Goal: Task Accomplishment & Management: Use online tool/utility

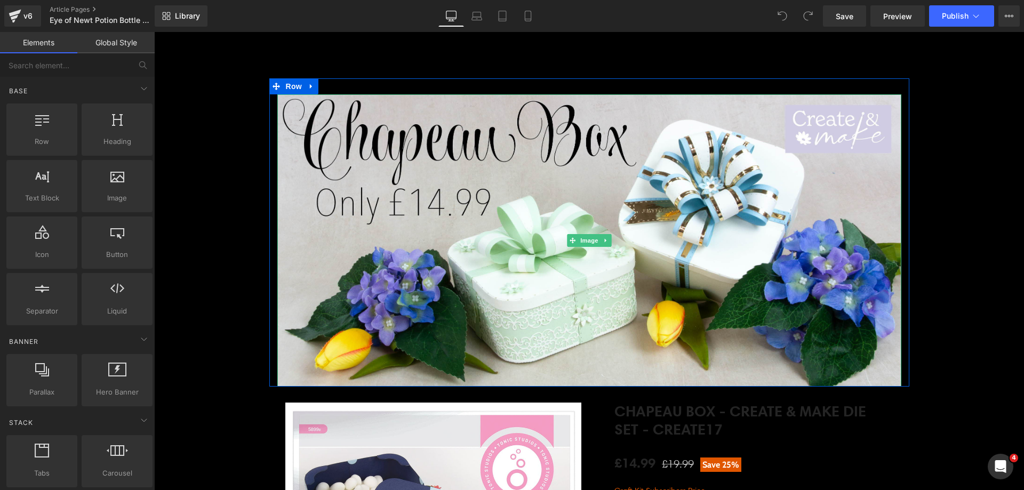
scroll to position [213, 0]
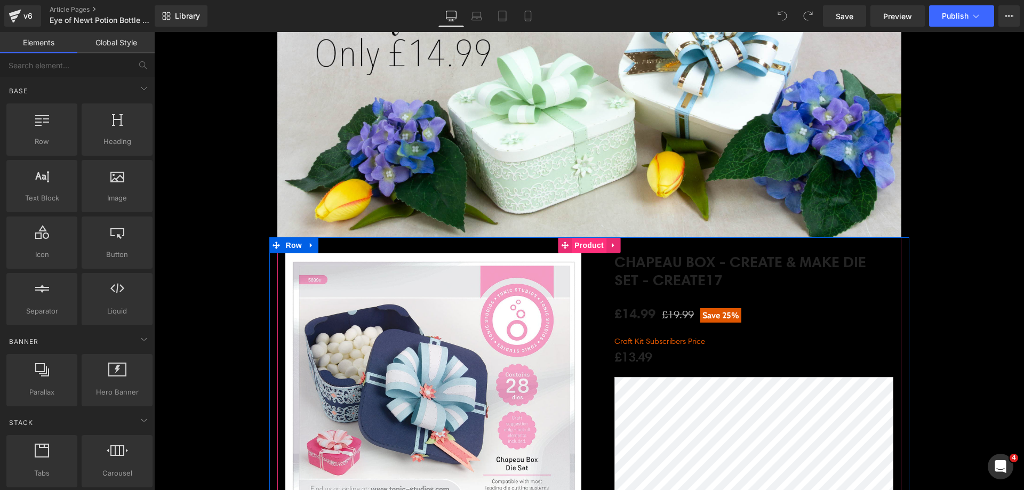
click at [590, 249] on span "Product" at bounding box center [589, 245] width 35 height 16
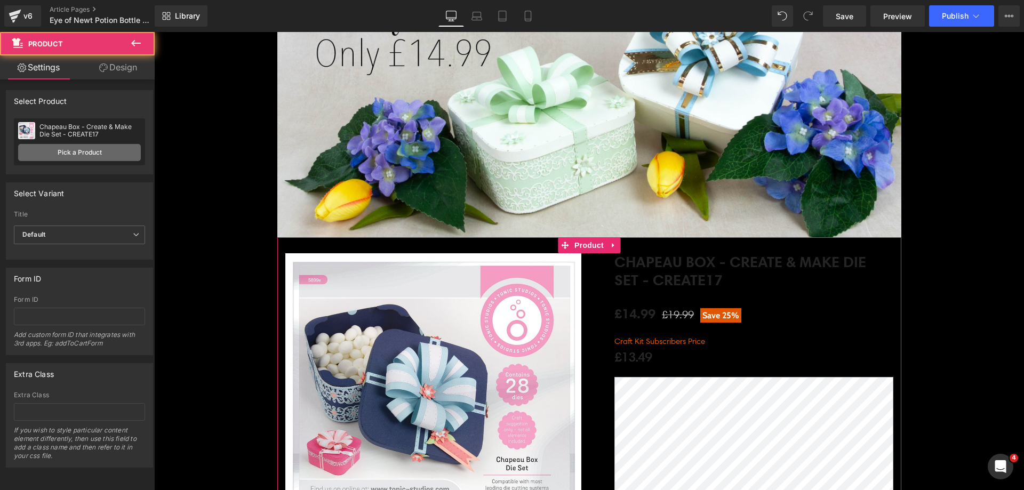
click at [83, 154] on link "Pick a Product" at bounding box center [79, 152] width 123 height 17
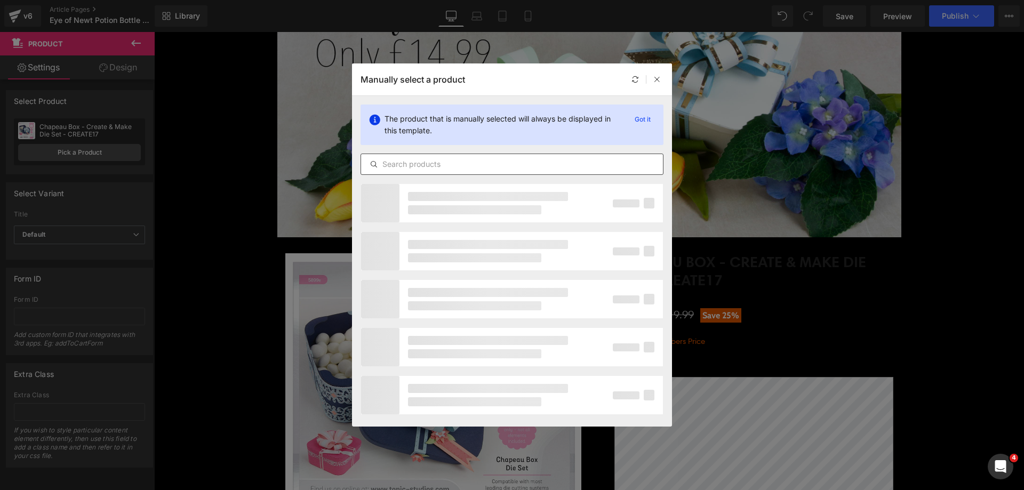
click at [398, 159] on div at bounding box center [512, 164] width 303 height 21
click at [398, 165] on input "text" at bounding box center [512, 164] width 302 height 13
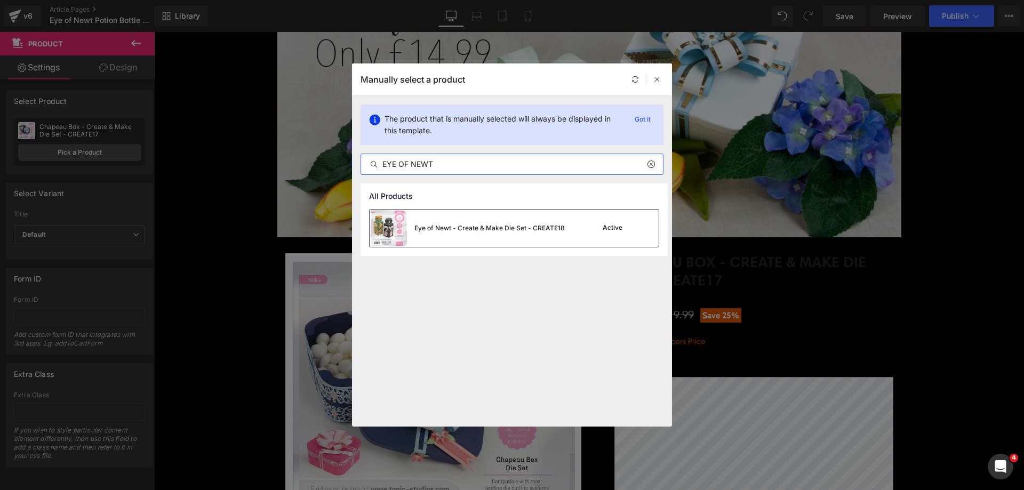
type input "EYE OF NEWT"
click at [0, 0] on div "Eye of Newt - Create & Make Die Set - CREATE18" at bounding box center [0, 0] width 0 height 0
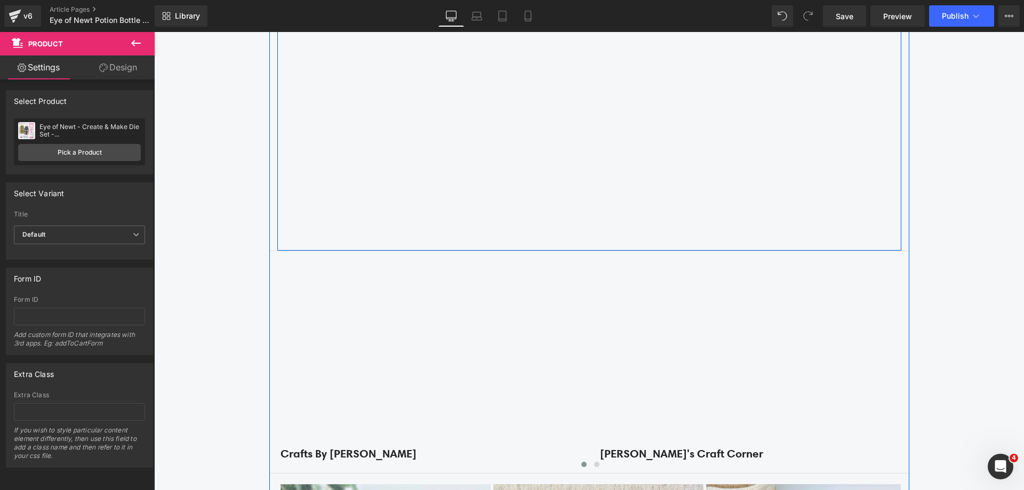
scroll to position [1440, 0]
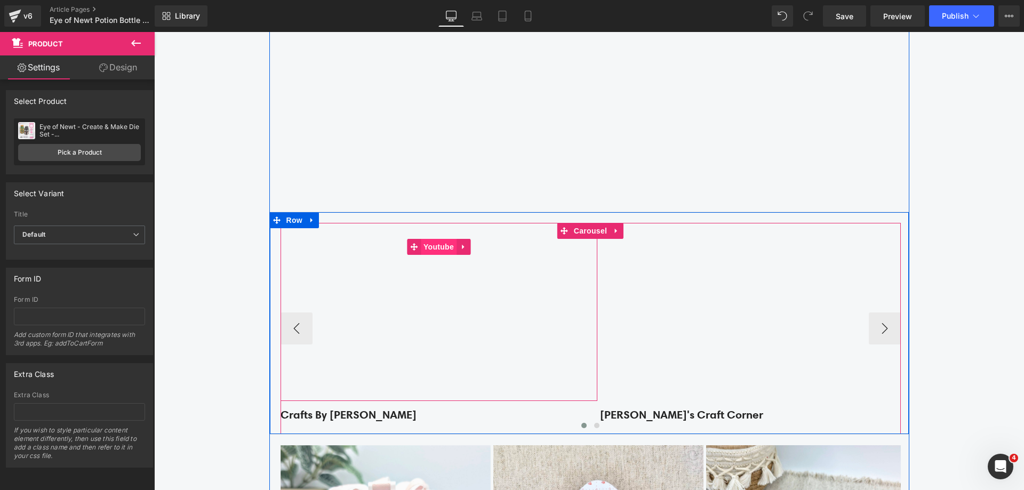
click at [431, 248] on span "Youtube" at bounding box center [439, 247] width 36 height 16
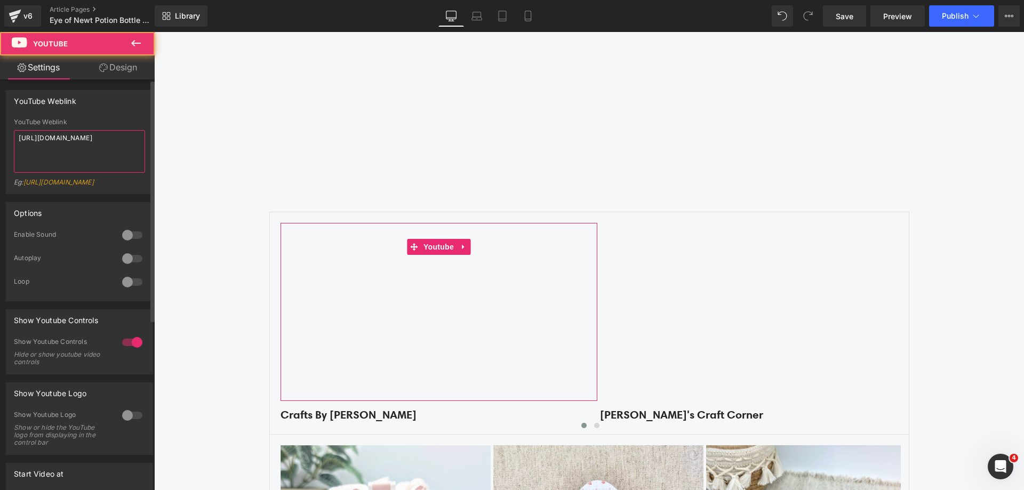
click at [92, 155] on textarea "[URL][DOMAIN_NAME]" at bounding box center [79, 151] width 131 height 43
paste textarea "KHuUB63IYF4"
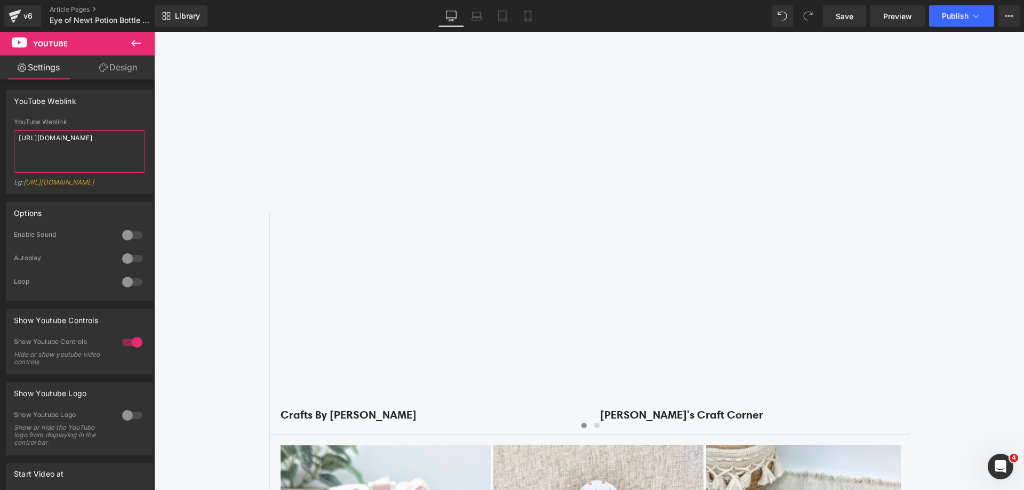
type textarea "[URL][DOMAIN_NAME]"
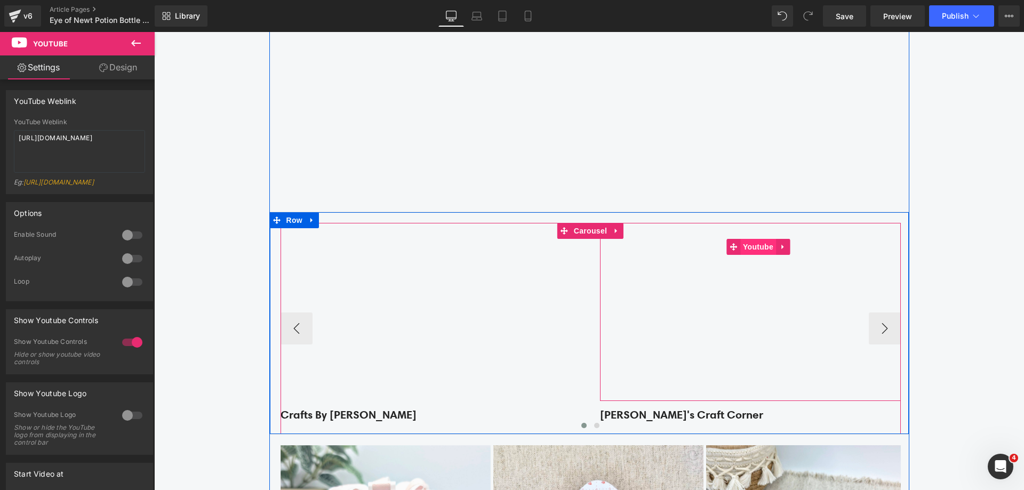
click at [748, 250] on span "Youtube" at bounding box center [758, 247] width 36 height 16
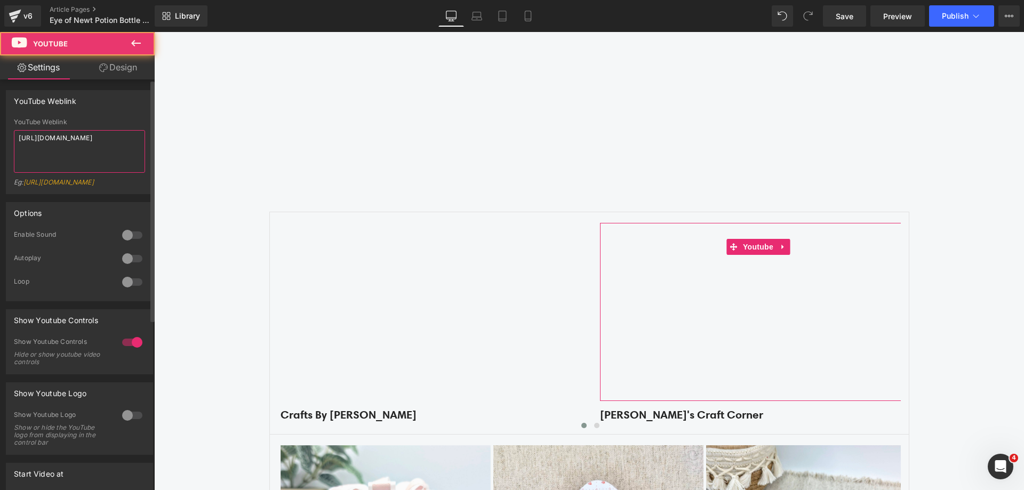
click at [62, 142] on textarea "[URL][DOMAIN_NAME]" at bounding box center [79, 151] width 131 height 43
paste textarea "BYZ3SJgQ-Qo"
type textarea "[URL][DOMAIN_NAME]"
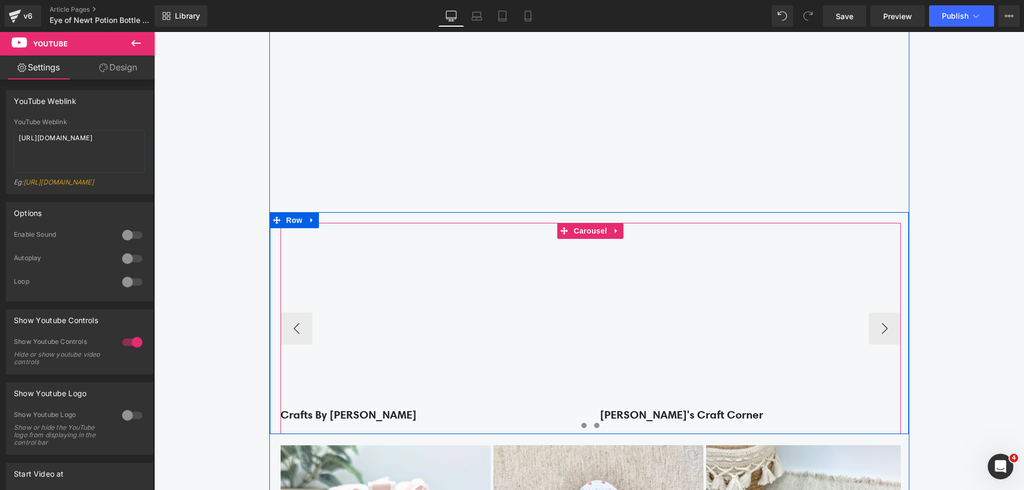
click at [597, 430] on button at bounding box center [596, 425] width 13 height 11
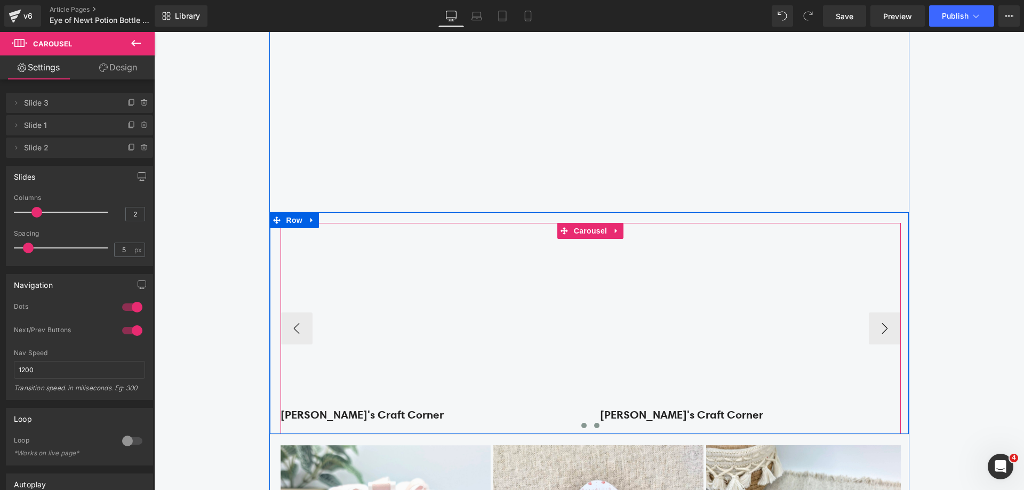
click at [581, 425] on span at bounding box center [583, 425] width 5 height 5
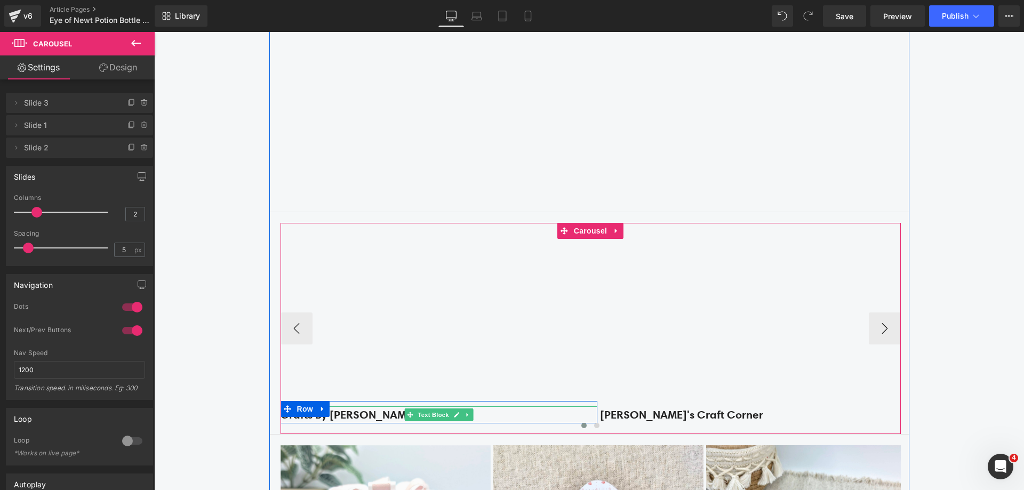
click at [349, 413] on strong "Crafts By [PERSON_NAME]" at bounding box center [349, 415] width 136 height 14
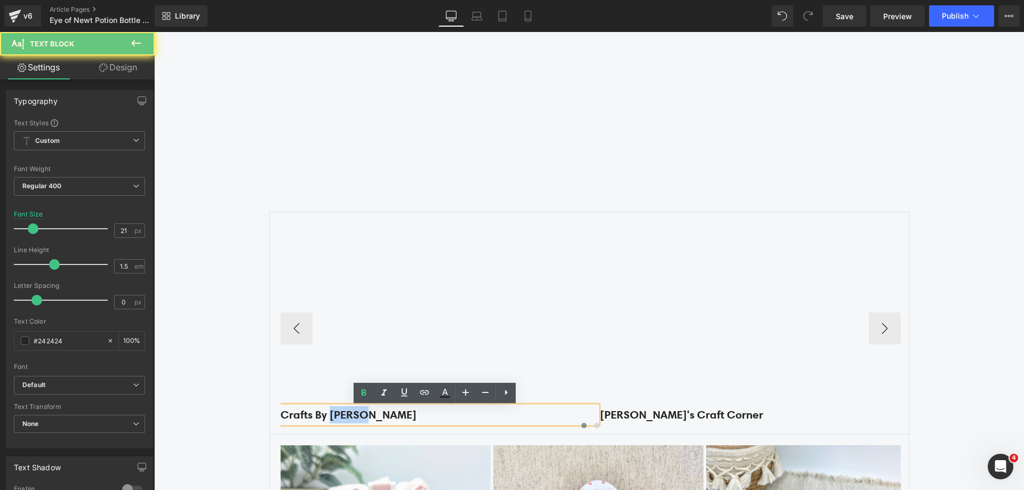
click at [349, 413] on strong "Crafts By [PERSON_NAME]" at bounding box center [349, 415] width 136 height 14
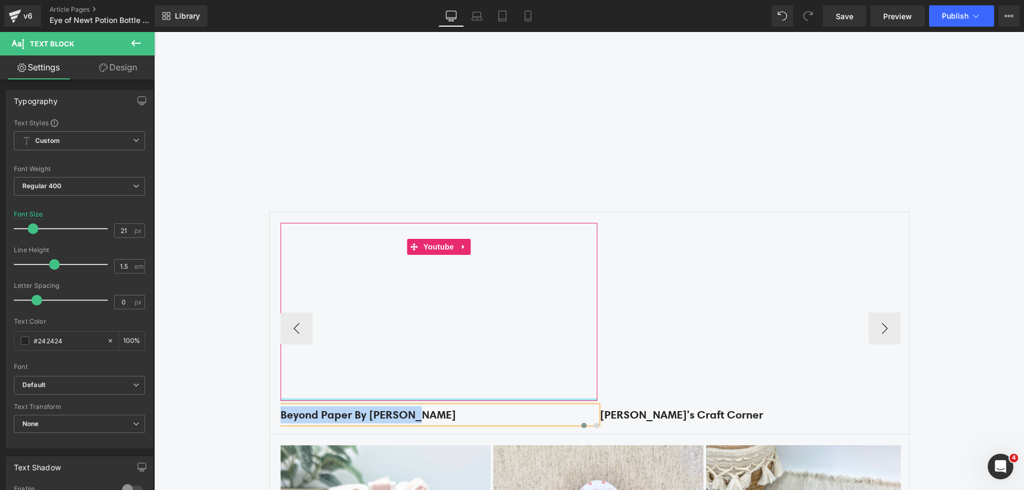
copy b "Beyond Paper By [PERSON_NAME]"
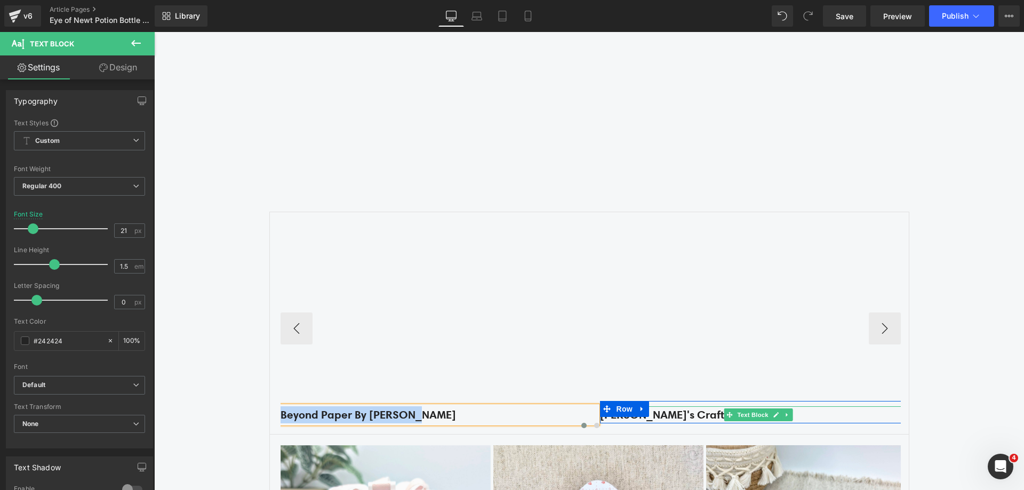
click at [665, 414] on strong "[PERSON_NAME]'s Craft Corner" at bounding box center [681, 415] width 163 height 14
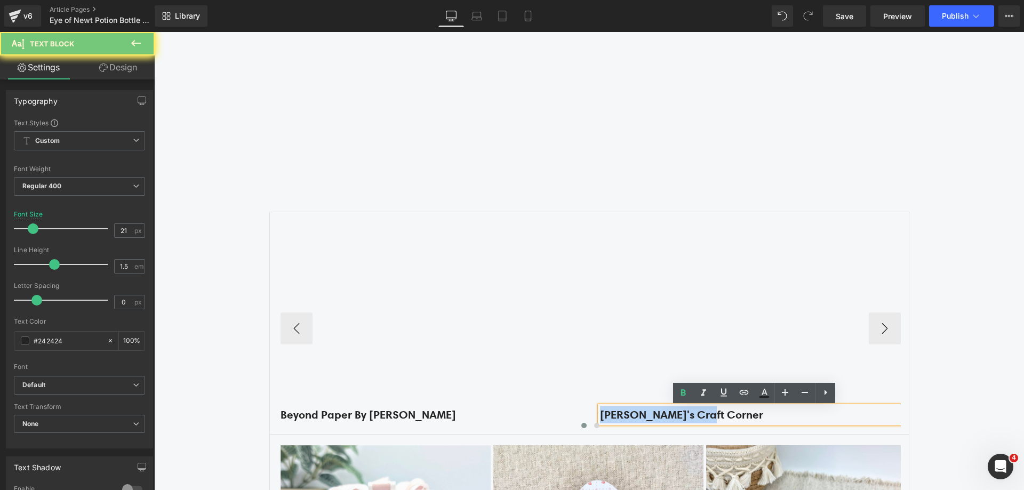
click at [665, 414] on strong "[PERSON_NAME]'s Craft Corner" at bounding box center [681, 415] width 163 height 14
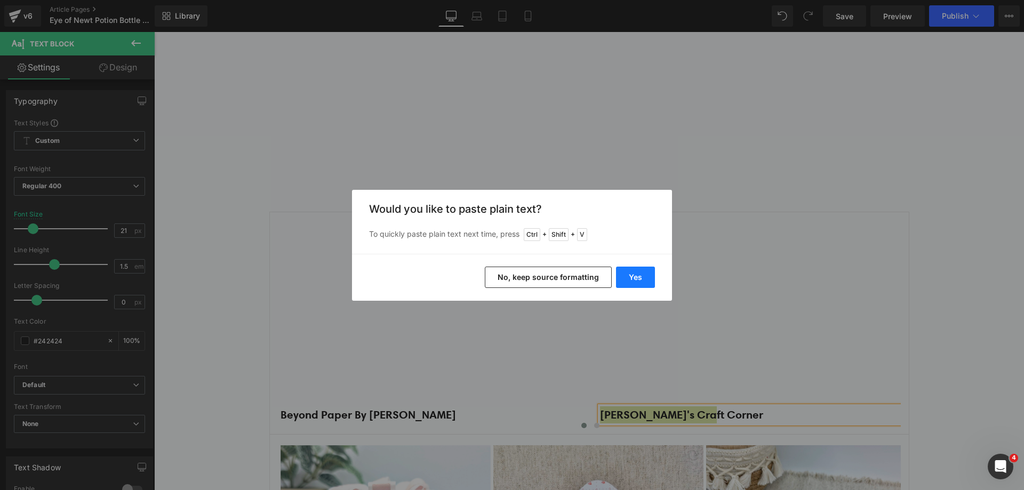
click at [636, 276] on button "Yes" at bounding box center [635, 277] width 39 height 21
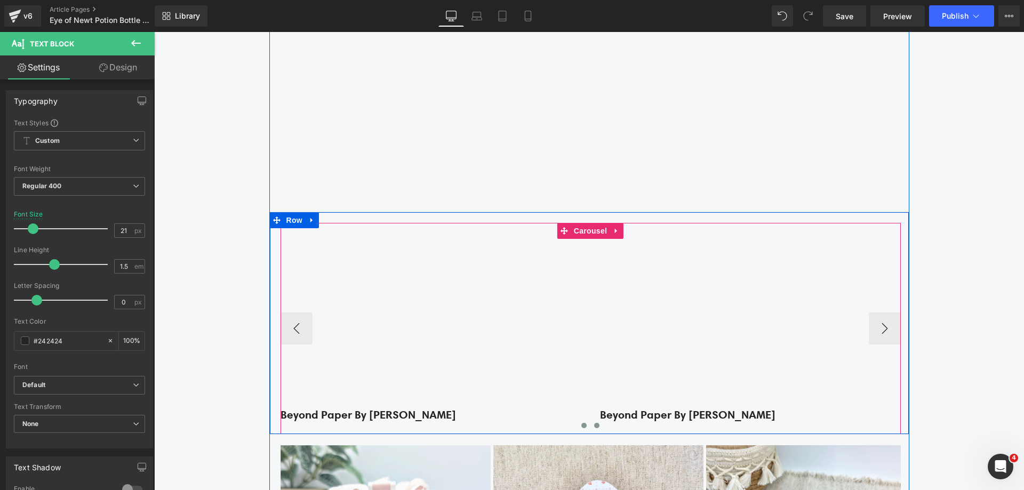
click at [596, 424] on button at bounding box center [596, 425] width 13 height 11
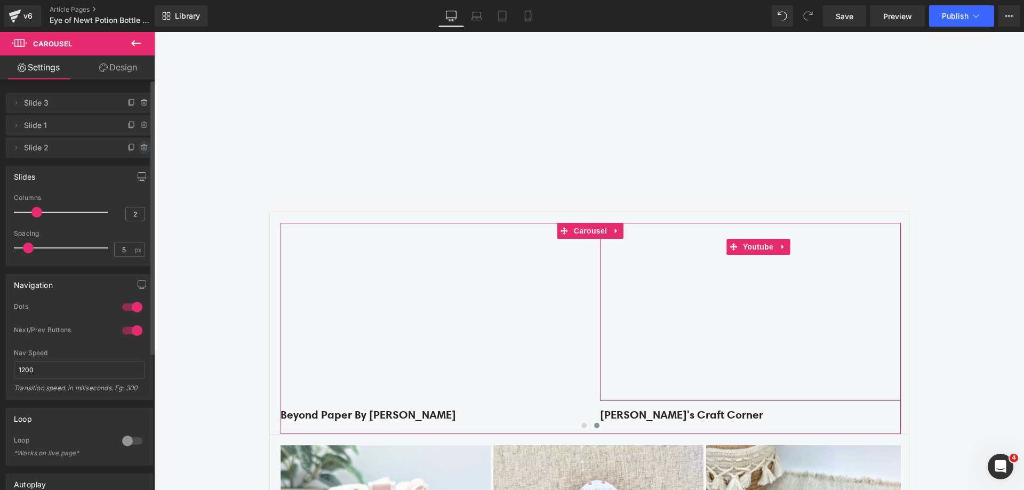
click at [143, 145] on icon at bounding box center [144, 145] width 2 height 1
click at [140, 145] on button "Delete" at bounding box center [133, 148] width 34 height 14
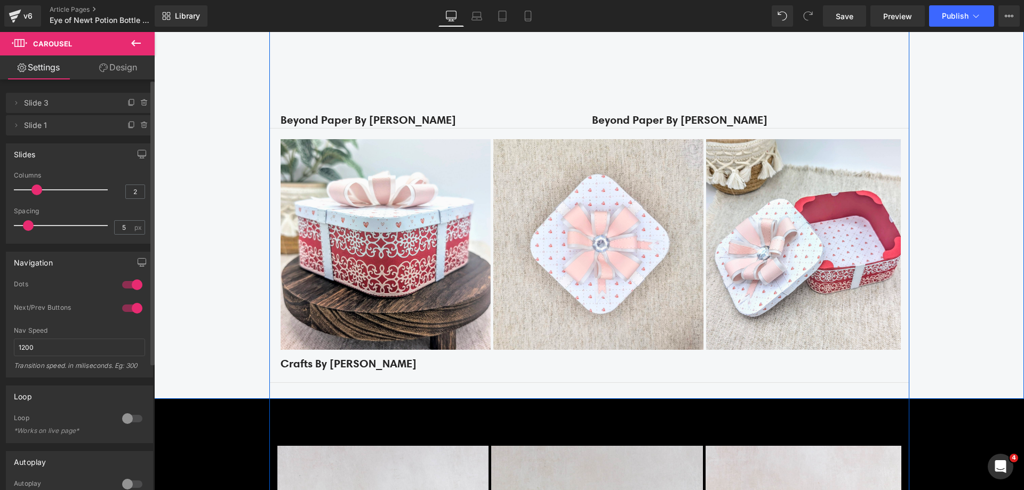
scroll to position [1760, 0]
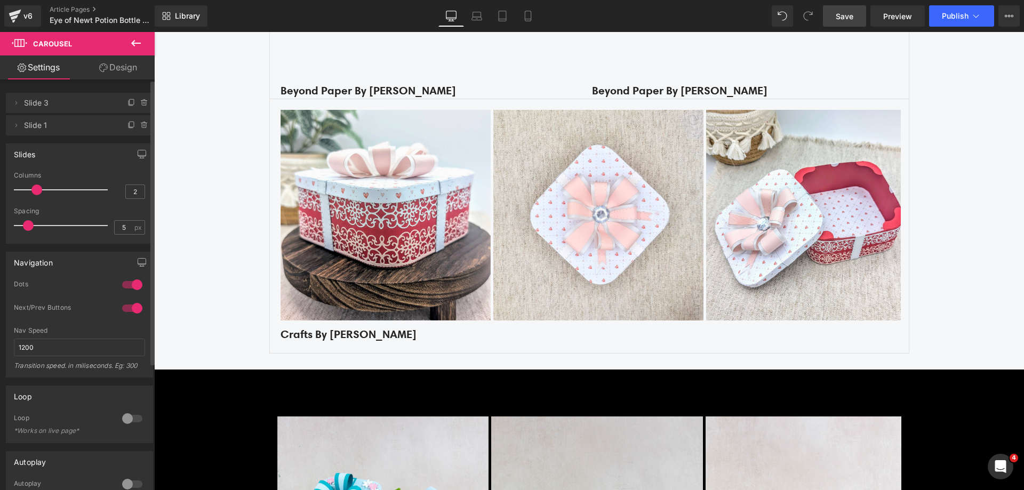
click at [838, 13] on span "Save" at bounding box center [845, 16] width 18 height 11
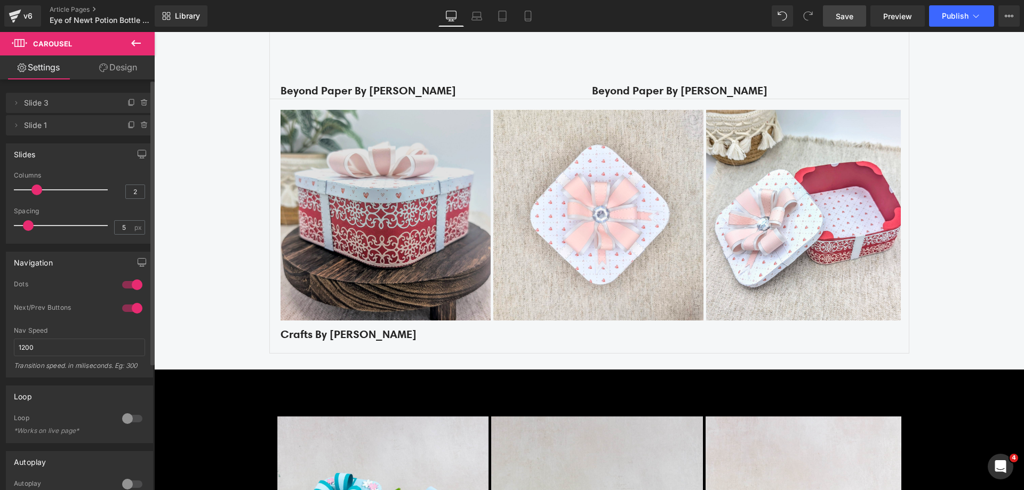
click at [422, 200] on img at bounding box center [386, 215] width 210 height 210
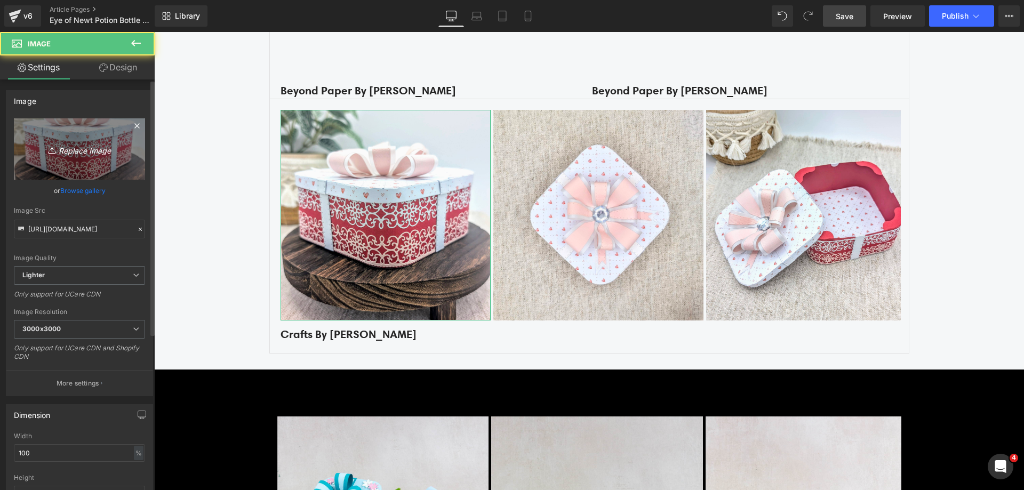
click at [61, 140] on link "Replace Image" at bounding box center [79, 148] width 131 height 61
type input "C:\fakepath\Picsart_25-08-22_[PHONE_NUMBER] [PERSON_NAME].jpg"
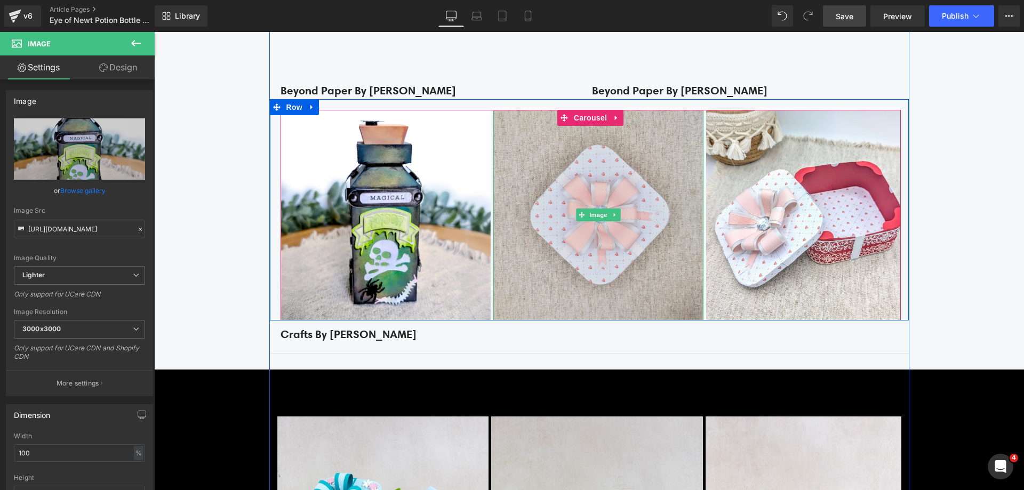
click at [520, 207] on img at bounding box center [598, 215] width 210 height 210
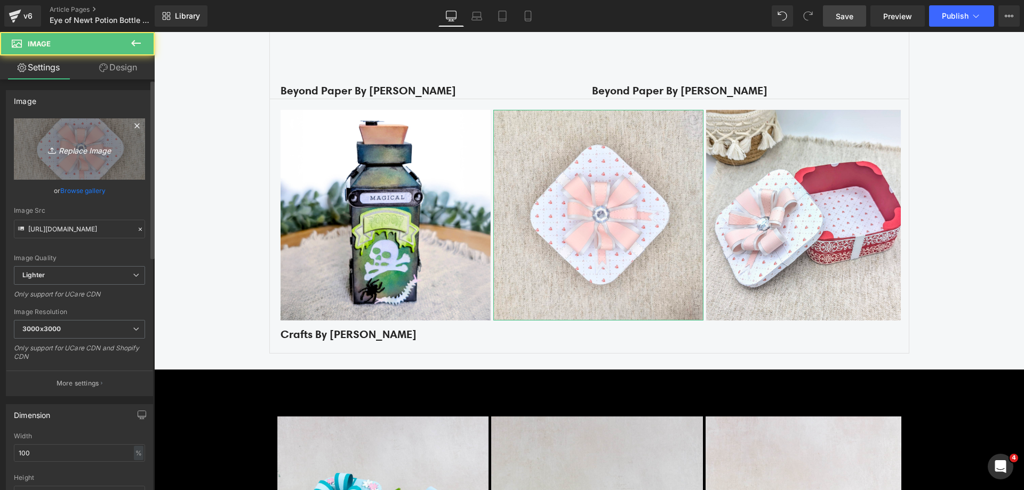
click at [59, 139] on link "Replace Image" at bounding box center [79, 148] width 131 height 61
type input "C:\fakepath\Picsart_25-08-22_[PHONE_NUMBER] [PERSON_NAME].jpg"
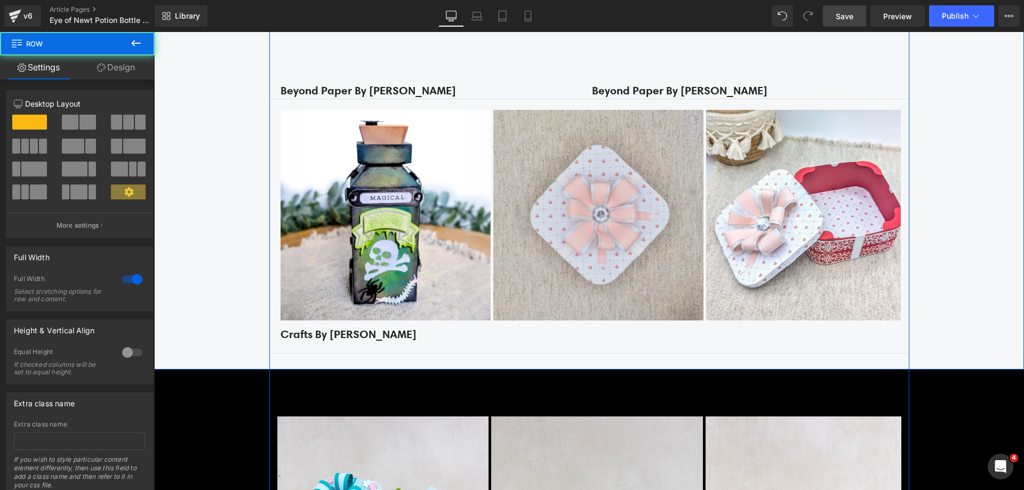
click at [601, 248] on img at bounding box center [598, 215] width 210 height 210
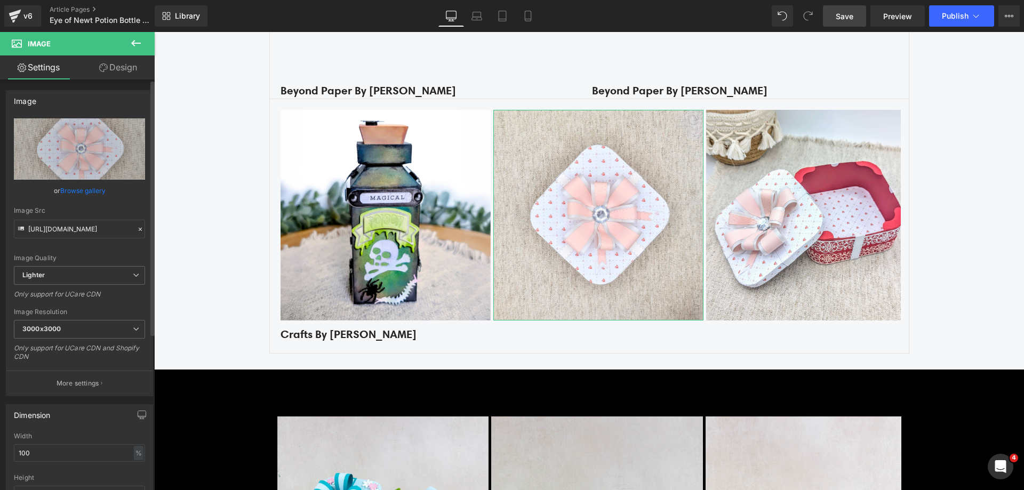
click at [95, 188] on link "Browse gallery" at bounding box center [82, 190] width 45 height 19
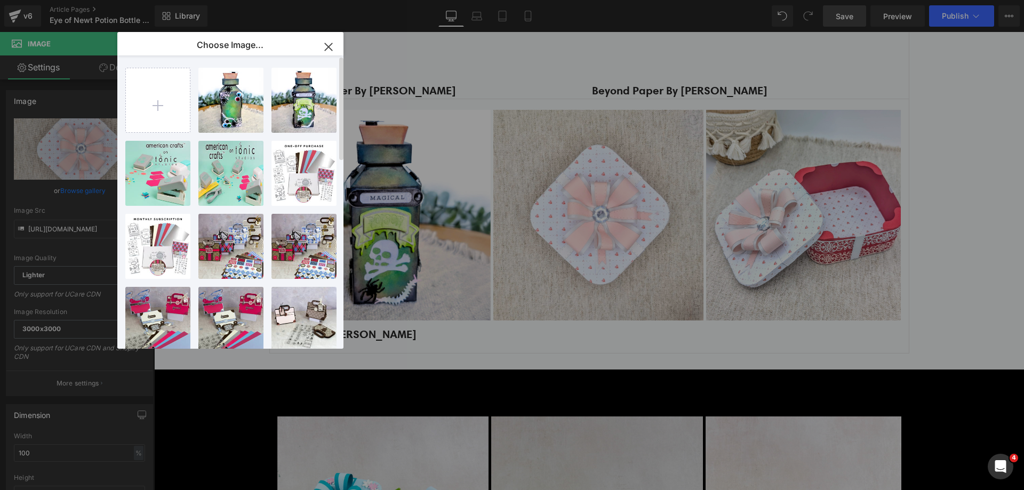
click at [0, 0] on div "Picsart...tero.jpg 845.83 KB" at bounding box center [0, 0] width 0 height 0
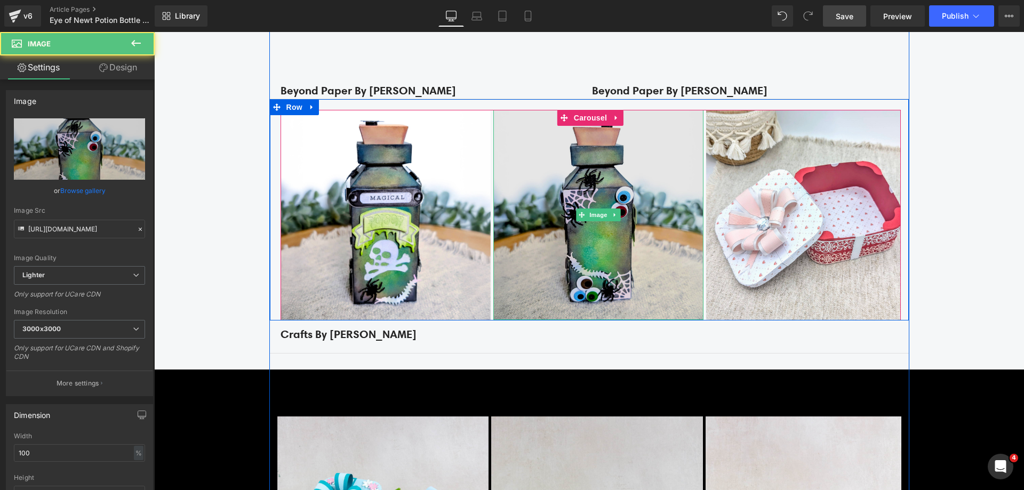
click at [688, 156] on img at bounding box center [598, 215] width 210 height 210
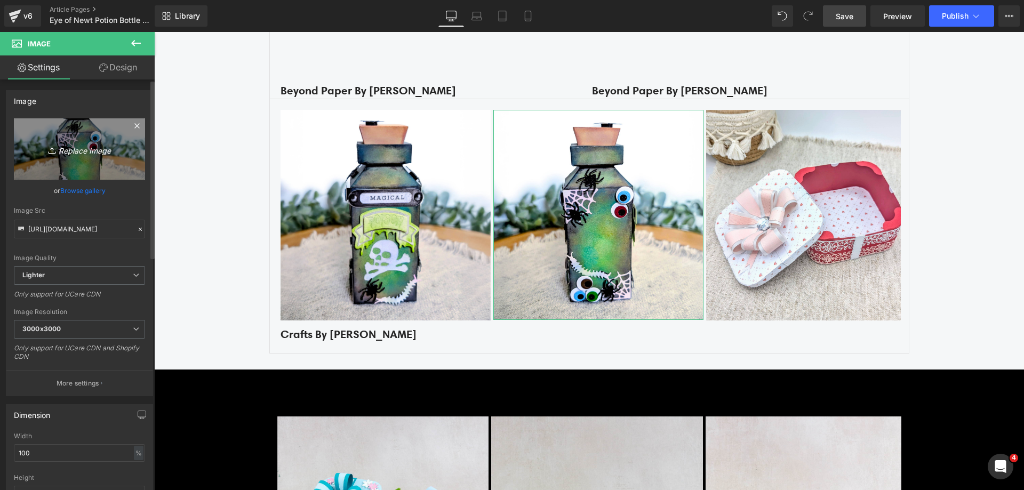
click at [82, 174] on link "Replace Image" at bounding box center [79, 148] width 131 height 61
type input "C:\fakepath\Picsart_25-08-22_[PHONE_NUMBER] [PERSON_NAME].jpg"
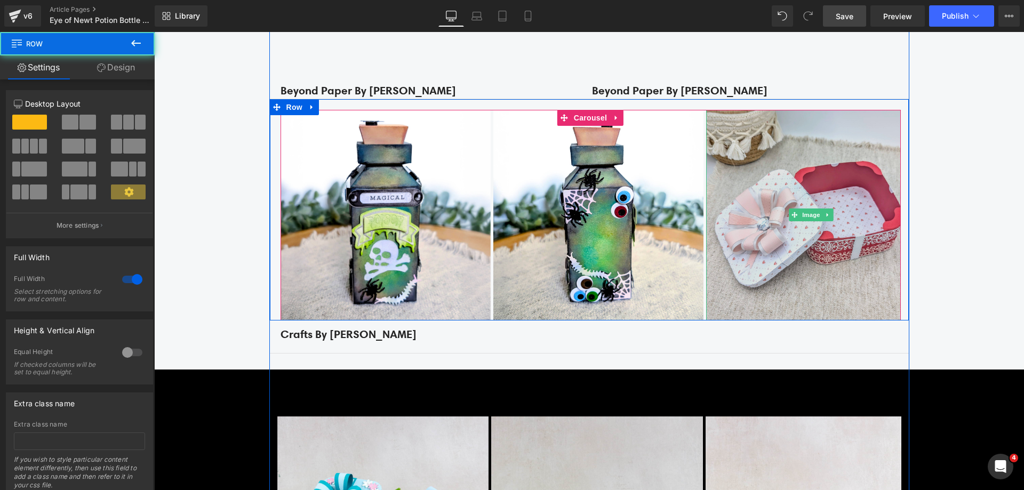
click at [816, 251] on img at bounding box center [811, 215] width 210 height 210
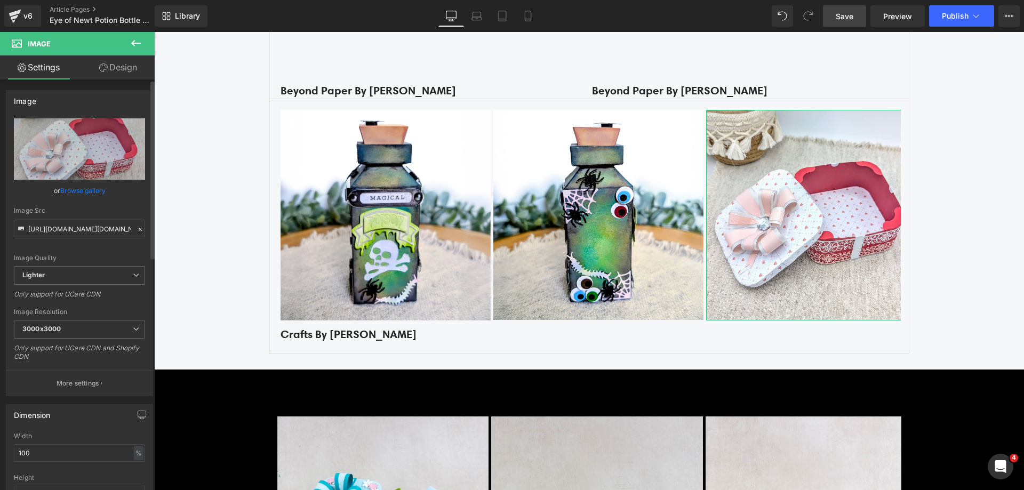
click at [67, 188] on link "Browse gallery" at bounding box center [82, 190] width 45 height 19
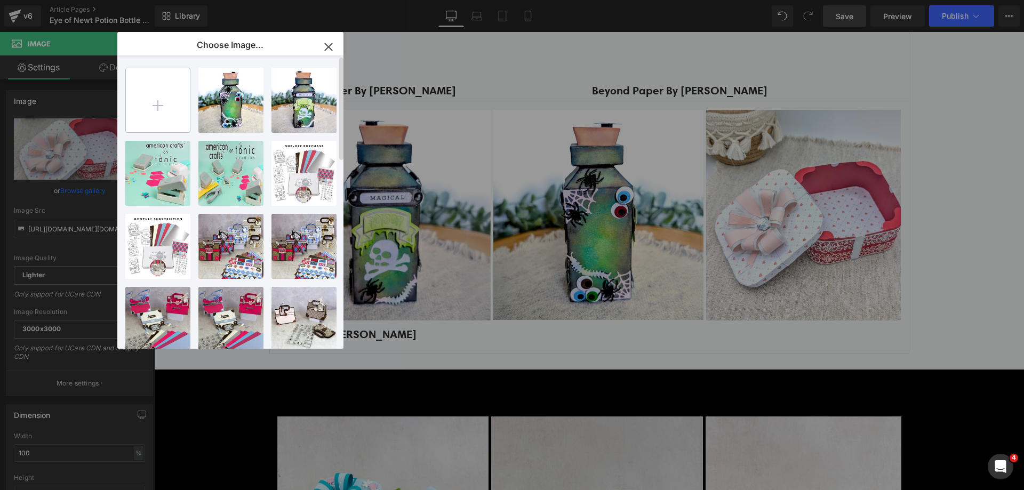
click at [0, 0] on input "file" at bounding box center [0, 0] width 0 height 0
type input "C:\fakepath\Picsart_25-08-22_[PHONE_NUMBER] [PERSON_NAME].jpg"
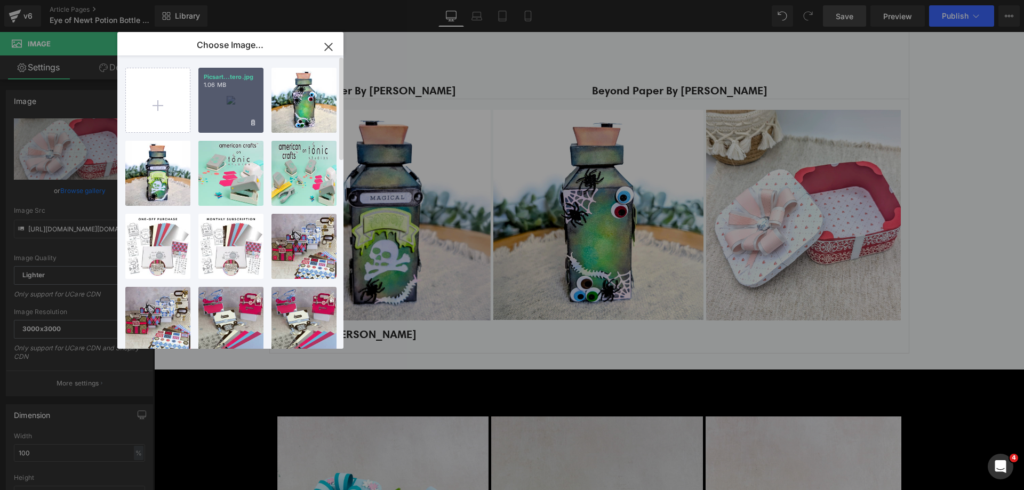
click at [0, 0] on p "1.06 MB" at bounding box center [0, 0] width 0 height 0
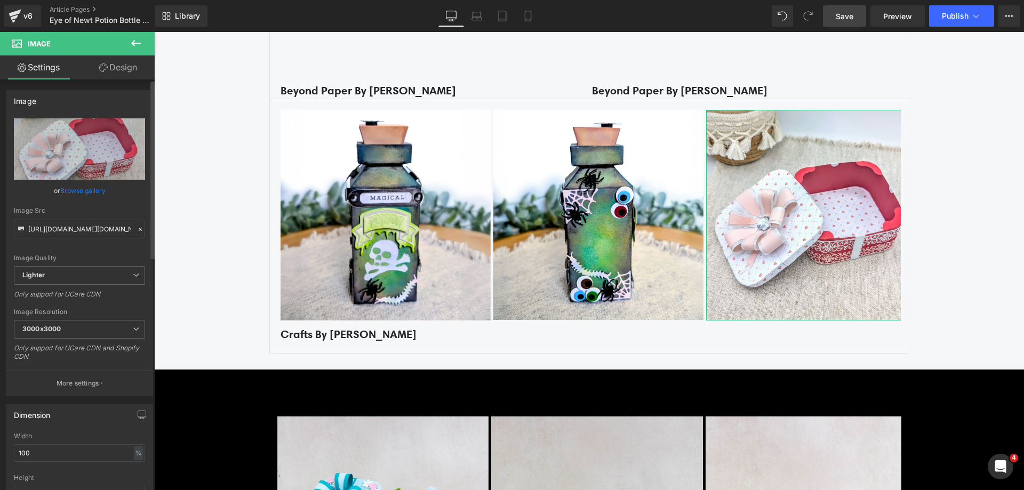
click at [82, 197] on link "Browse gallery" at bounding box center [82, 190] width 45 height 19
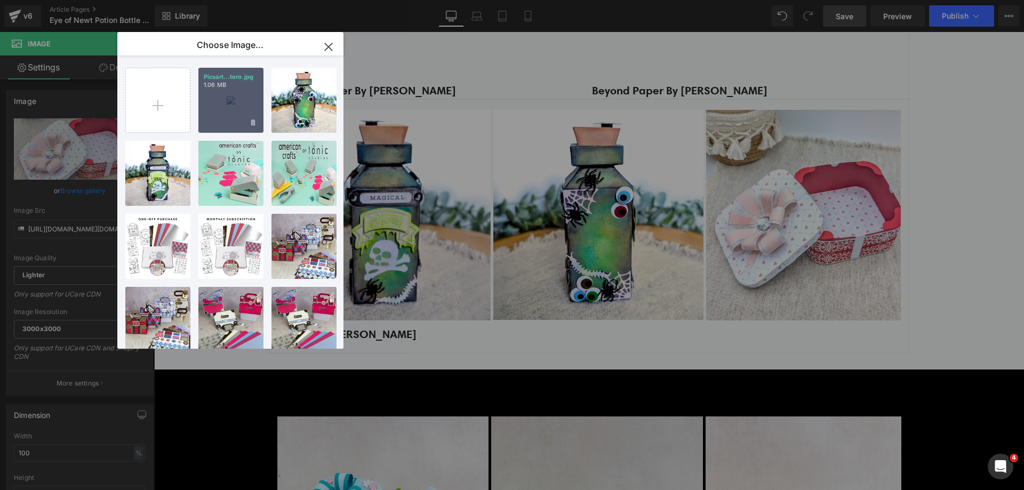
click at [0, 0] on div "Picsart...tero.jpg 1.06 MB" at bounding box center [0, 0] width 0 height 0
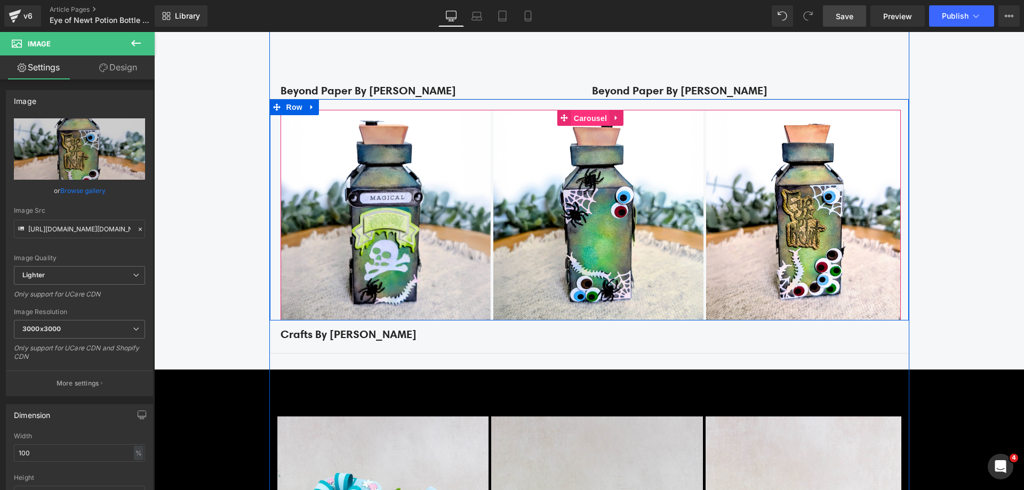
click at [579, 118] on span "Carousel" at bounding box center [590, 118] width 38 height 16
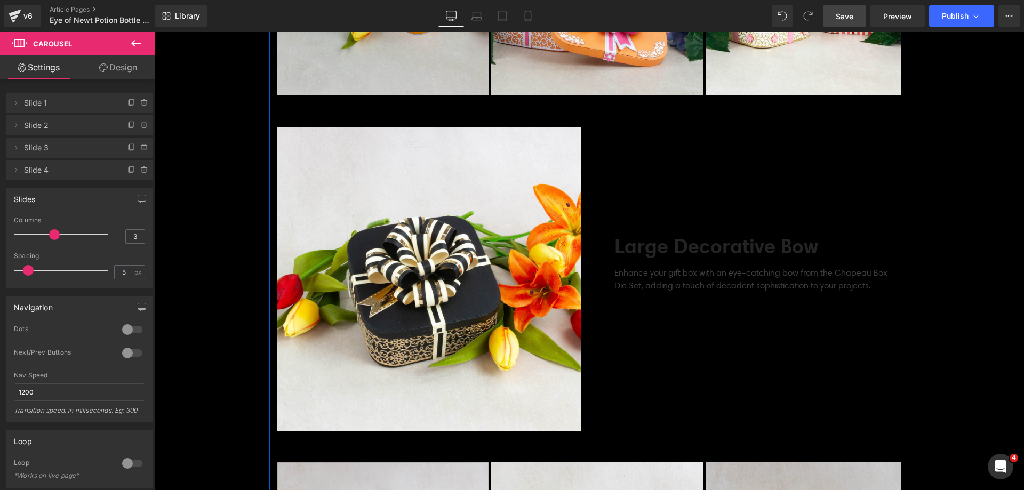
scroll to position [2294, 0]
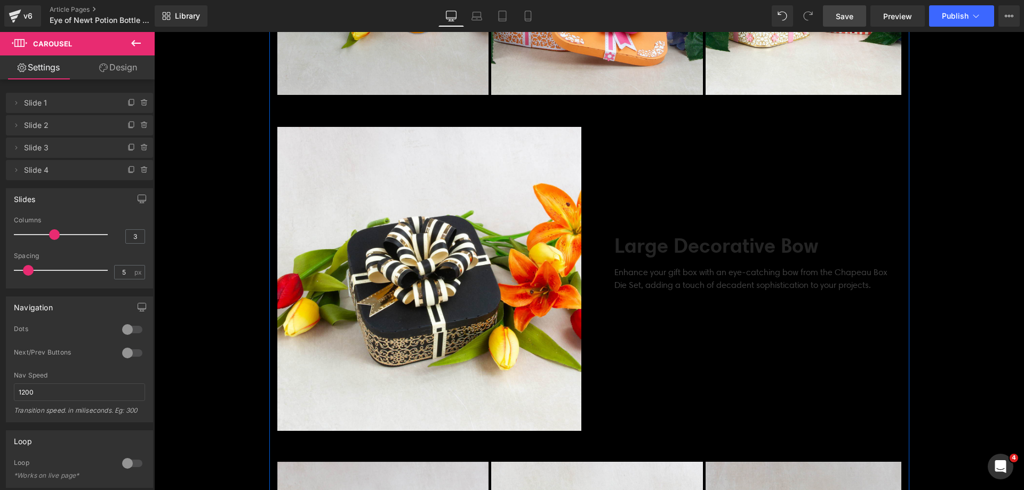
click at [461, 195] on img at bounding box center [429, 279] width 304 height 304
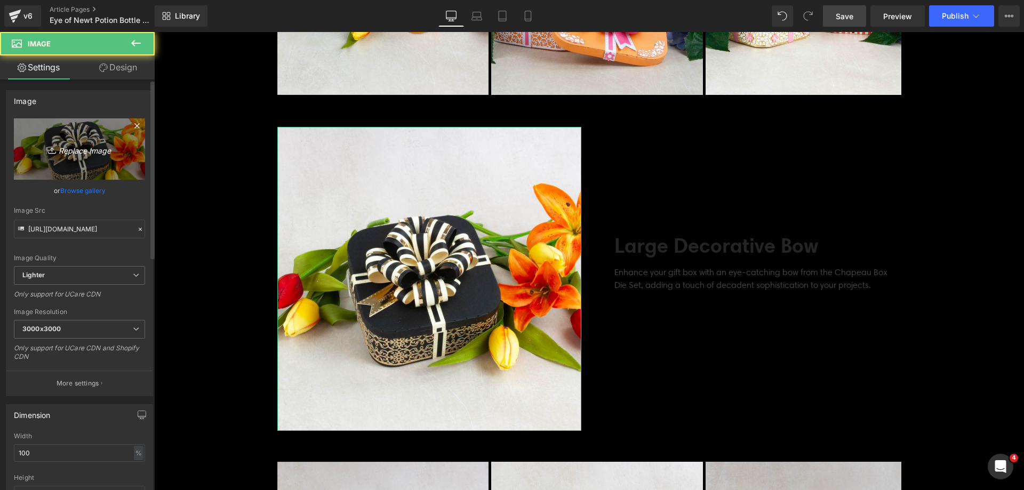
click at [101, 133] on link "Replace Image" at bounding box center [79, 148] width 131 height 61
type input "C:\fakepath\Eye of Newt_SQUARE_02.jpg"
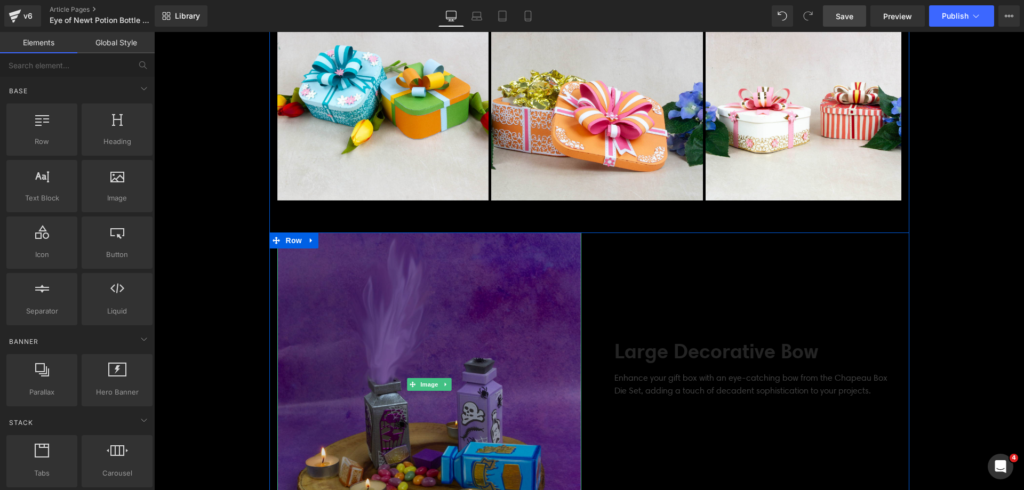
scroll to position [2187, 0]
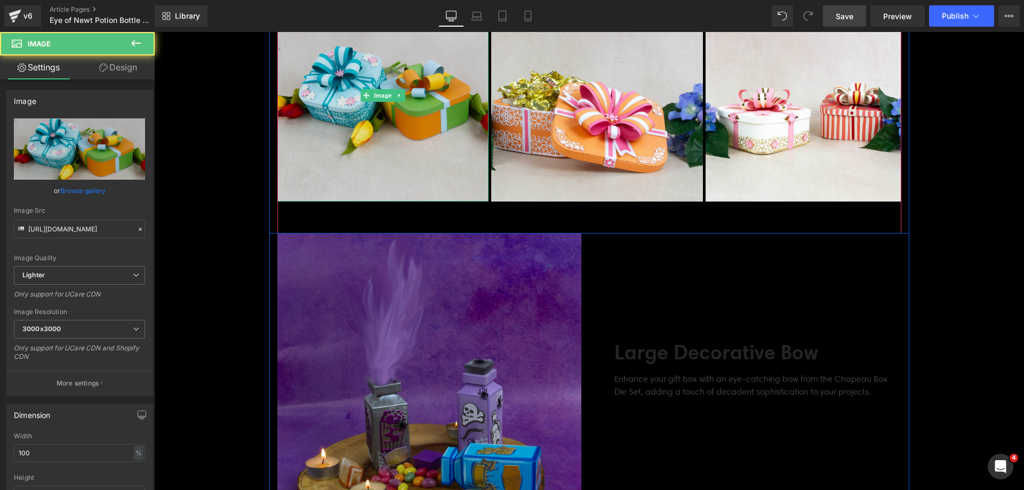
click at [370, 177] on img at bounding box center [383, 96] width 212 height 212
click at [347, 159] on img at bounding box center [383, 96] width 212 height 212
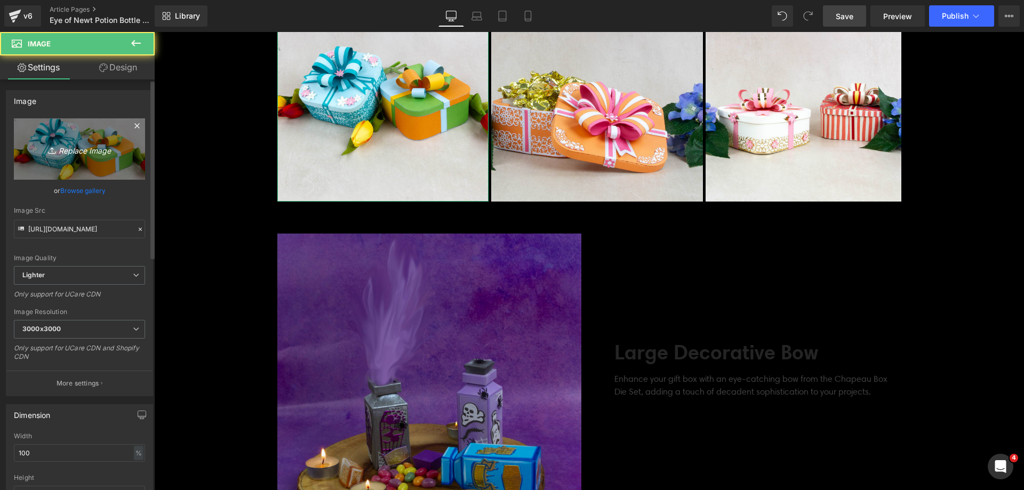
click at [77, 169] on link "Replace Image" at bounding box center [79, 148] width 131 height 61
type input "C:\fakepath\Eye of Newt_SQUARE_07.jpg"
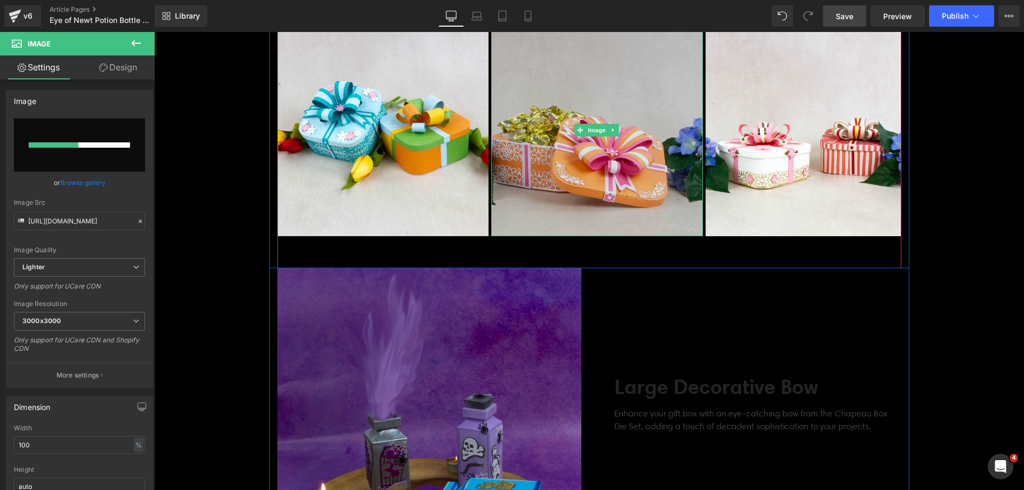
scroll to position [2134, 0]
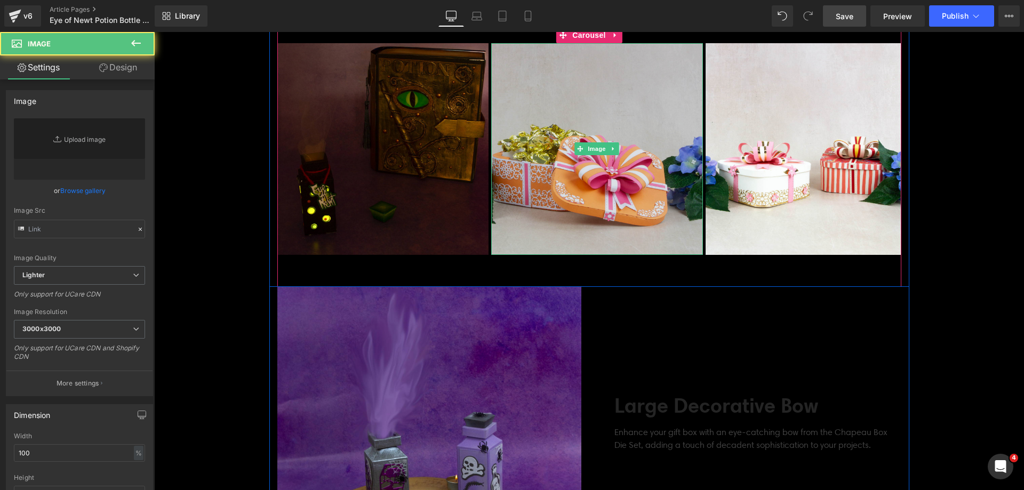
click at [523, 213] on img at bounding box center [597, 149] width 212 height 212
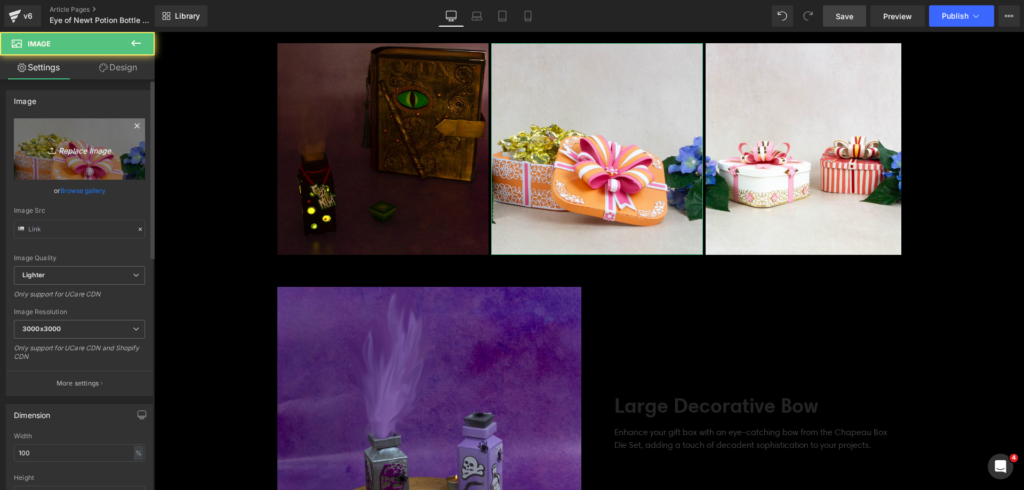
click at [59, 151] on icon "Replace Image" at bounding box center [79, 148] width 85 height 13
type input "C:\fakepath\Eye of Newt_SQUARE_08.jpg"
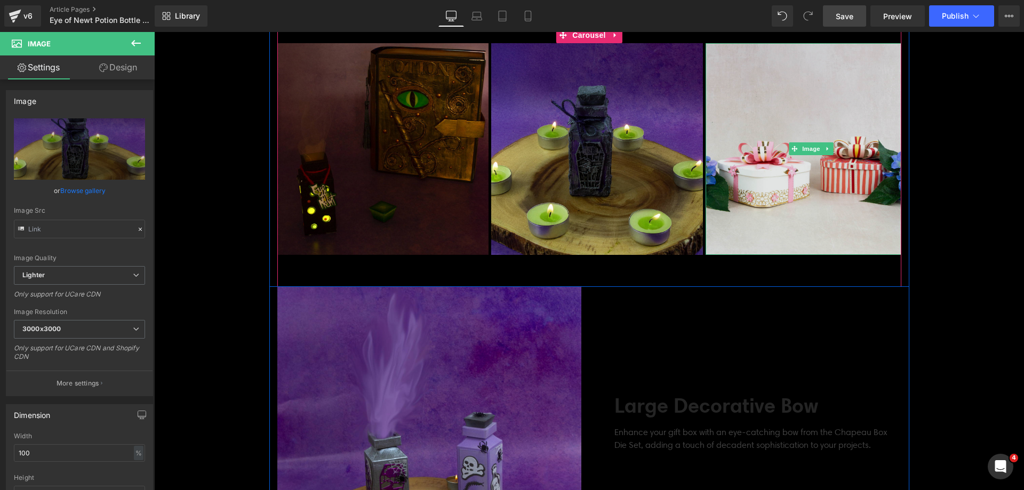
click at [743, 208] on img at bounding box center [812, 149] width 212 height 212
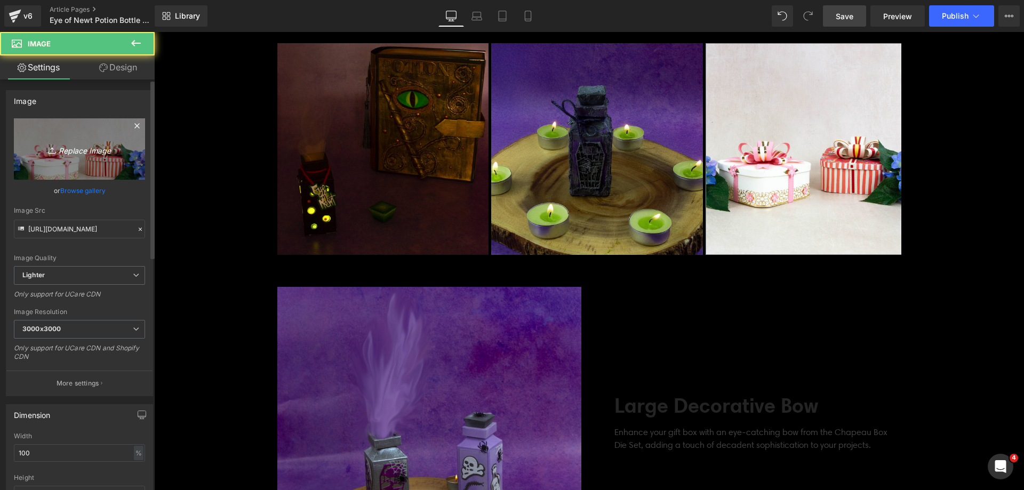
click at [42, 156] on link "Replace Image" at bounding box center [79, 148] width 131 height 61
type input "C:\fakepath\Eye of Newt_SQUARE_01.jpg"
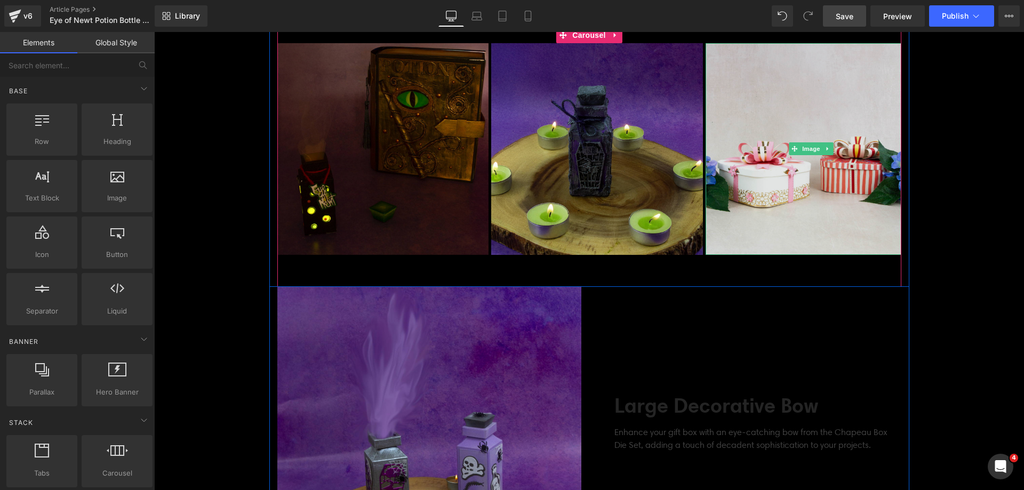
click at [739, 220] on img at bounding box center [812, 149] width 212 height 212
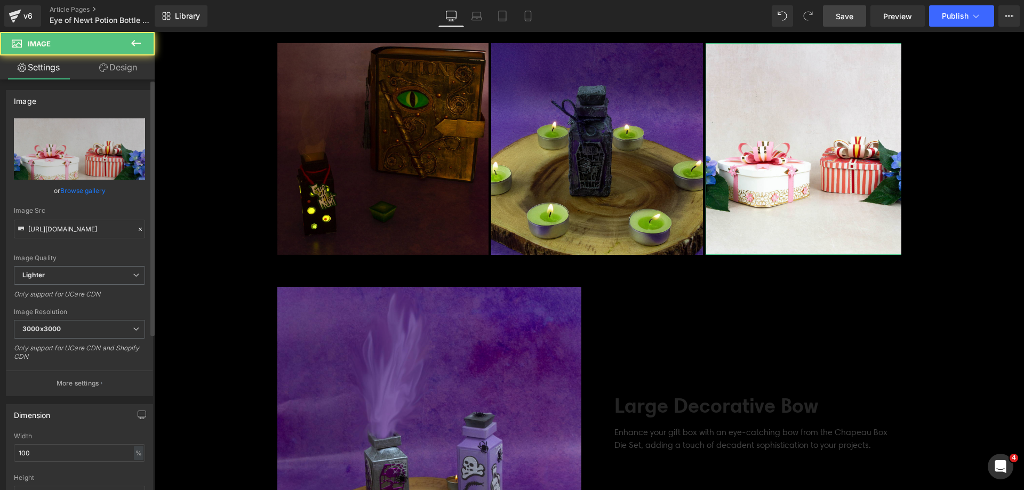
click at [106, 188] on div "or Browse gallery" at bounding box center [79, 190] width 131 height 11
click at [90, 190] on link "Browse gallery" at bounding box center [82, 190] width 45 height 19
click at [87, 0] on div "Carousel You are previewing how the will restyle your page. You can not edit El…" at bounding box center [512, 0] width 1024 height 0
click at [87, 161] on link "Replace Image" at bounding box center [79, 148] width 131 height 61
type input "C:\fakepath\Eye of Newt_SQUARE_01.jpg"
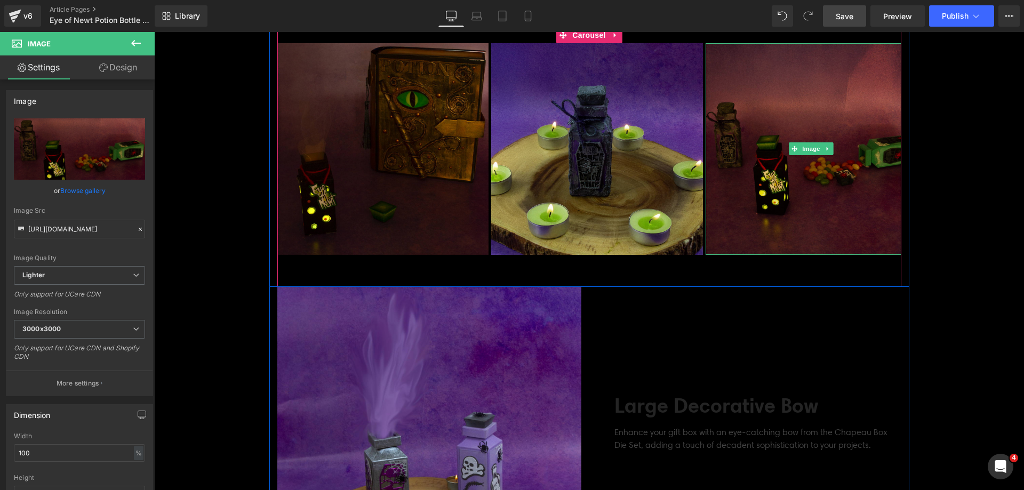
click at [763, 183] on img at bounding box center [812, 149] width 212 height 212
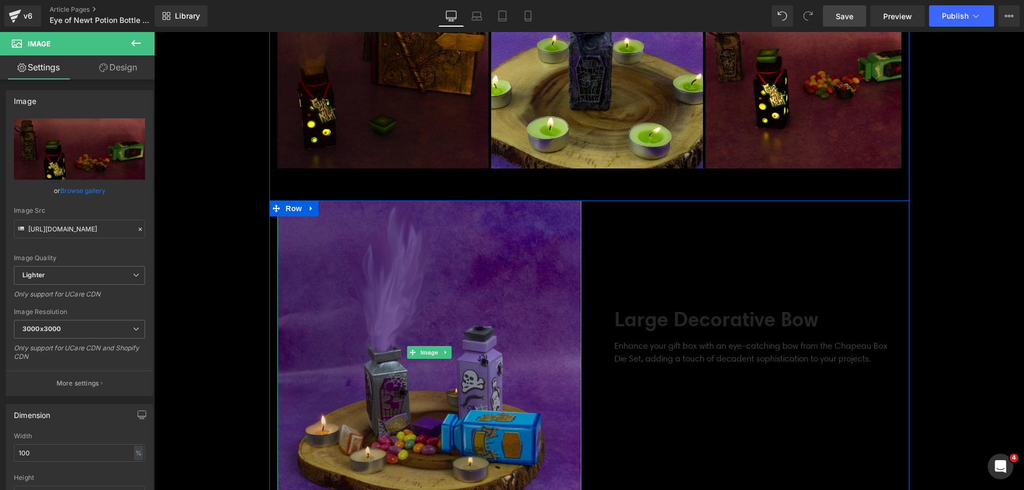
scroll to position [2400, 0]
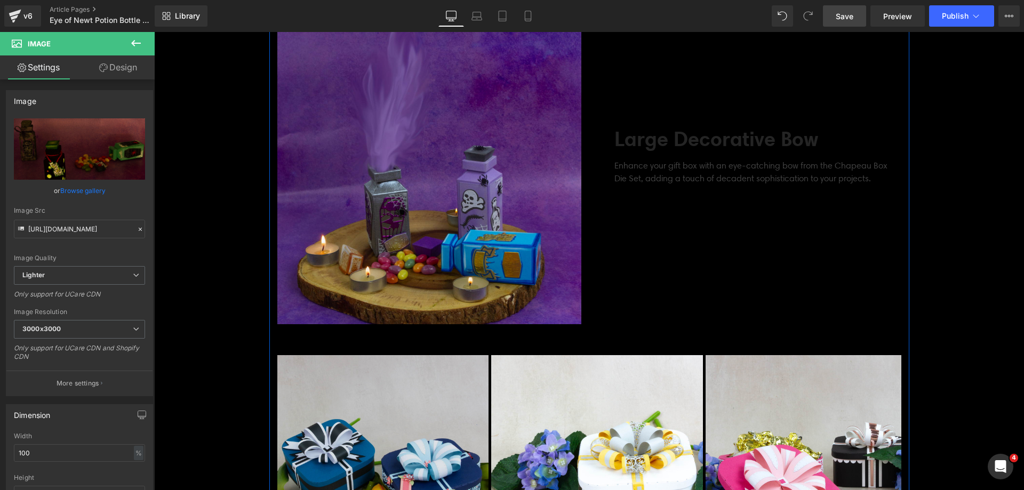
click at [411, 403] on img at bounding box center [383, 461] width 212 height 212
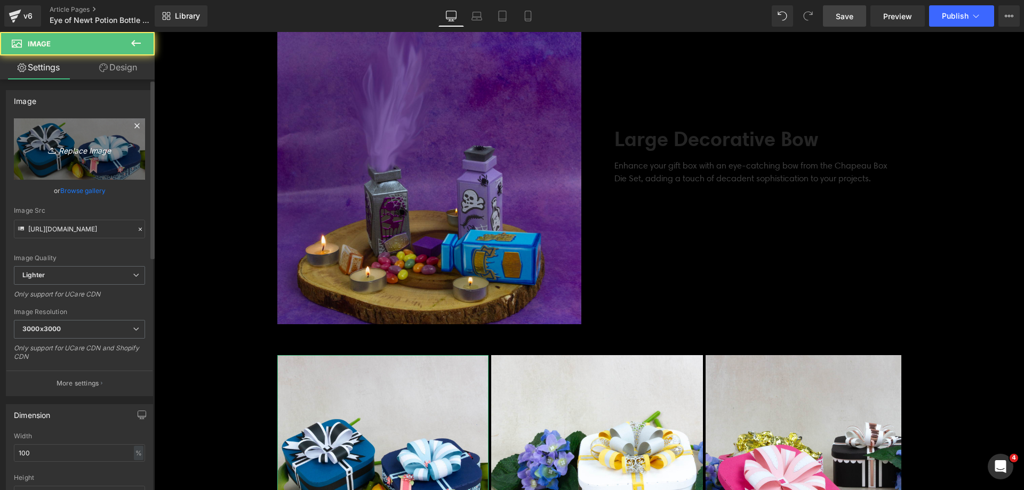
click at [114, 144] on icon "Replace Image" at bounding box center [79, 148] width 85 height 13
type input "C:\fakepath\Eye of Newt_SQUARE_04.jpg"
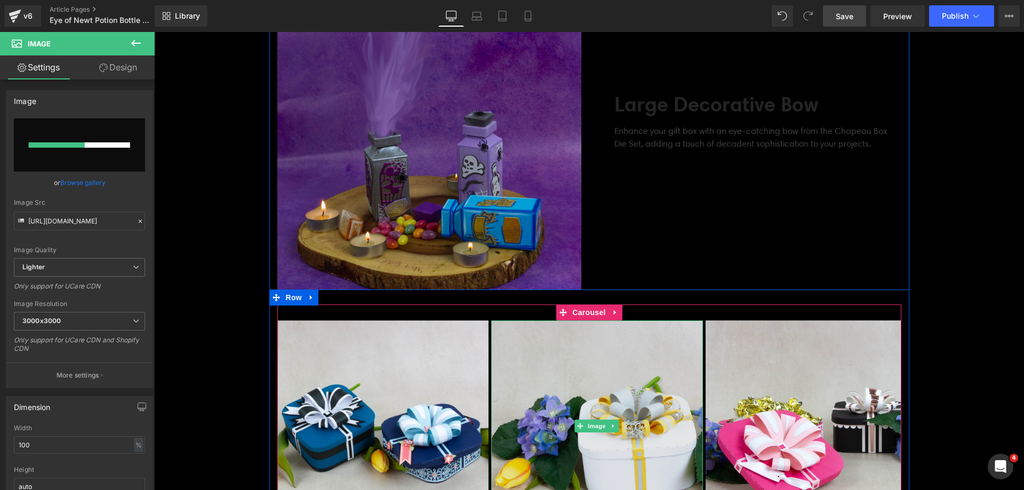
scroll to position [2454, 0]
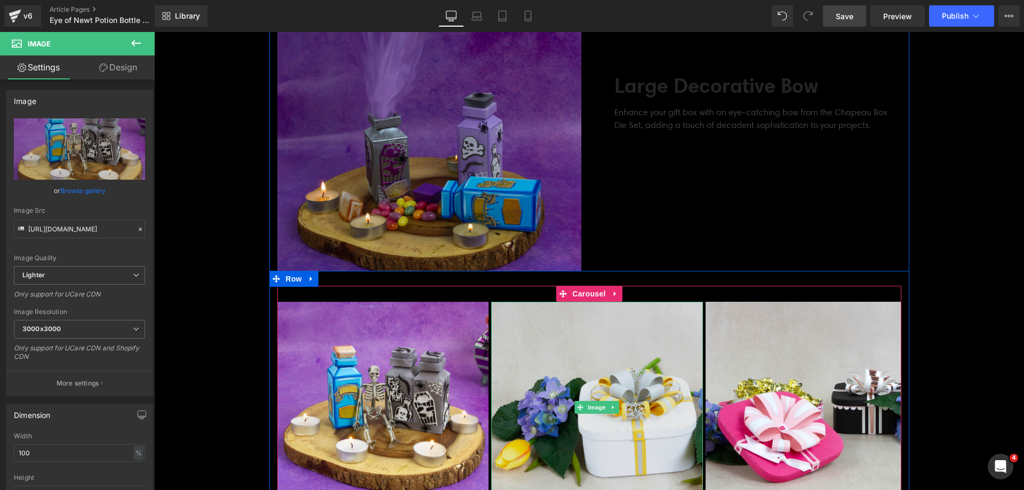
click at [624, 352] on img at bounding box center [597, 408] width 212 height 212
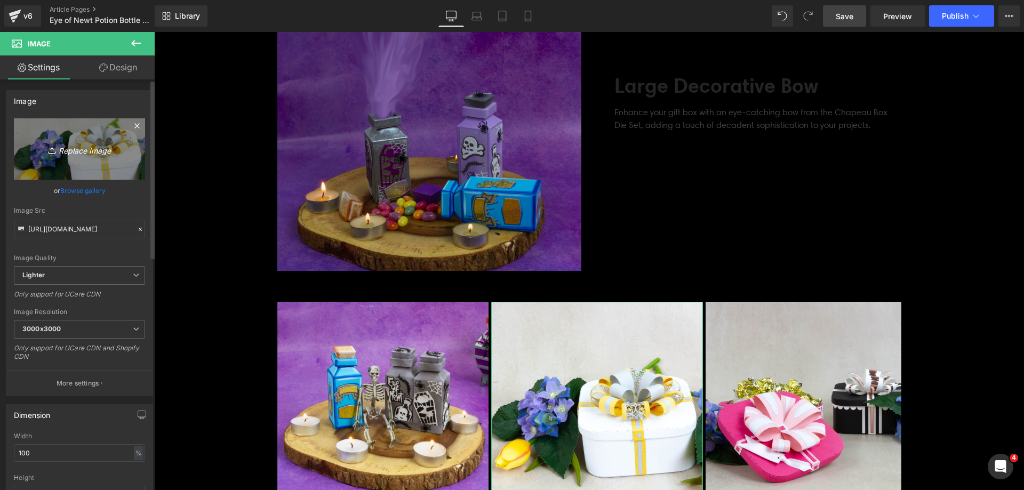
click at [51, 140] on link "Replace Image" at bounding box center [79, 148] width 131 height 61
type input "C:\fakepath\Eye of Newt_SQUARE_03.jpg"
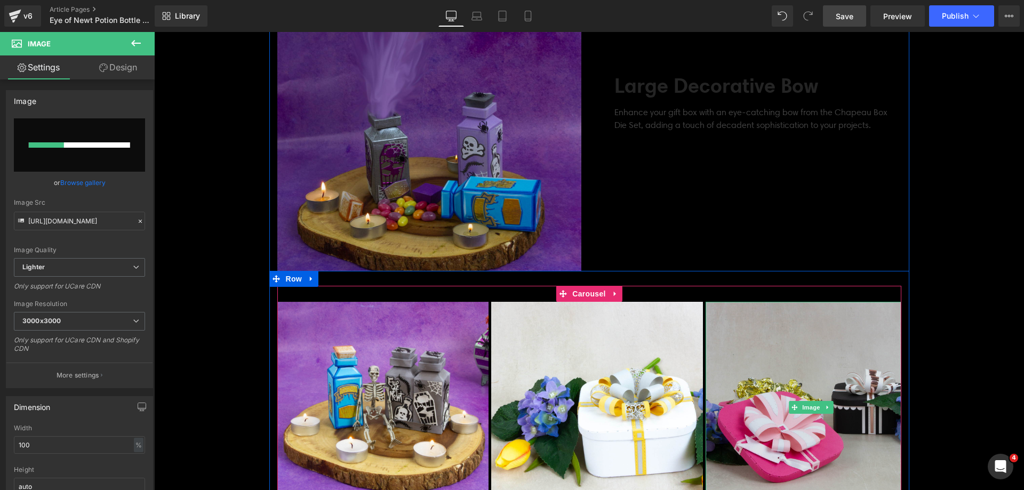
scroll to position [2507, 0]
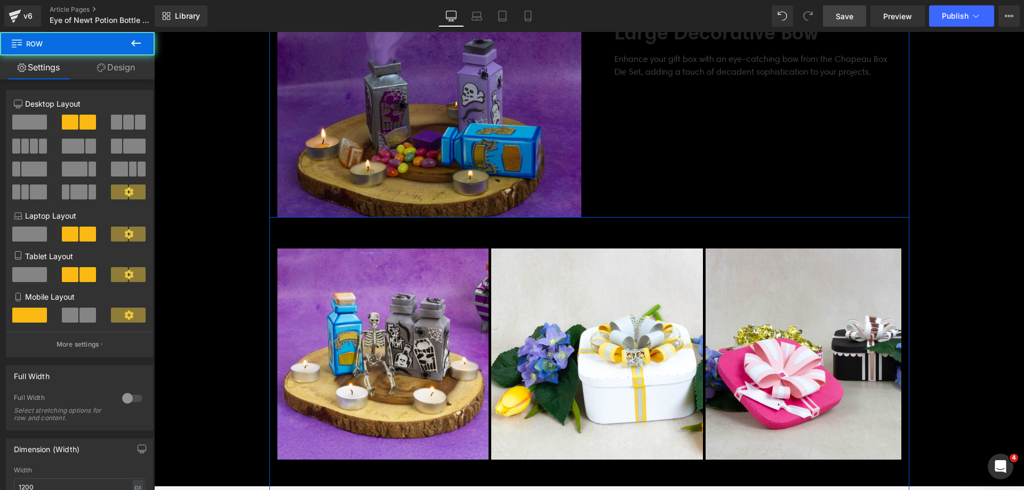
click at [753, 149] on div "Large Decorative Bow Text Block Enhance your gift box with an eye-catching bow …" at bounding box center [749, 66] width 320 height 304
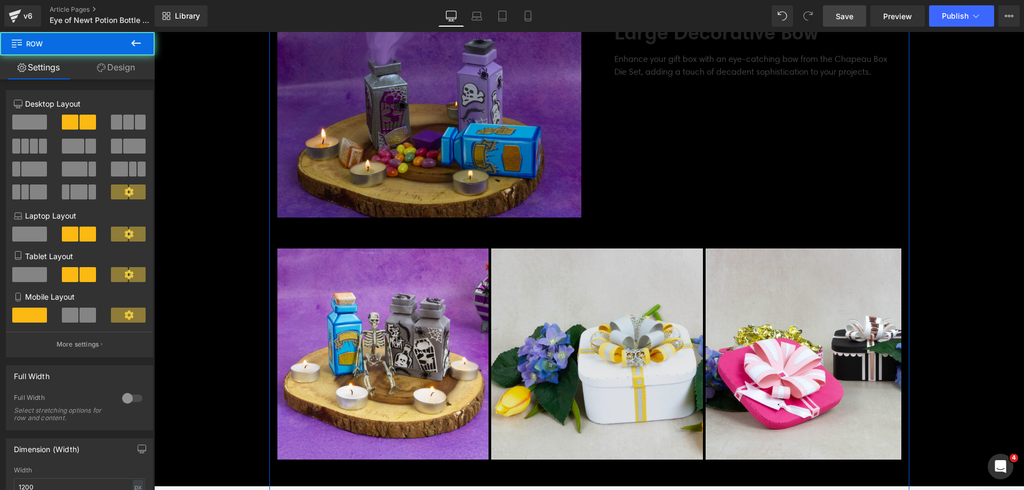
click at [614, 301] on img at bounding box center [597, 355] width 212 height 212
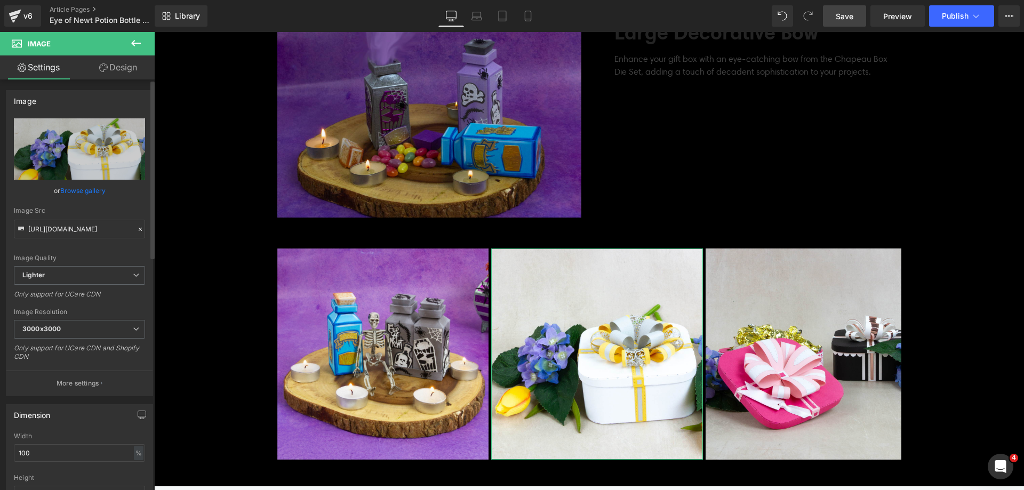
click at [62, 189] on link "Browse gallery" at bounding box center [82, 190] width 45 height 19
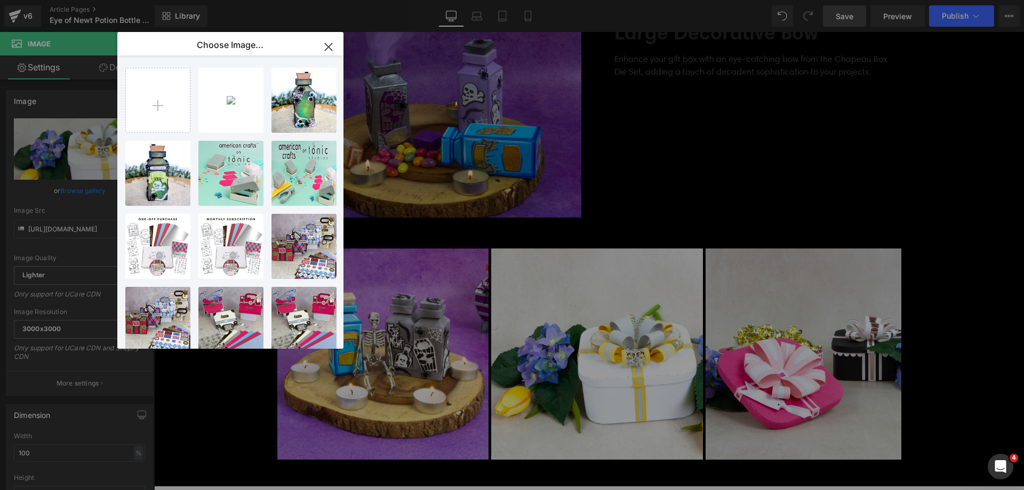
click at [73, 0] on div "Carousel You are previewing how the will restyle your page. You can not edit El…" at bounding box center [512, 0] width 1024 height 0
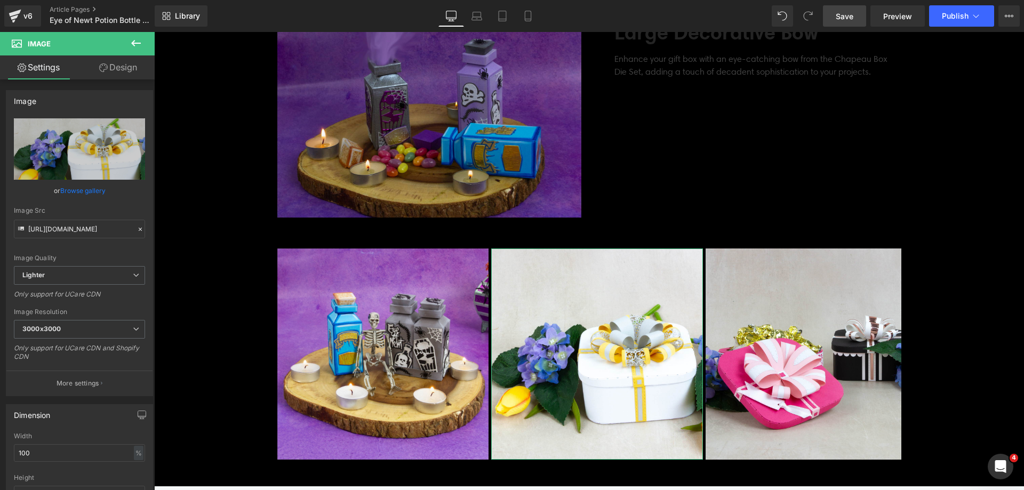
click at [73, 157] on link "Replace Image" at bounding box center [79, 148] width 131 height 61
type input "C:\fakepath\Eye of Newt_SQUARE_03.jpg"
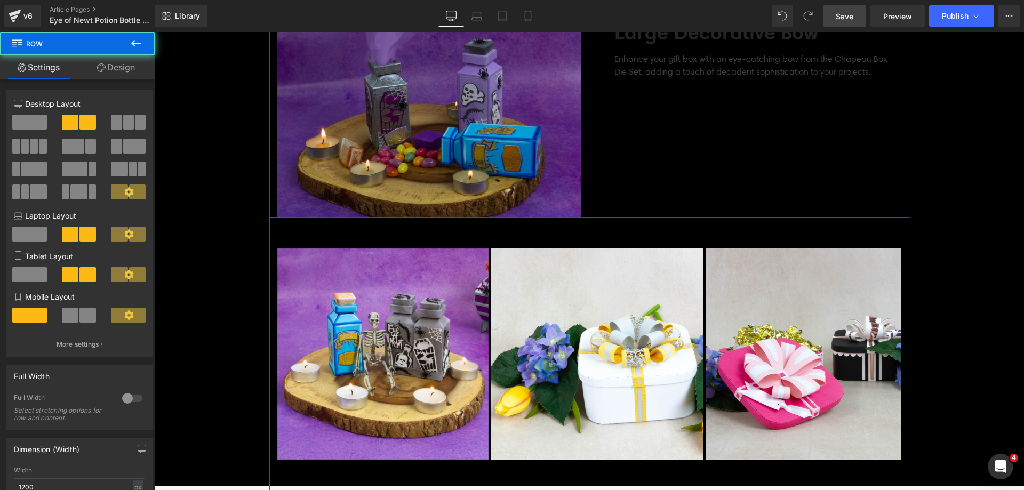
click at [772, 191] on div "Large Decorative Bow Text Block Enhance your gift box with an eye-catching bow …" at bounding box center [749, 66] width 320 height 304
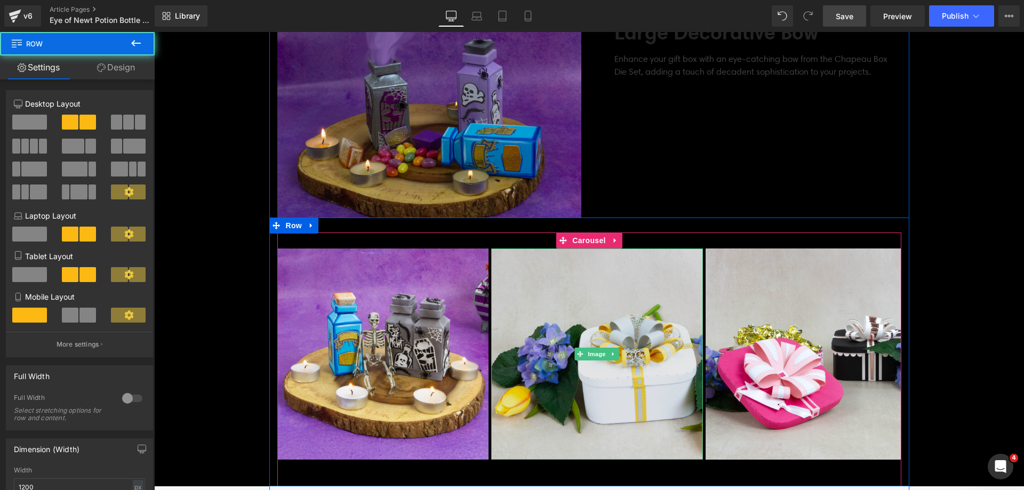
click at [592, 286] on img at bounding box center [597, 355] width 212 height 212
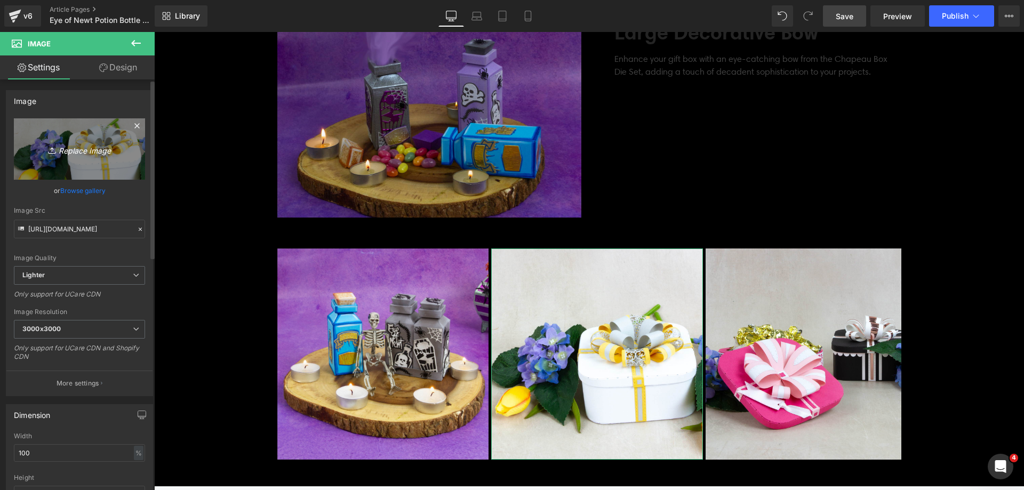
click at [89, 174] on link "Replace Image" at bounding box center [79, 148] width 131 height 61
type input "C:\fakepath\Eye of Newt_SQUARE_03.jpg"
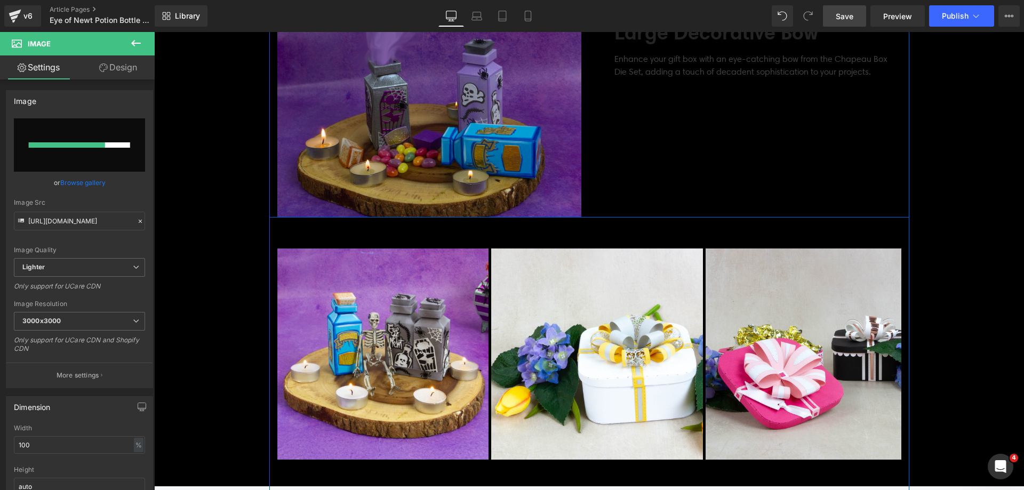
click at [724, 175] on div "Large Decorative Bow Text Block Enhance your gift box with an eye-catching bow …" at bounding box center [749, 66] width 320 height 304
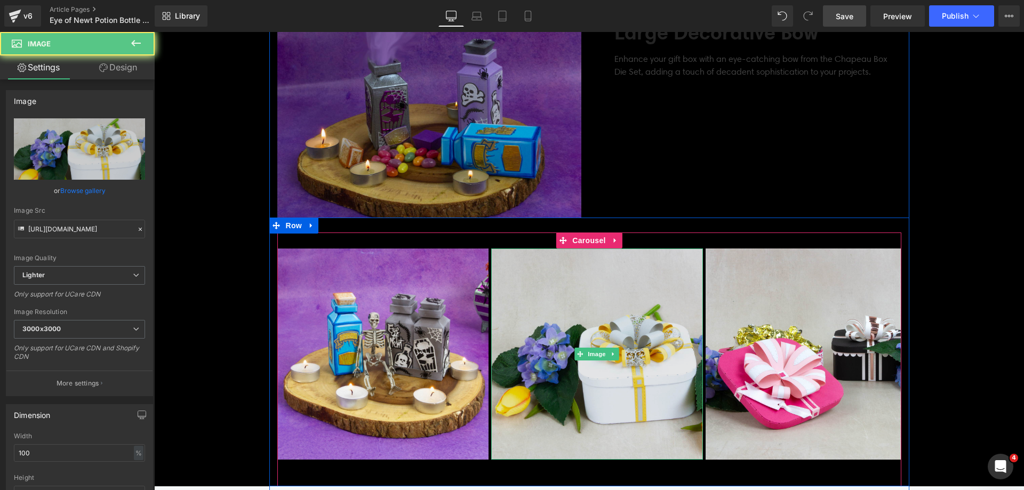
click at [636, 300] on img at bounding box center [597, 355] width 212 height 212
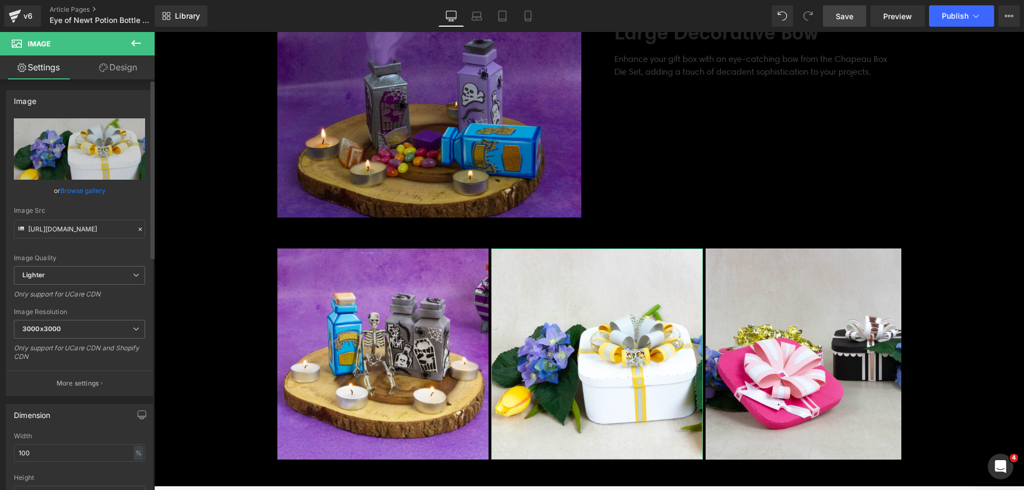
click at [66, 189] on link "Browse gallery" at bounding box center [82, 190] width 45 height 19
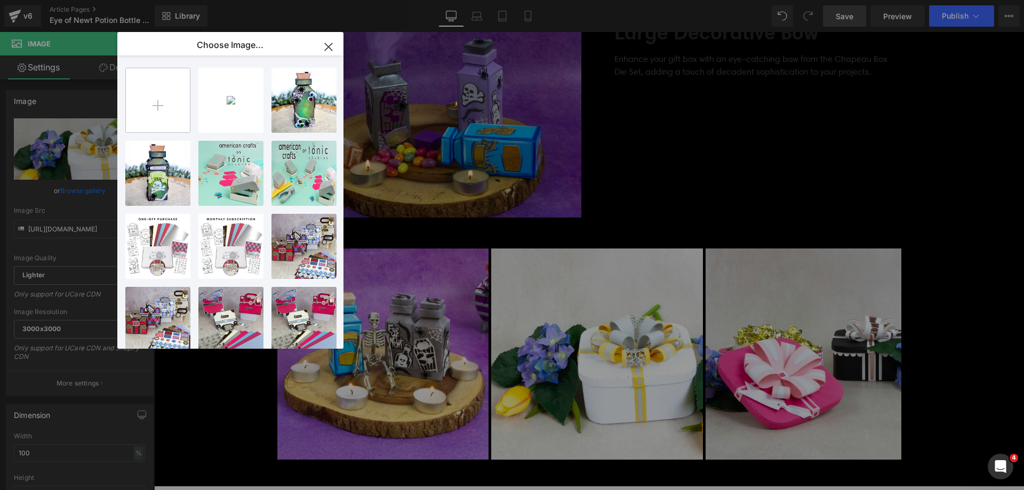
click at [0, 0] on input "file" at bounding box center [0, 0] width 0 height 0
type input "C:\fakepath\Eye of Newt_SQUARE_03.jpg"
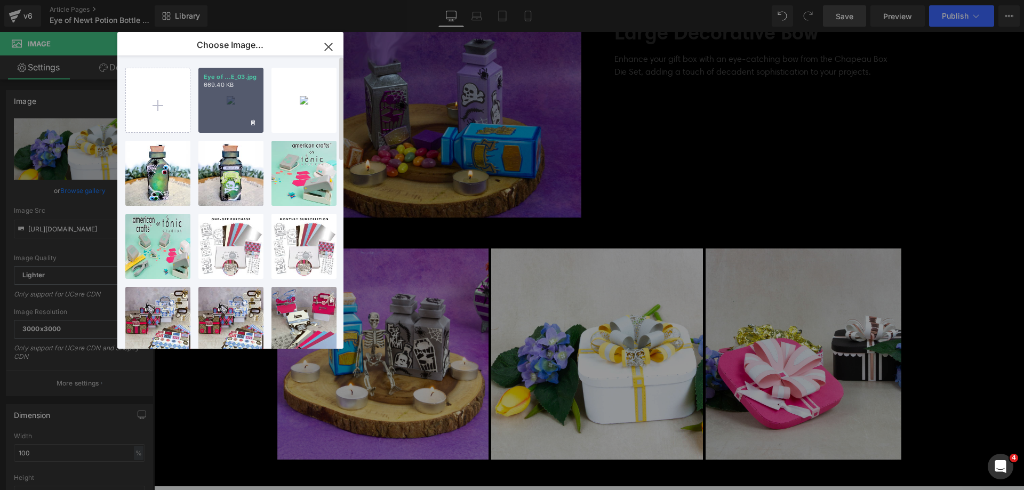
click at [253, 98] on div "Eye of ...E_03.jpg 669.40 KB" at bounding box center [230, 100] width 65 height 65
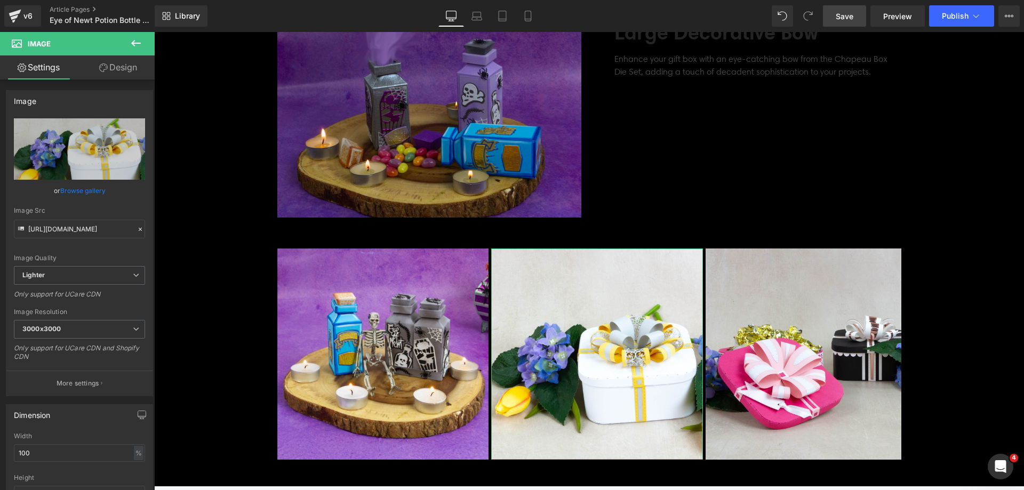
click at [90, 188] on link "Browse gallery" at bounding box center [82, 190] width 45 height 19
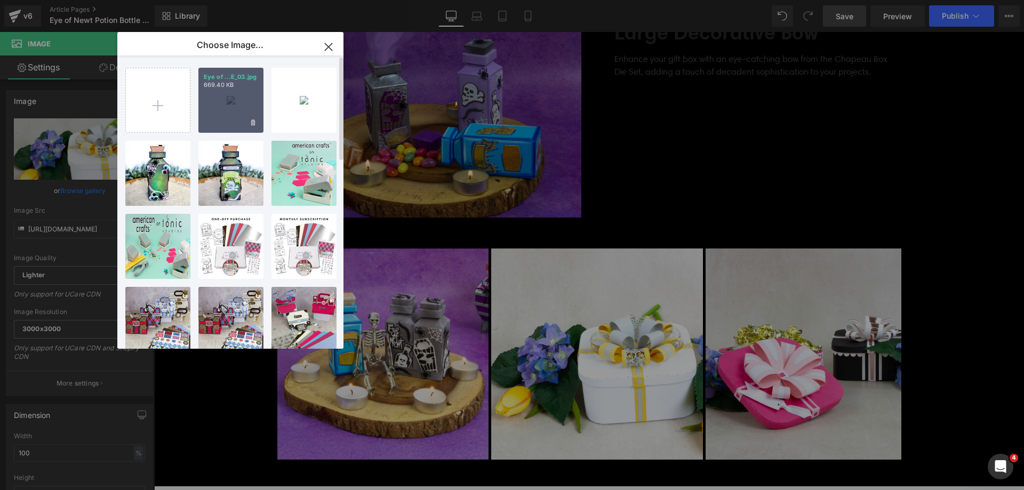
drag, startPoint x: 218, startPoint y: 111, endPoint x: 68, endPoint y: 79, distance: 152.7
click at [218, 111] on div "Eye of ...E_03.jpg 669.40 KB" at bounding box center [230, 100] width 65 height 65
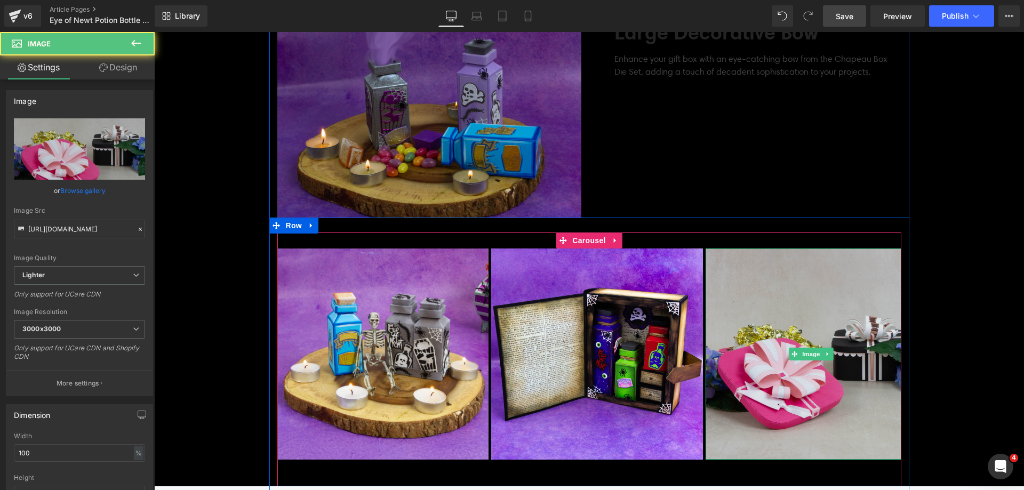
click at [780, 363] on img at bounding box center [812, 355] width 212 height 212
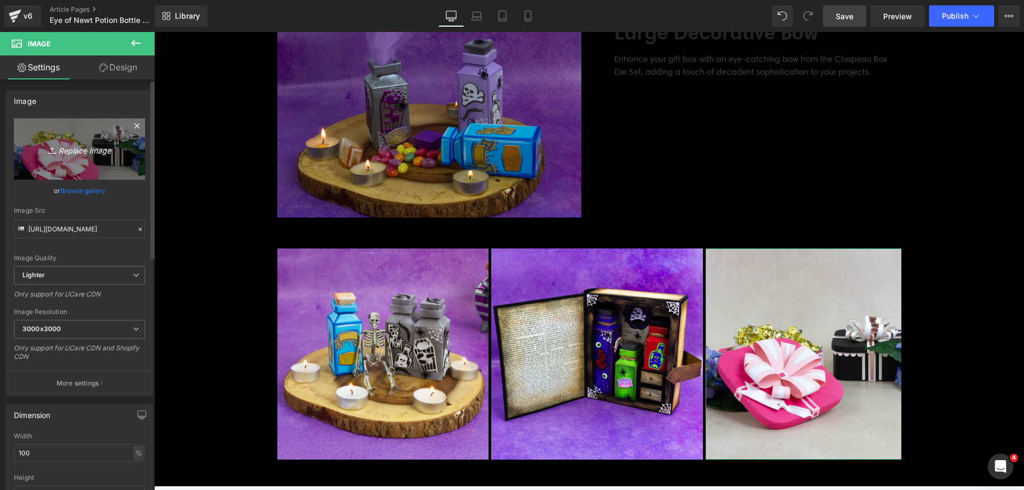
click at [100, 157] on link "Replace Image" at bounding box center [79, 148] width 131 height 61
type input "C:\fakepath\Eye of Newt_SQUARE_05.jpg"
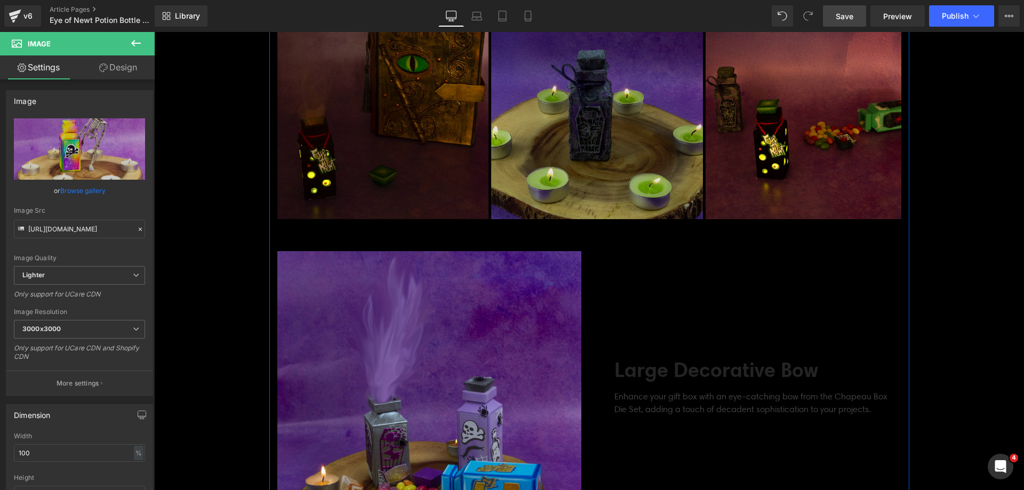
scroll to position [2080, 0]
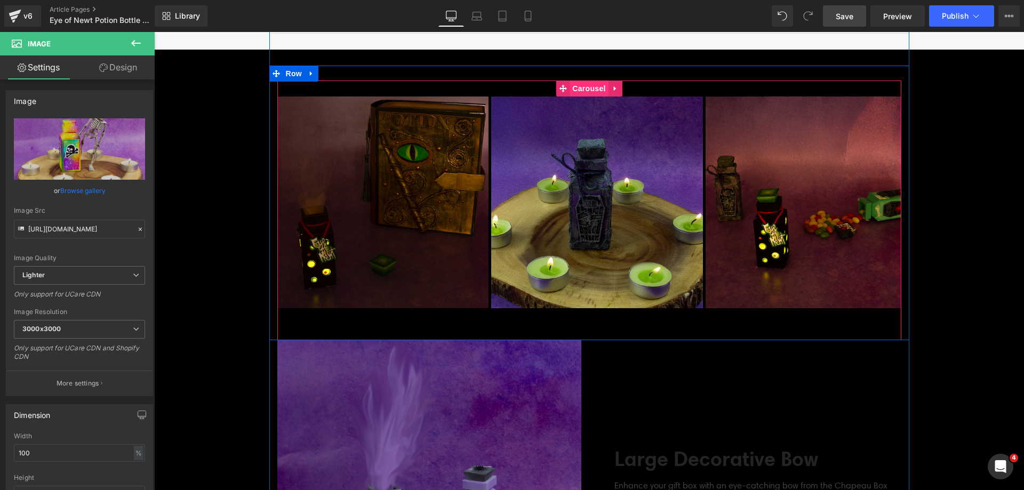
click at [581, 93] on span "Carousel" at bounding box center [589, 89] width 38 height 16
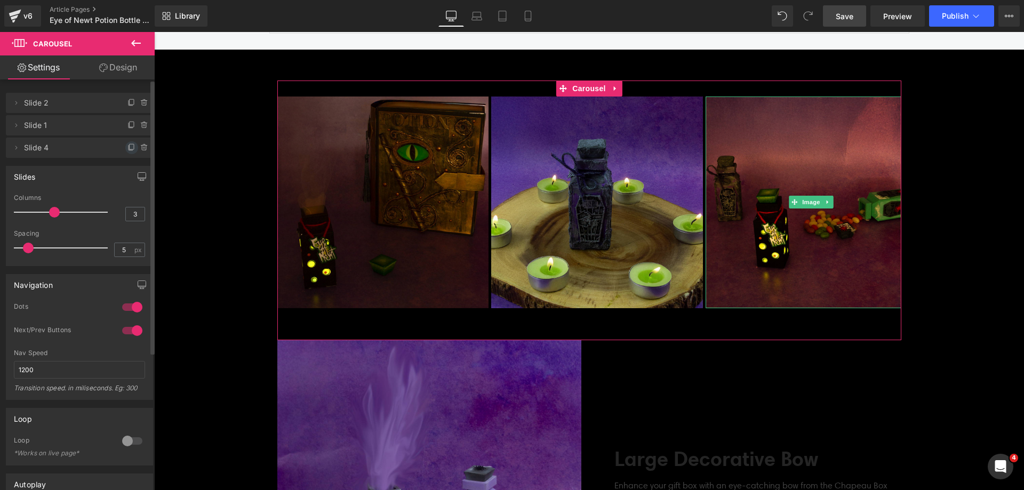
click at [127, 148] on icon at bounding box center [131, 147] width 9 height 9
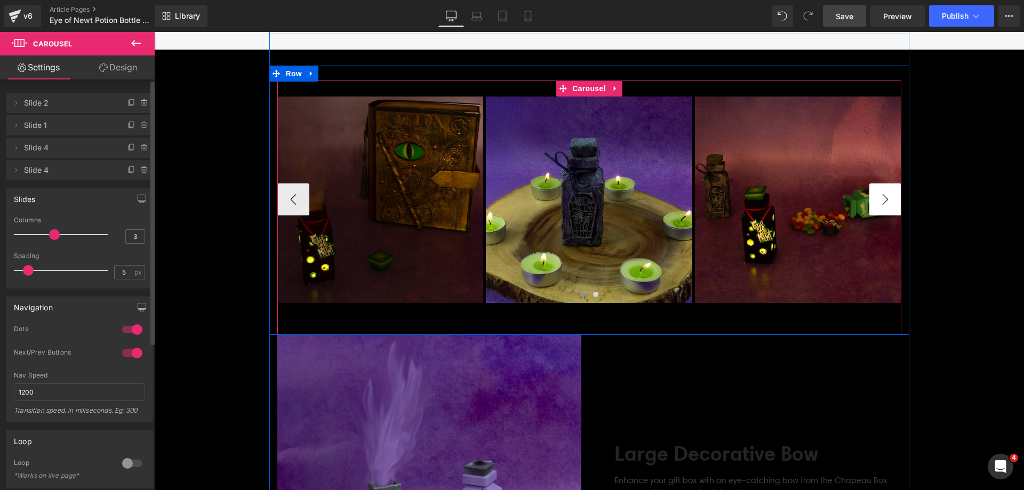
click at [882, 194] on button "›" at bounding box center [885, 199] width 32 height 32
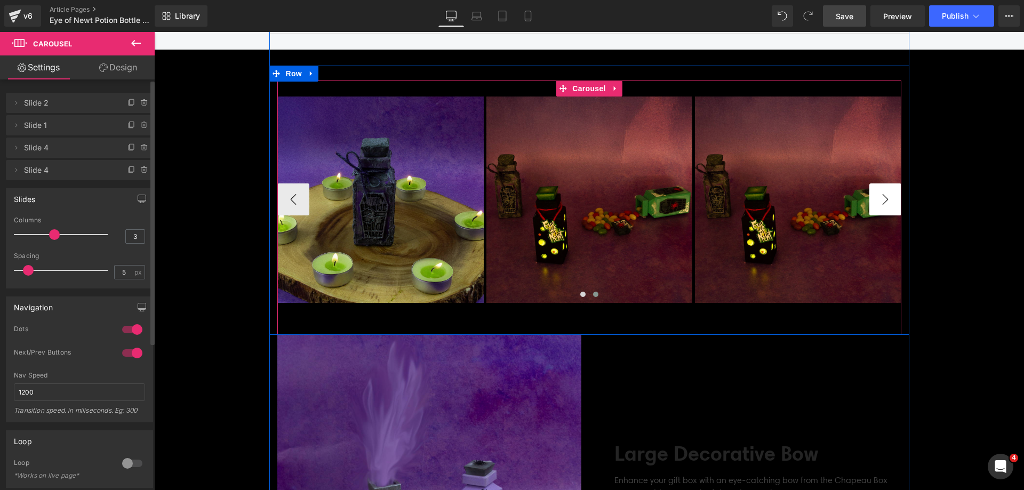
click at [882, 194] on button "›" at bounding box center [885, 199] width 32 height 32
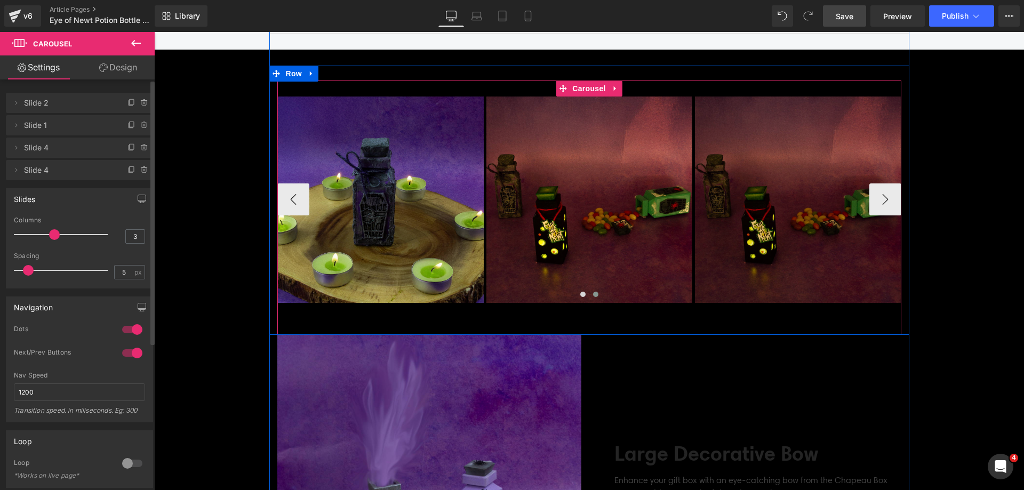
click at [763, 135] on img at bounding box center [798, 200] width 206 height 206
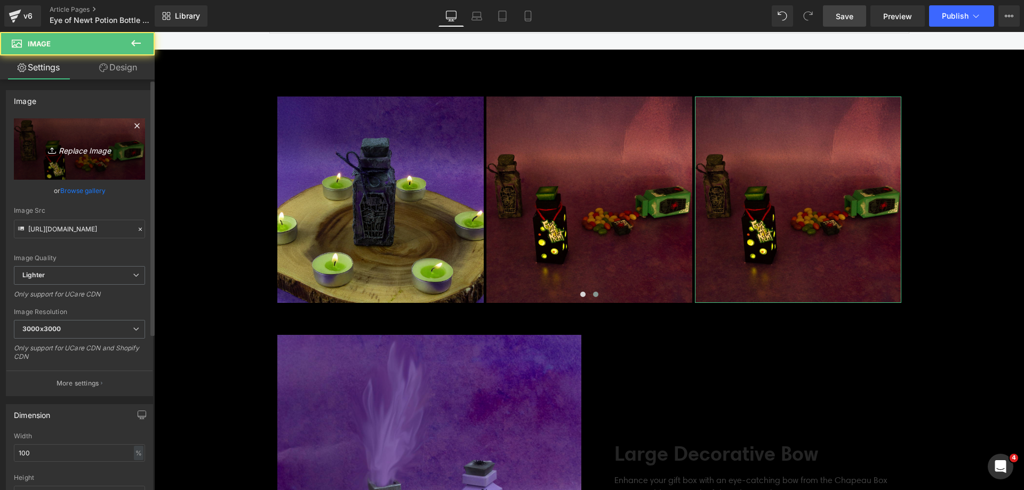
click at [51, 162] on link "Replace Image" at bounding box center [79, 148] width 131 height 61
type input "C:\fakepath\Eye of Newt_SQUARE_13.jpg"
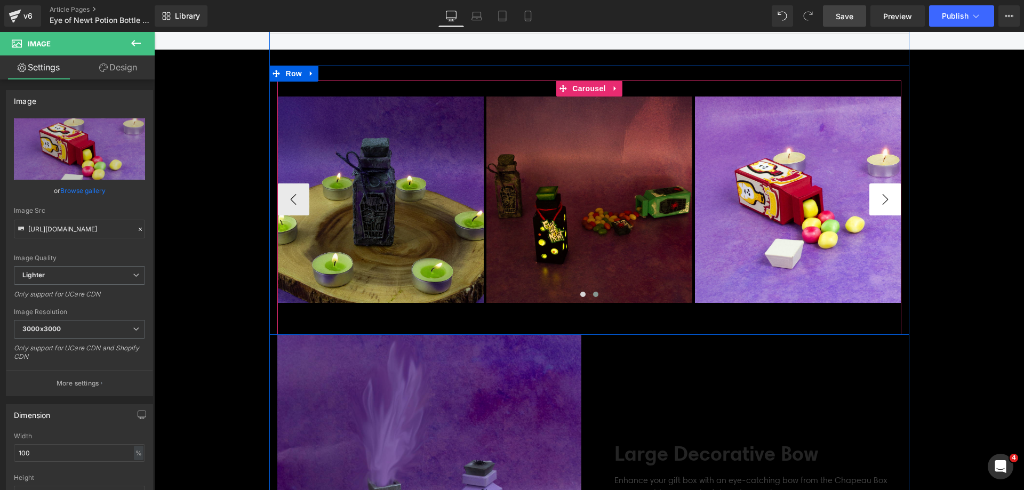
click at [876, 208] on button "›" at bounding box center [885, 199] width 32 height 32
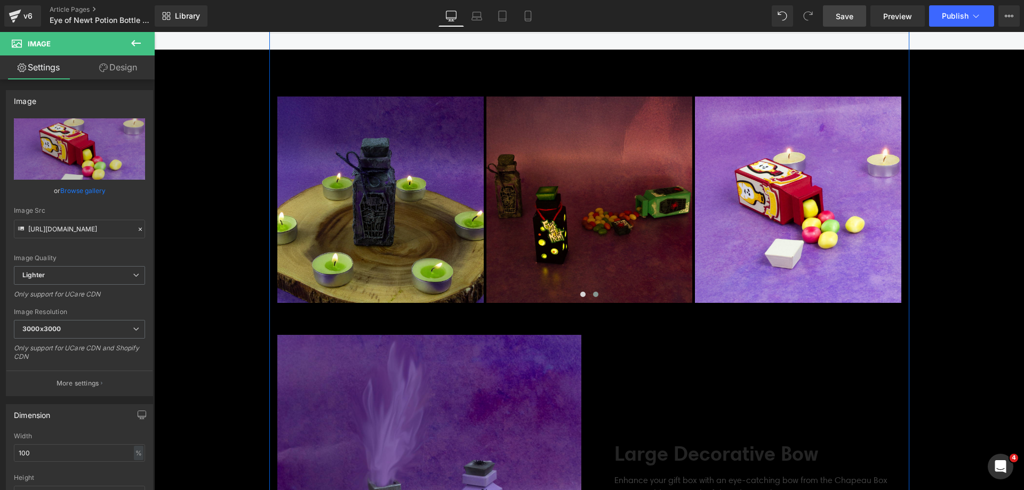
scroll to position [2454, 0]
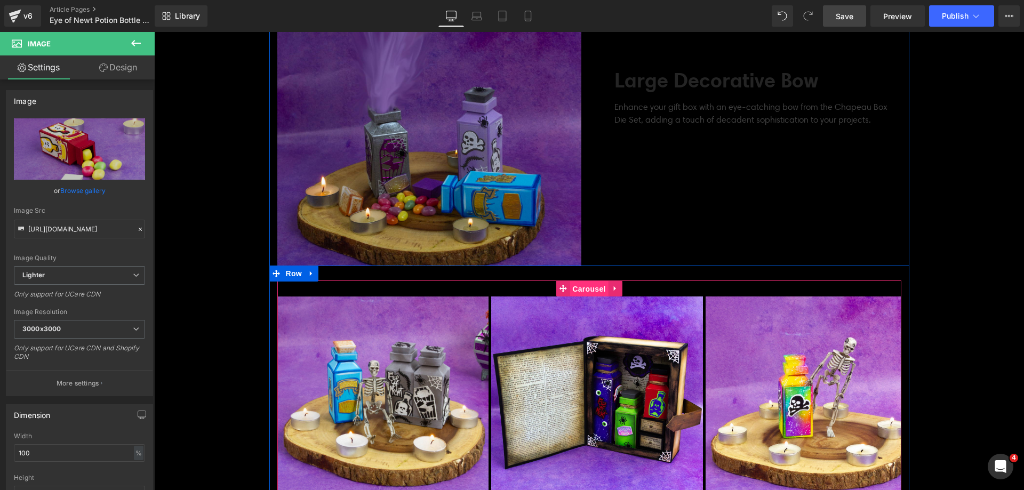
click at [594, 291] on span "Carousel" at bounding box center [589, 289] width 38 height 16
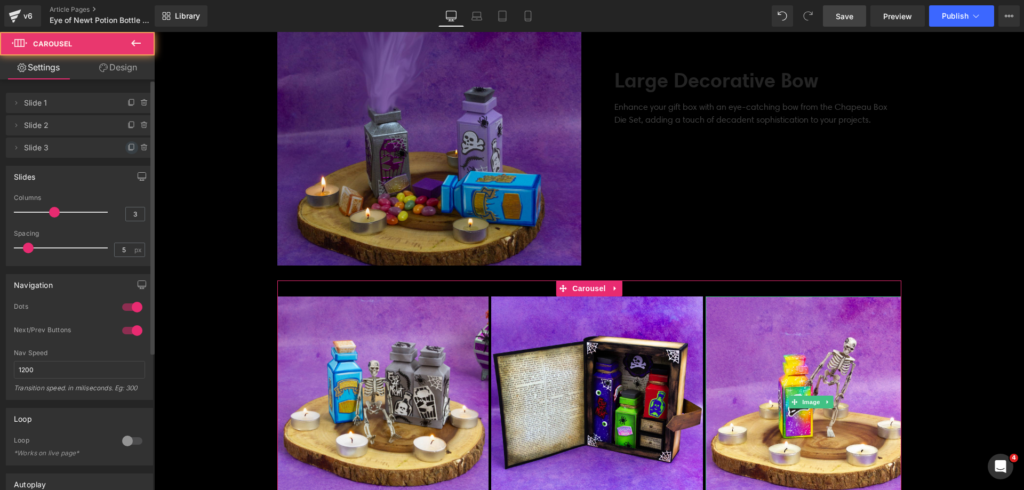
click at [127, 149] on icon at bounding box center [131, 147] width 9 height 9
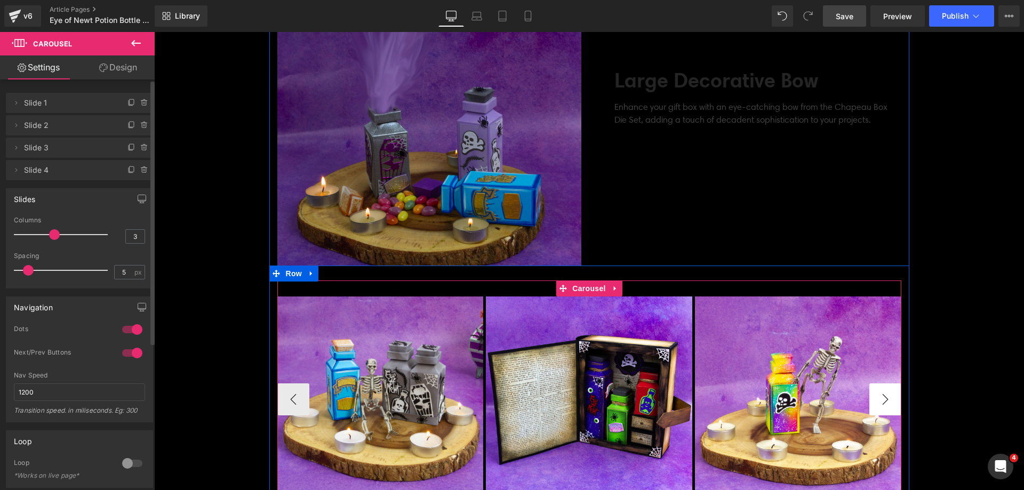
click at [874, 407] on button "›" at bounding box center [885, 400] width 32 height 32
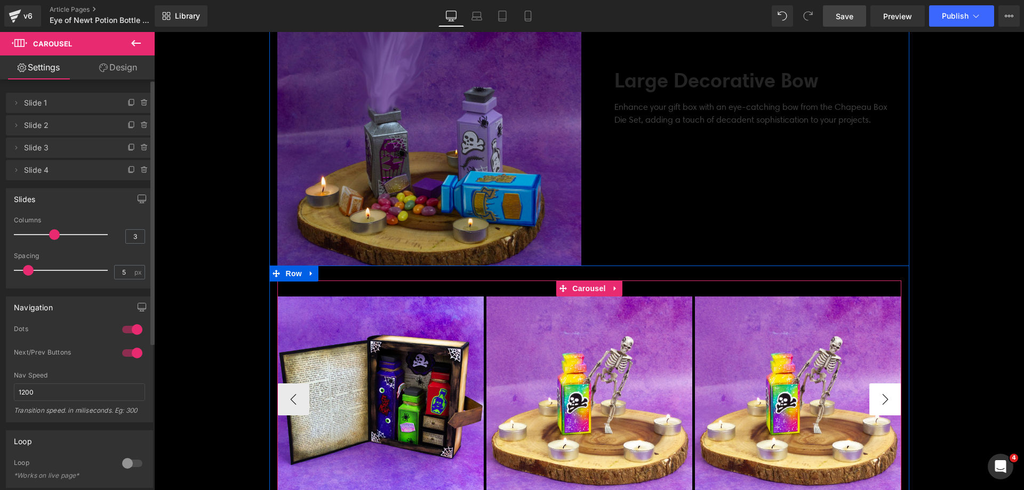
click at [874, 407] on button "›" at bounding box center [885, 400] width 32 height 32
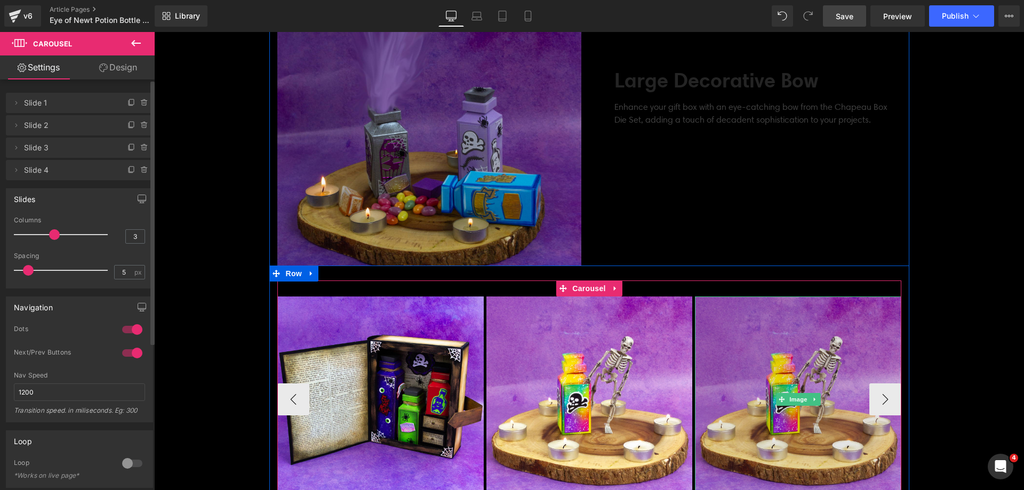
click at [816, 360] on img at bounding box center [798, 400] width 206 height 206
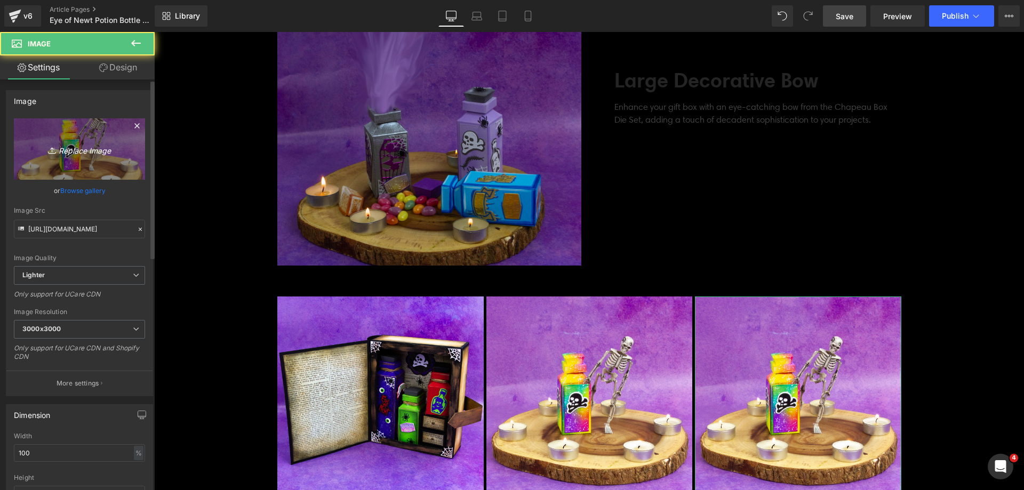
click at [74, 159] on link "Replace Image" at bounding box center [79, 148] width 131 height 61
type input "C:\fakepath\Eye of Newt_SQUARE_09.jpg"
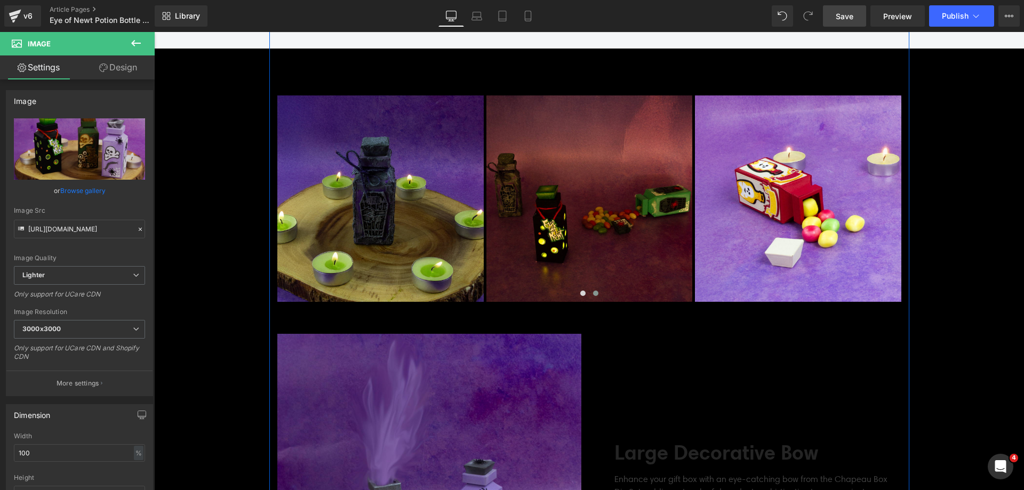
scroll to position [2080, 0]
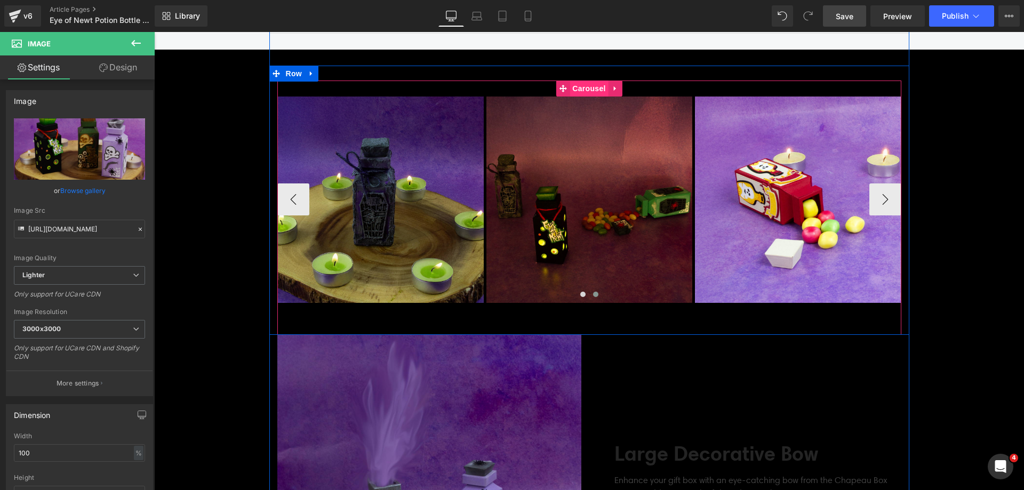
click at [592, 93] on span "Carousel" at bounding box center [589, 89] width 38 height 16
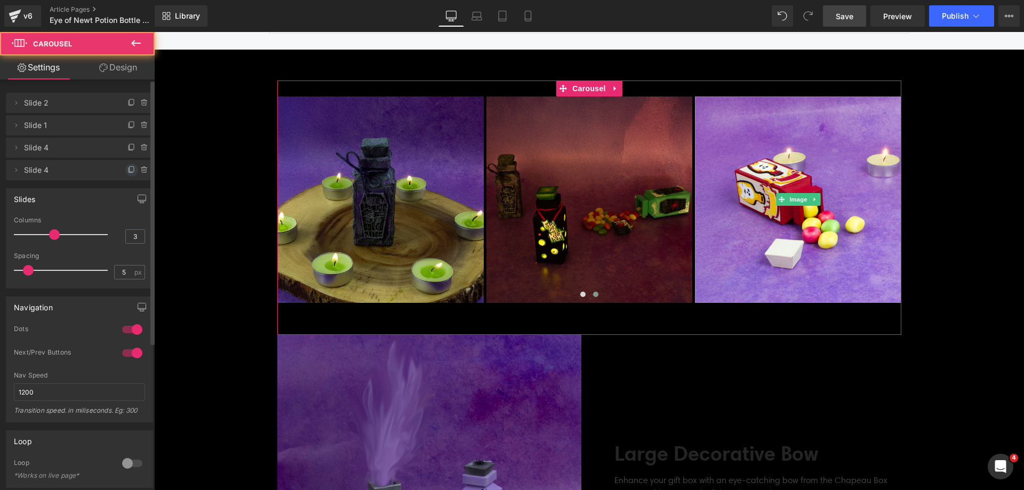
click at [128, 170] on icon at bounding box center [131, 170] width 9 height 9
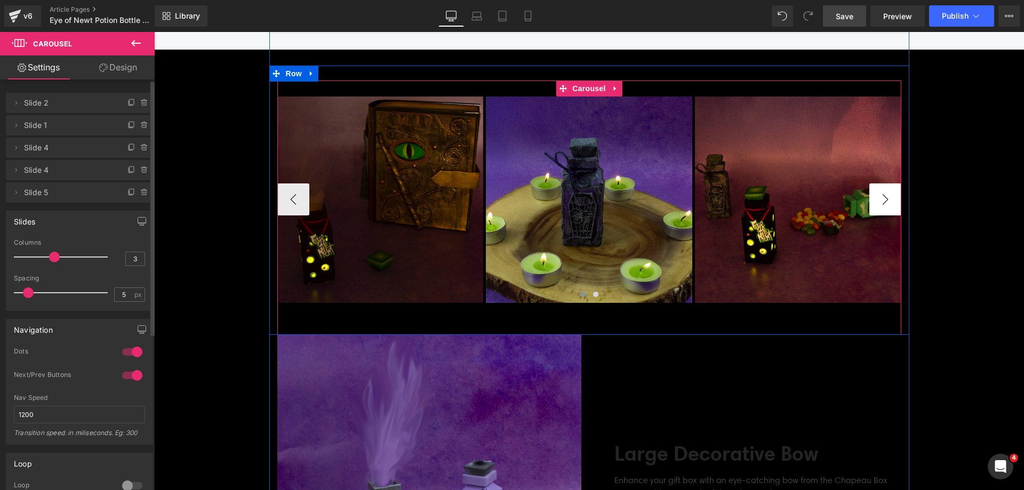
click at [879, 205] on button "›" at bounding box center [885, 199] width 32 height 32
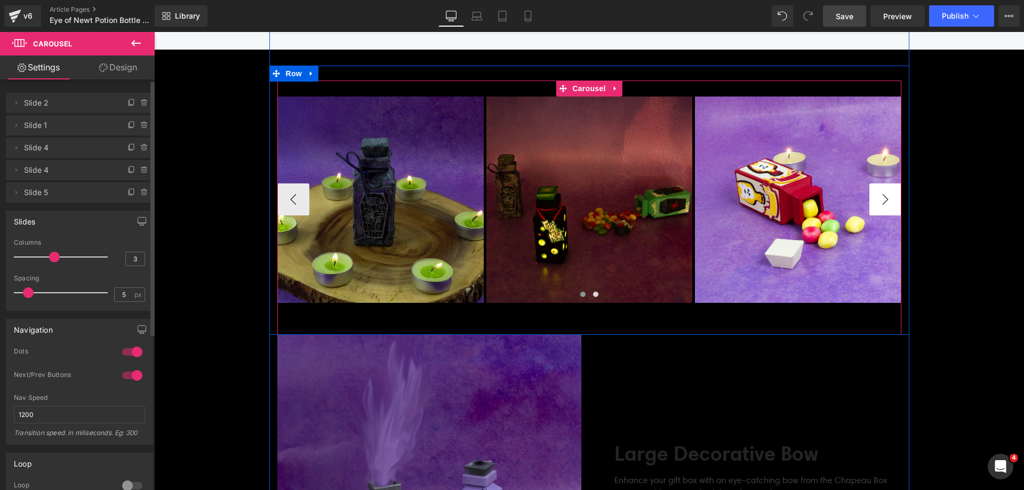
click at [879, 205] on button "›" at bounding box center [885, 199] width 32 height 32
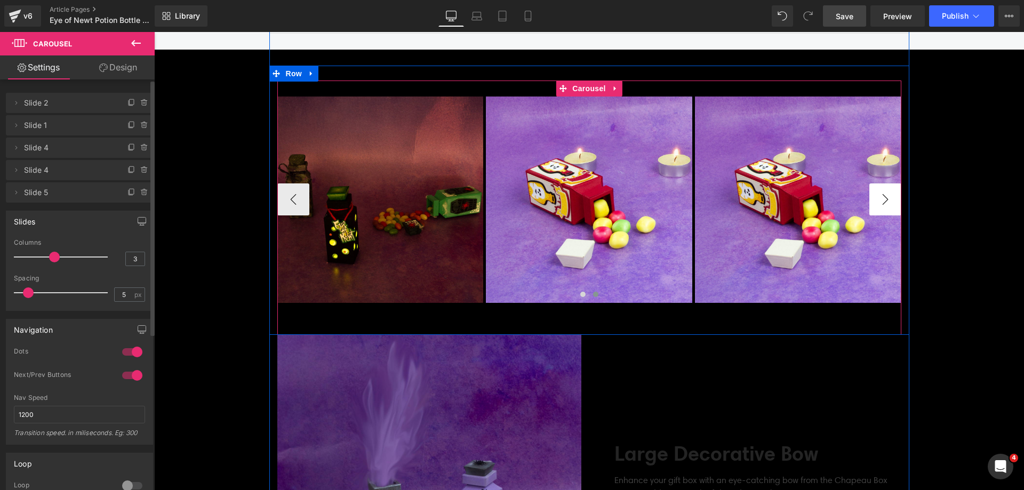
click at [879, 205] on button "›" at bounding box center [885, 199] width 32 height 32
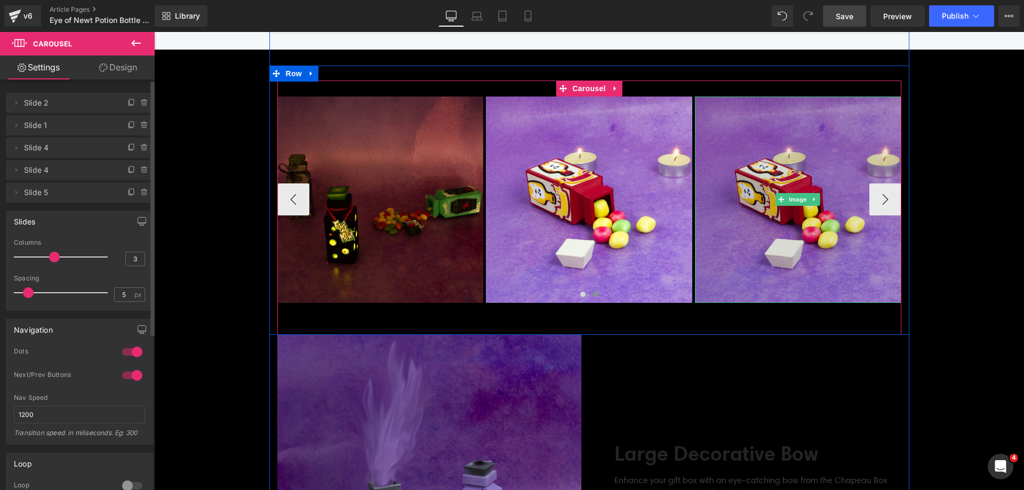
click at [815, 157] on img at bounding box center [798, 200] width 206 height 206
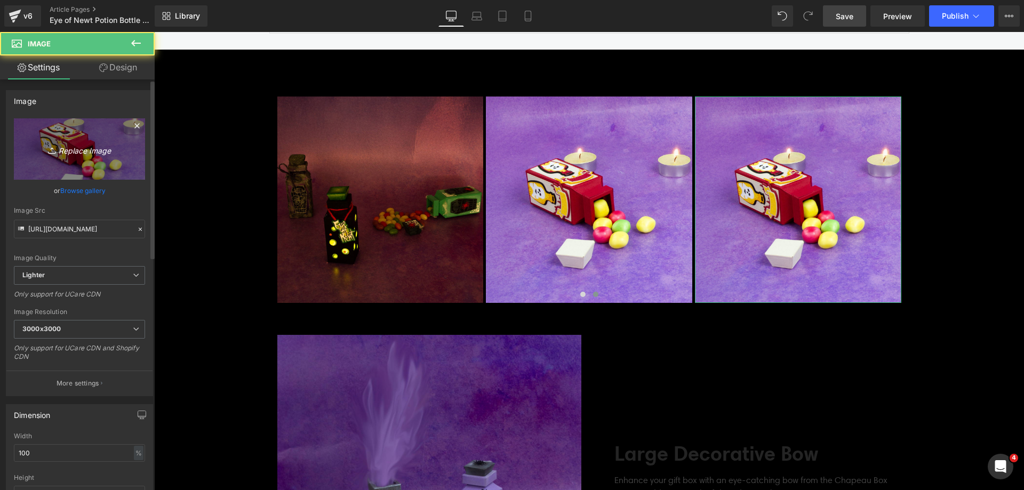
click at [66, 161] on link "Replace Image" at bounding box center [79, 148] width 131 height 61
type input "C:\fakepath\Eye of Newt_SQUARE_11.jpg"
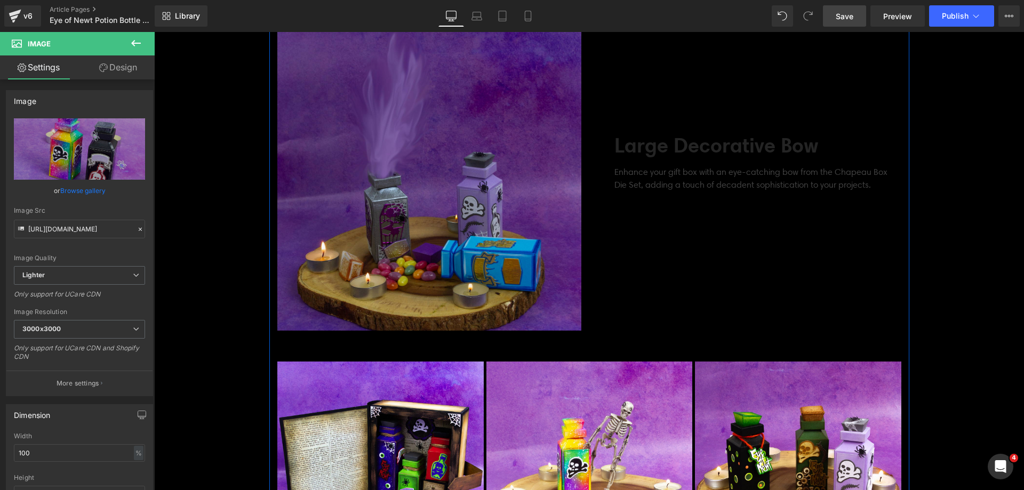
scroll to position [2454, 0]
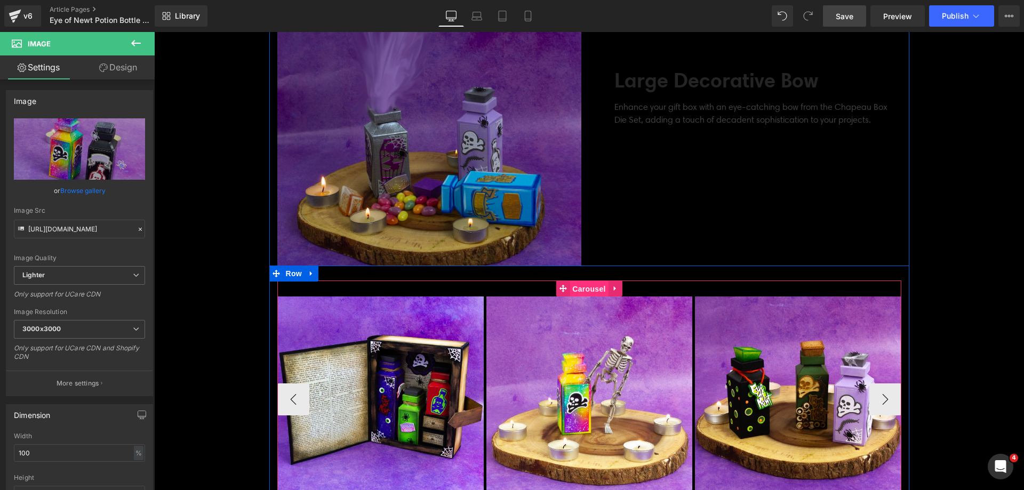
click at [572, 291] on span "Carousel" at bounding box center [589, 289] width 38 height 16
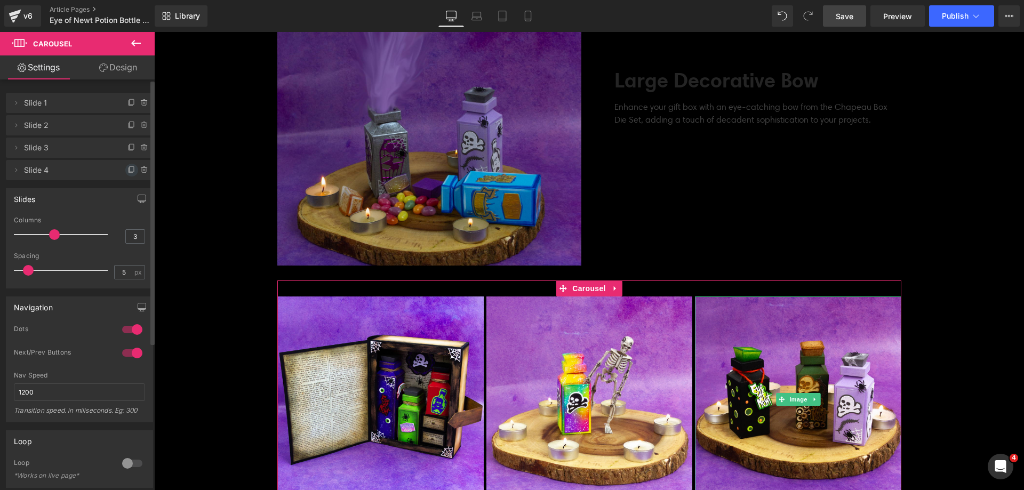
click at [127, 169] on icon at bounding box center [131, 170] width 9 height 9
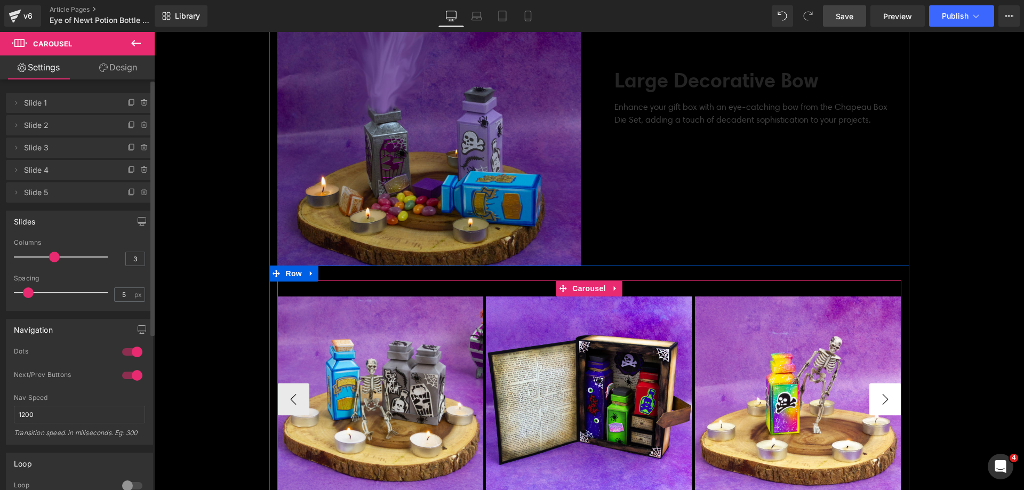
click at [875, 400] on button "›" at bounding box center [885, 400] width 32 height 32
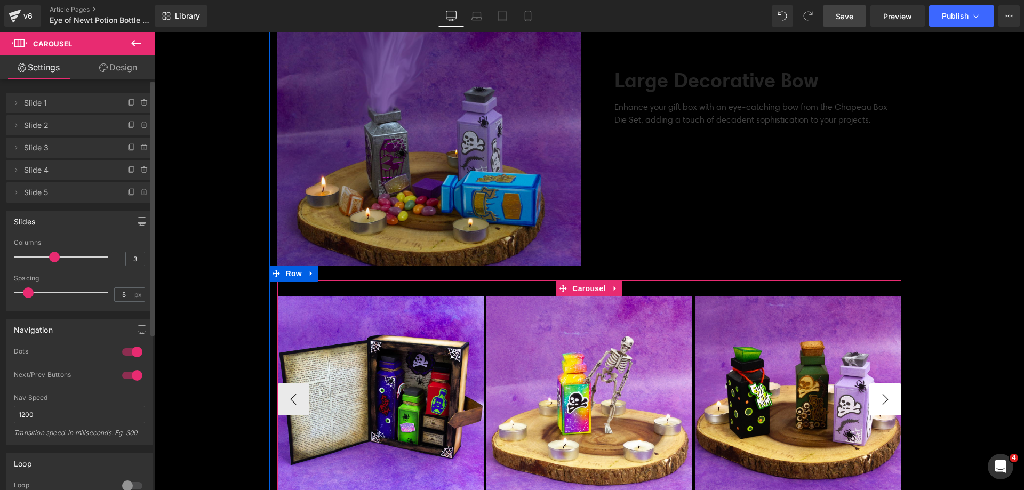
click at [875, 400] on button "›" at bounding box center [885, 400] width 32 height 32
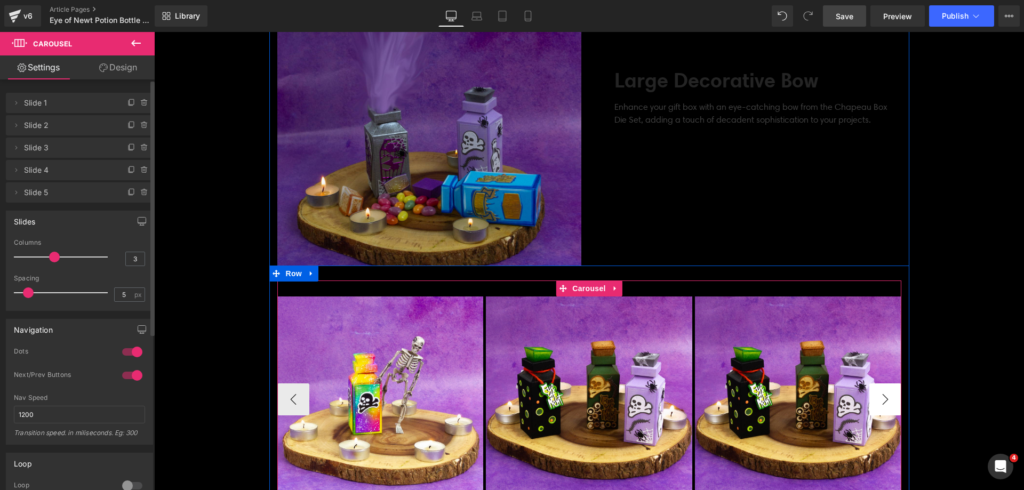
click at [875, 400] on button "›" at bounding box center [885, 400] width 32 height 32
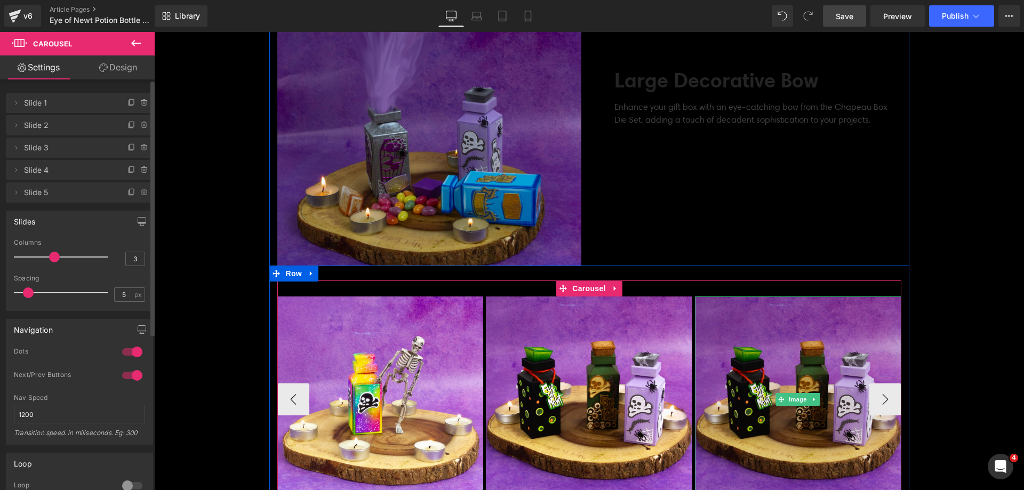
click at [738, 307] on img at bounding box center [798, 400] width 206 height 206
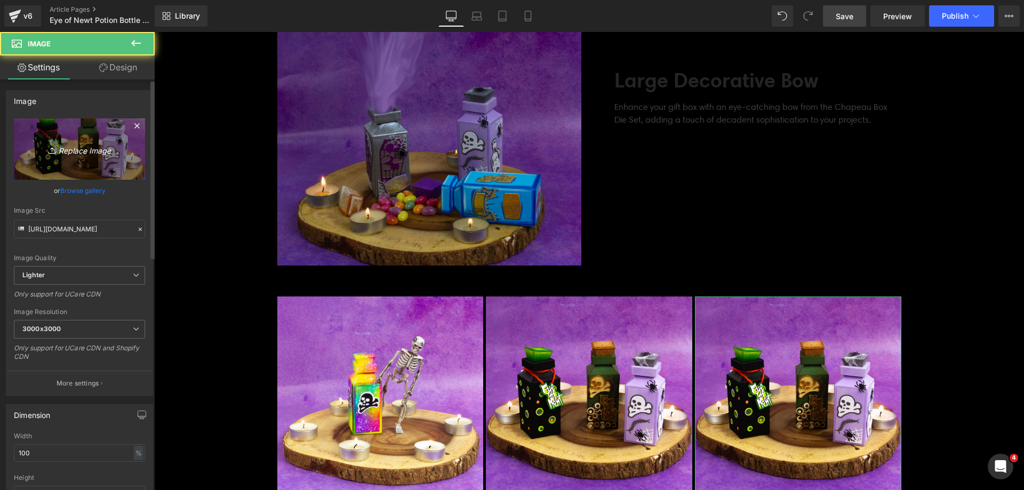
click at [91, 157] on link "Replace Image" at bounding box center [79, 148] width 131 height 61
type input "C:\fakepath\Eye of Newt_SQUARE_12.jpg"
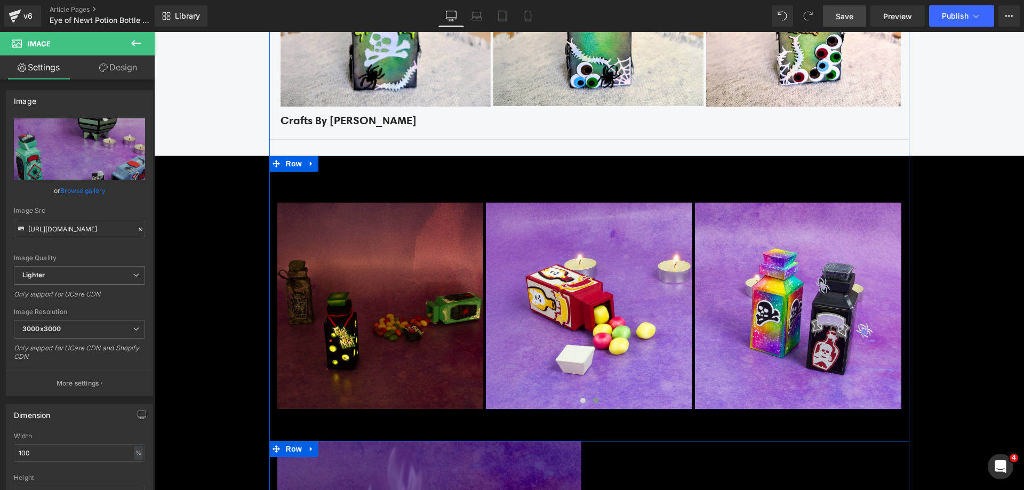
scroll to position [1974, 0]
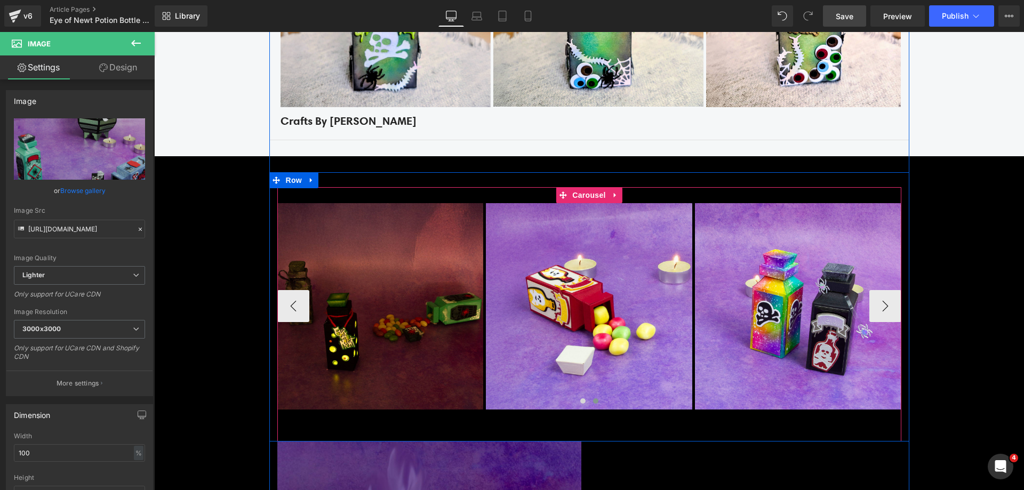
click at [575, 198] on span "Carousel" at bounding box center [589, 195] width 38 height 16
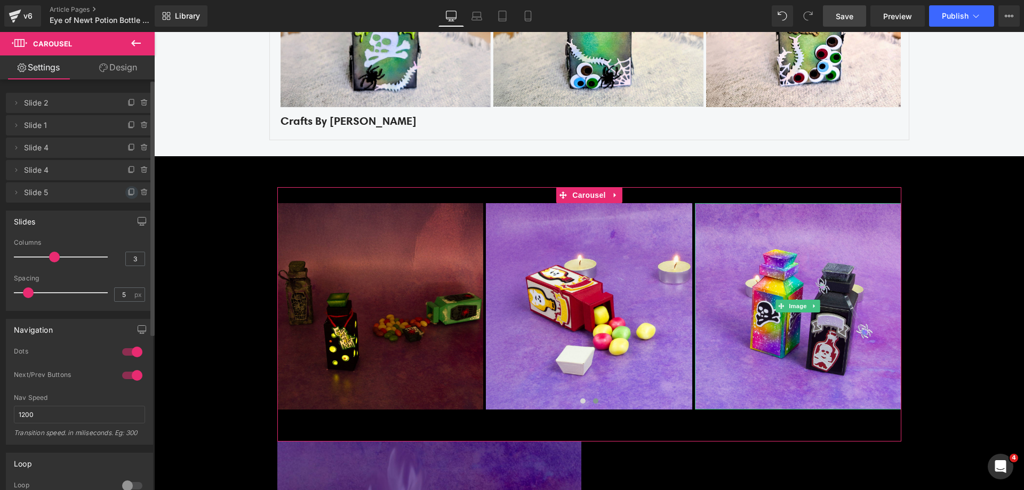
click at [131, 195] on icon at bounding box center [131, 192] width 9 height 9
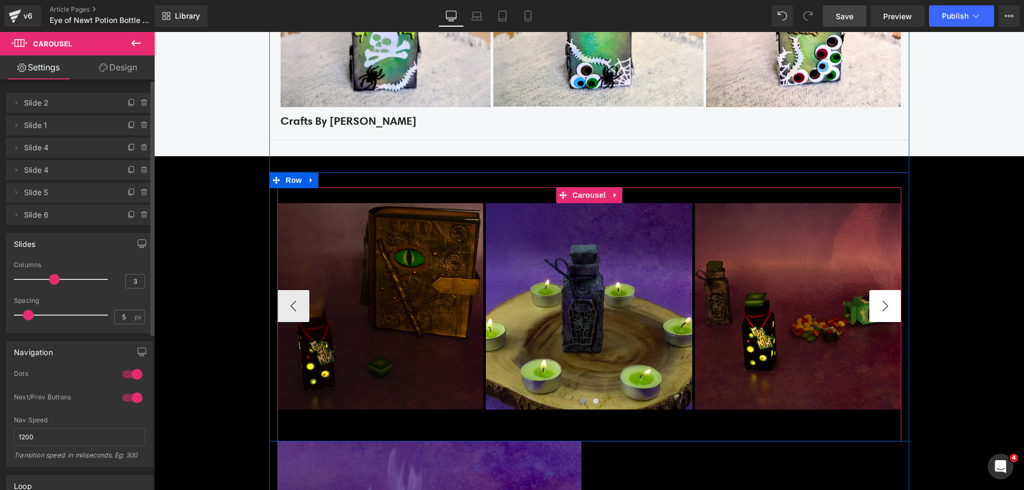
click at [873, 309] on button "›" at bounding box center [885, 306] width 32 height 32
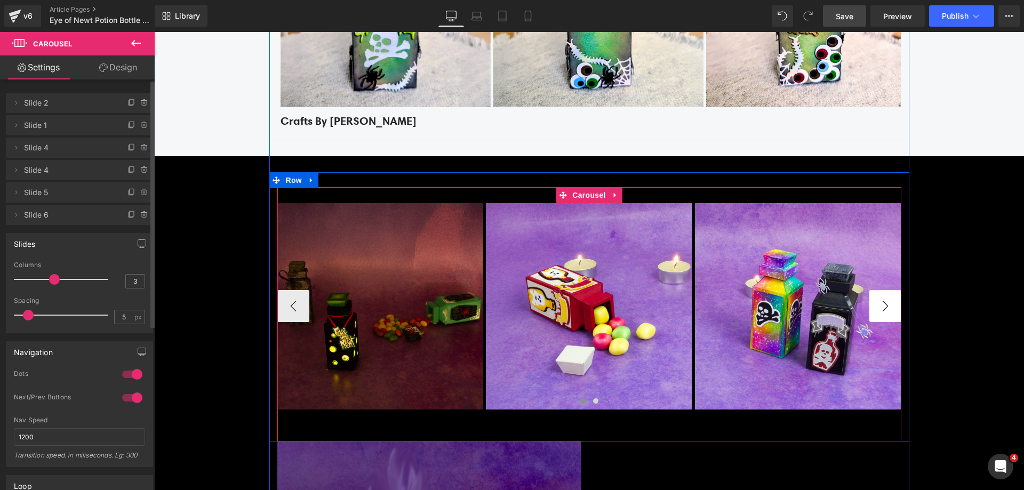
click at [873, 309] on button "›" at bounding box center [885, 306] width 32 height 32
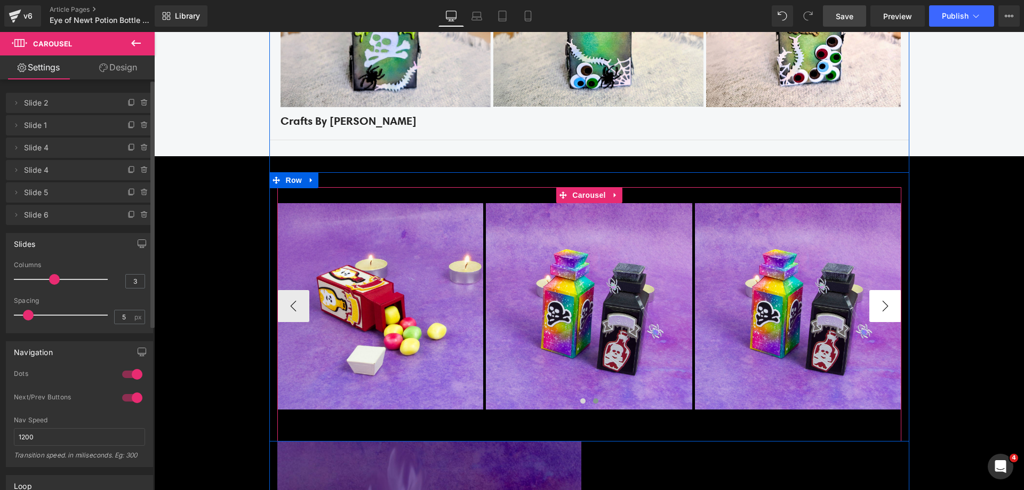
click at [873, 309] on button "›" at bounding box center [885, 306] width 32 height 32
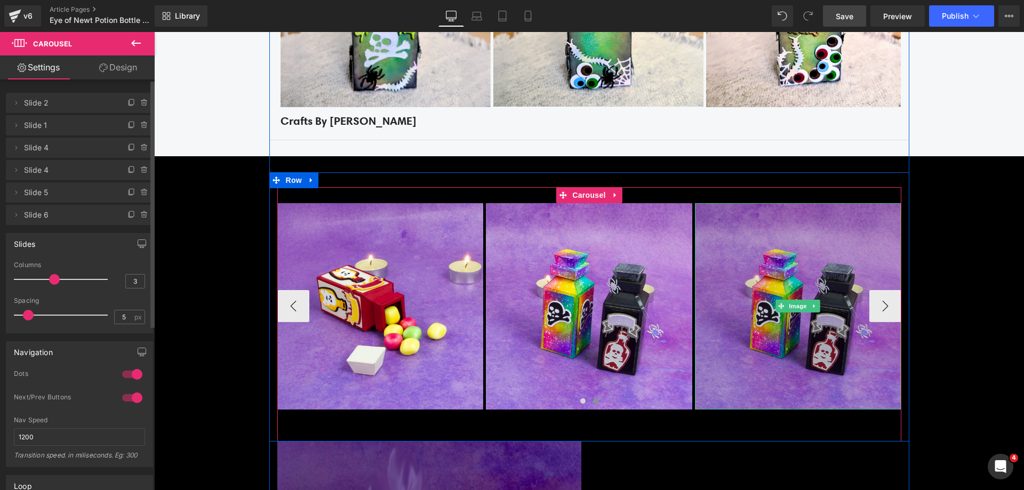
click at [819, 271] on img at bounding box center [798, 306] width 206 height 206
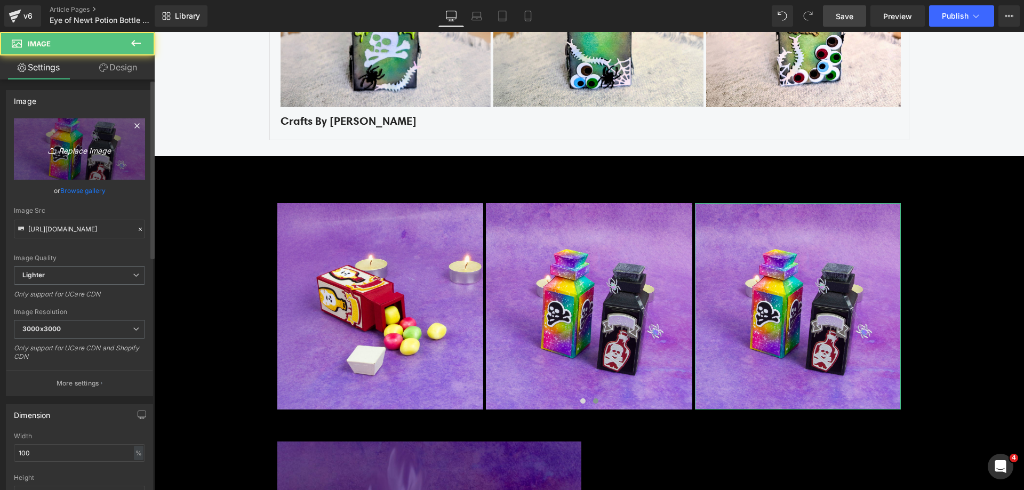
click at [73, 167] on link "Replace Image" at bounding box center [79, 148] width 131 height 61
type input "C:\fakepath\Eye of Newt_SQUARE_06.jpg"
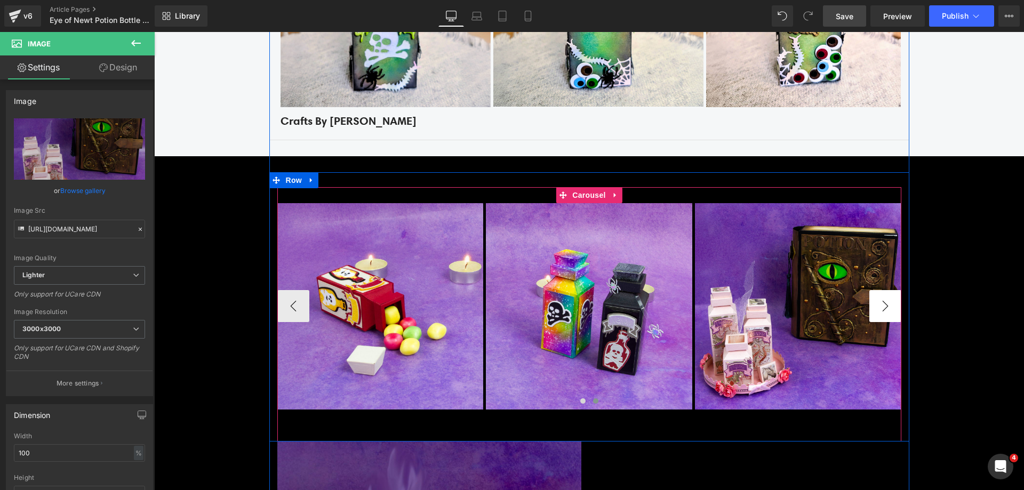
click at [889, 307] on button "›" at bounding box center [885, 306] width 32 height 32
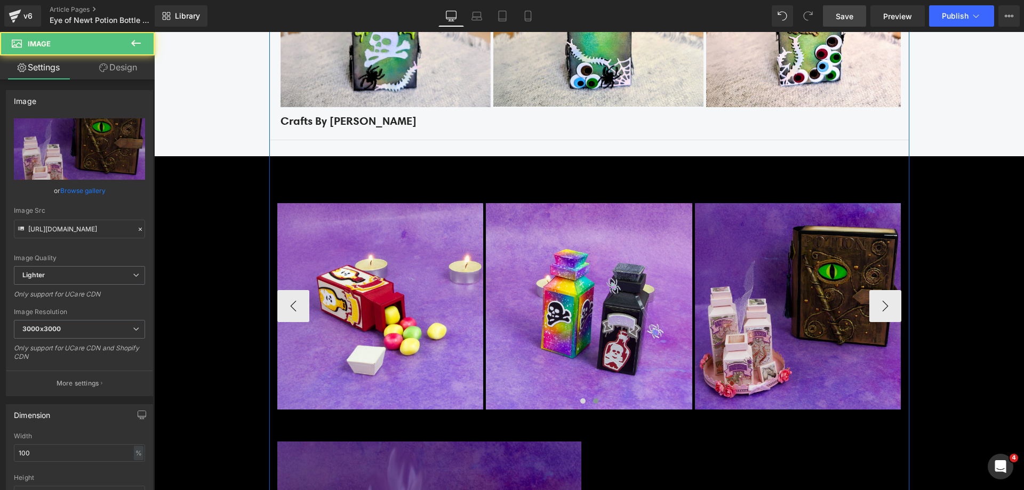
click at [828, 260] on img at bounding box center [798, 306] width 206 height 206
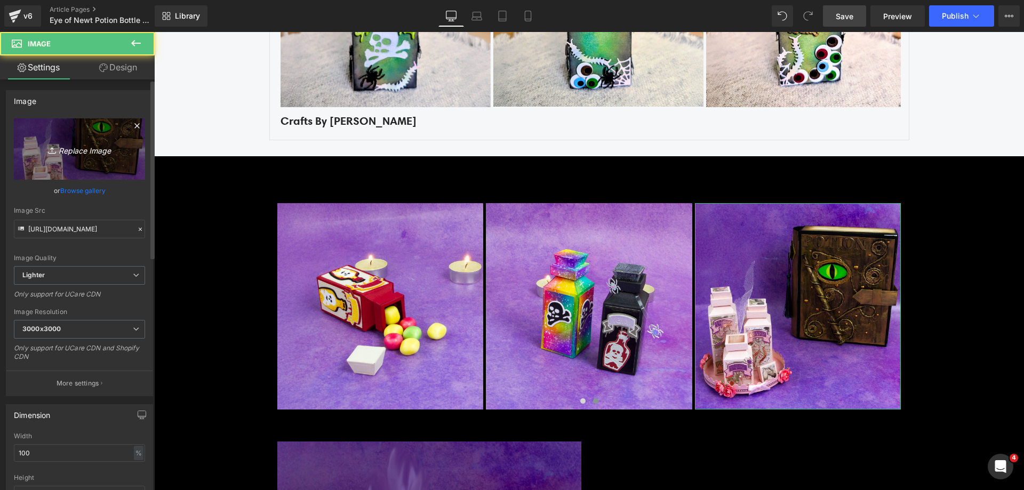
click at [87, 165] on link "Replace Image" at bounding box center [79, 148] width 131 height 61
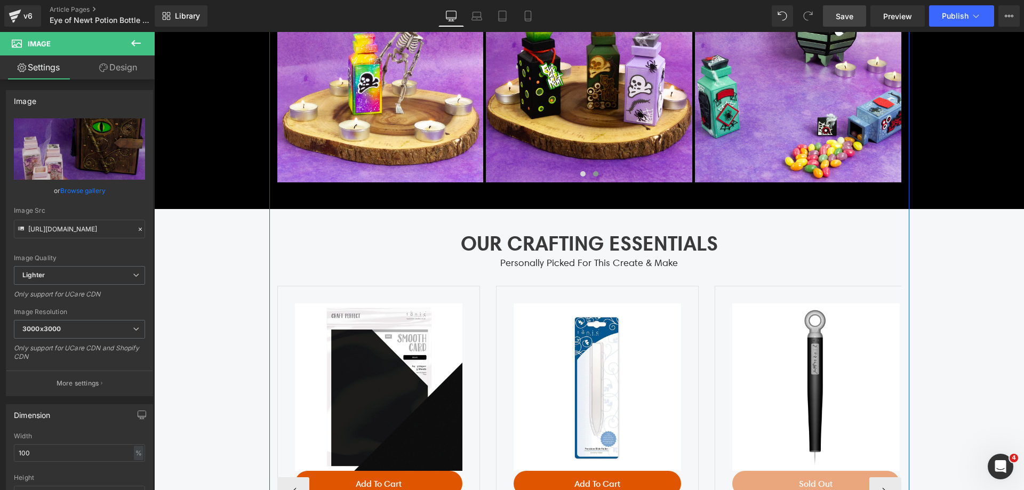
scroll to position [2934, 0]
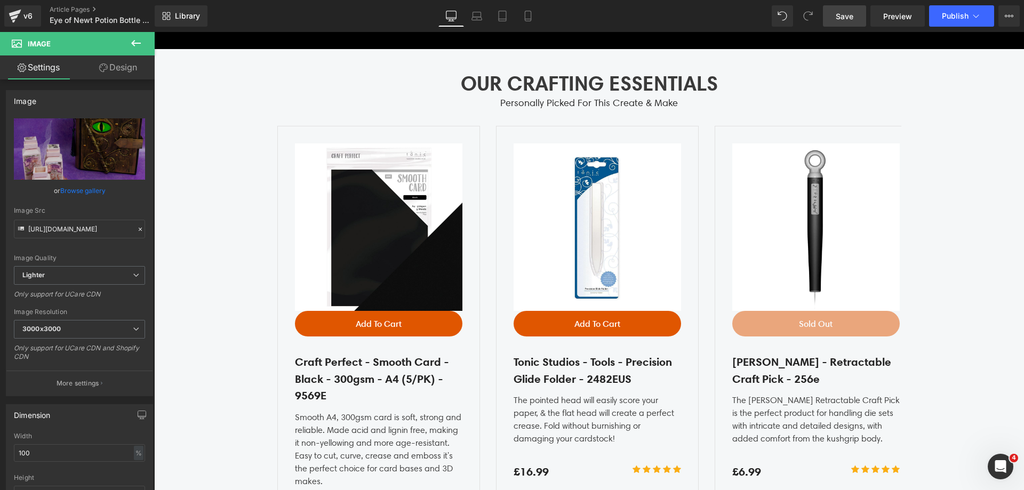
drag, startPoint x: 834, startPoint y: 9, endPoint x: 395, endPoint y: 107, distance: 450.0
click at [834, 9] on link "Save" at bounding box center [844, 15] width 43 height 21
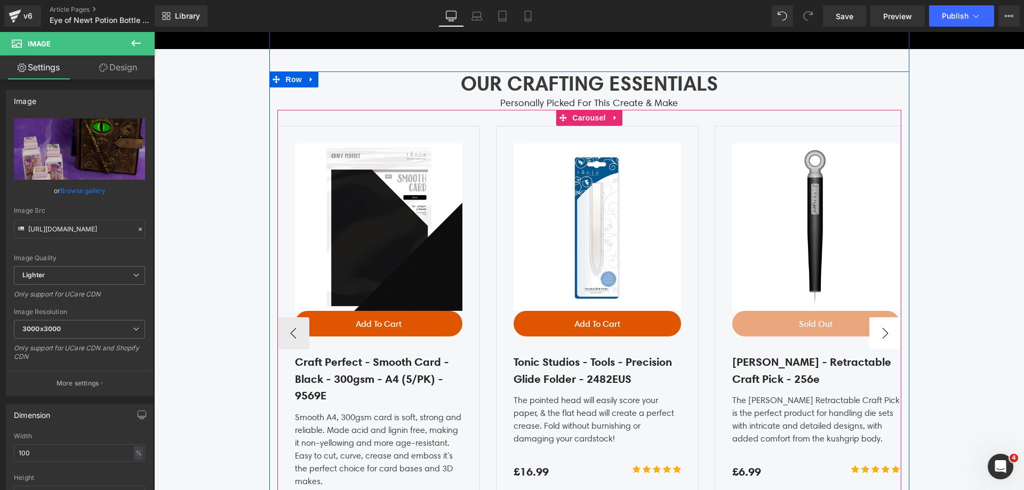
click at [881, 333] on button "›" at bounding box center [885, 333] width 32 height 32
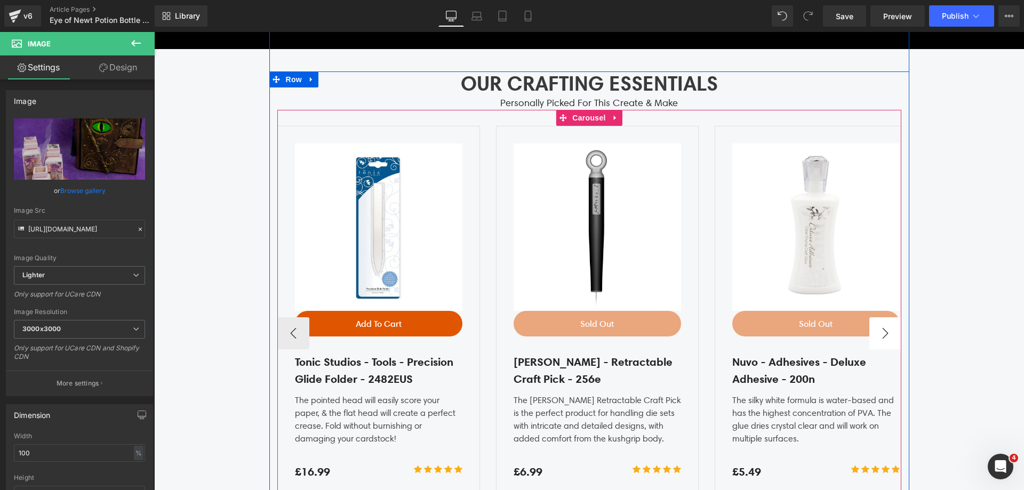
click at [885, 332] on button "›" at bounding box center [885, 333] width 32 height 32
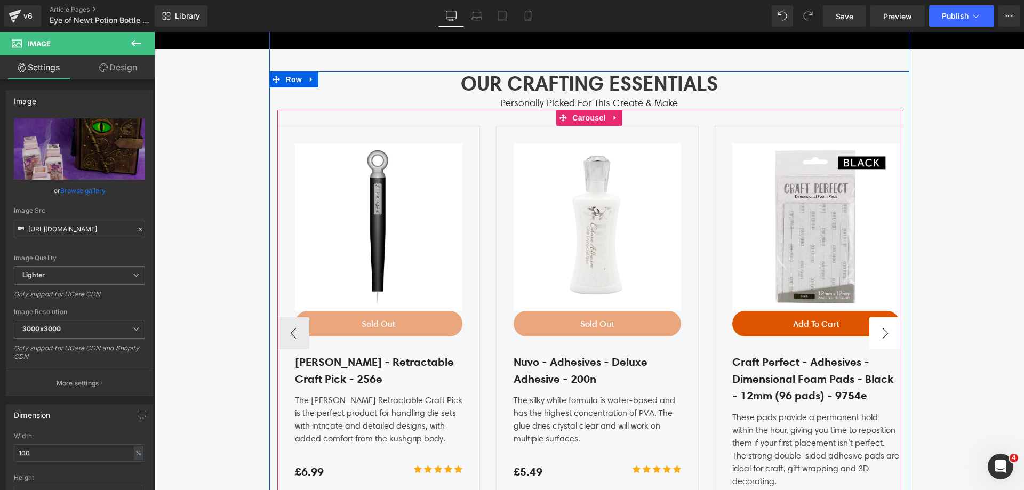
click at [885, 332] on button "›" at bounding box center [885, 333] width 32 height 32
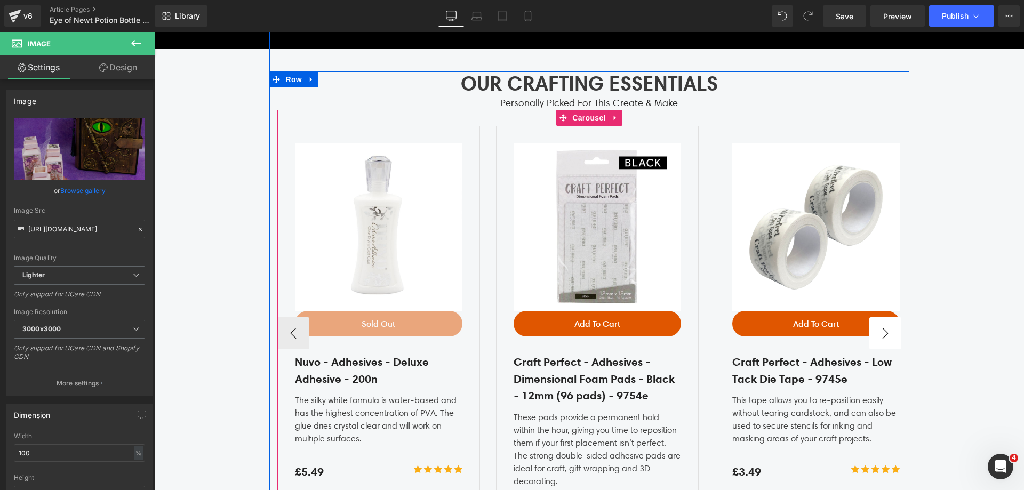
click at [885, 332] on button "›" at bounding box center [885, 333] width 32 height 32
click at [291, 331] on button "‹" at bounding box center [293, 333] width 32 height 32
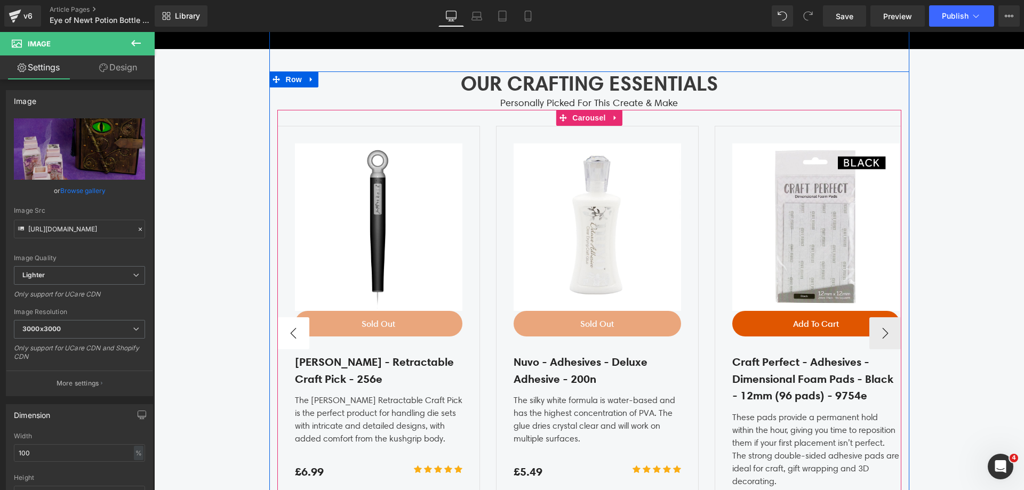
click at [291, 331] on button "‹" at bounding box center [293, 333] width 32 height 32
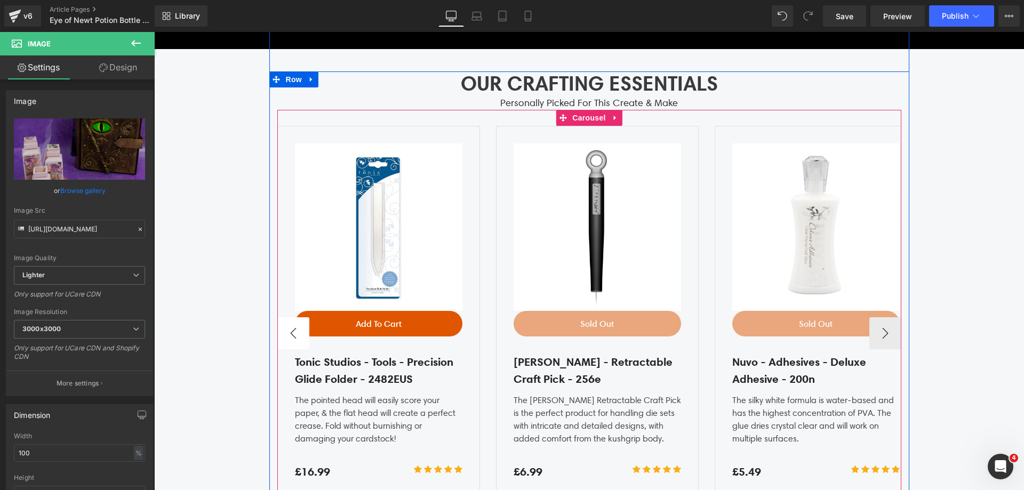
click at [291, 331] on button "‹" at bounding box center [293, 333] width 32 height 32
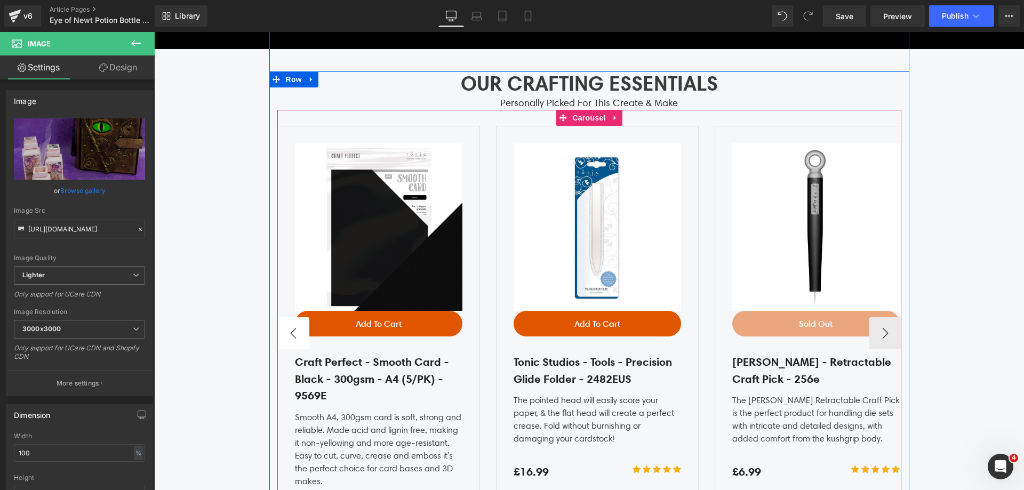
click at [291, 331] on button "‹" at bounding box center [293, 333] width 32 height 32
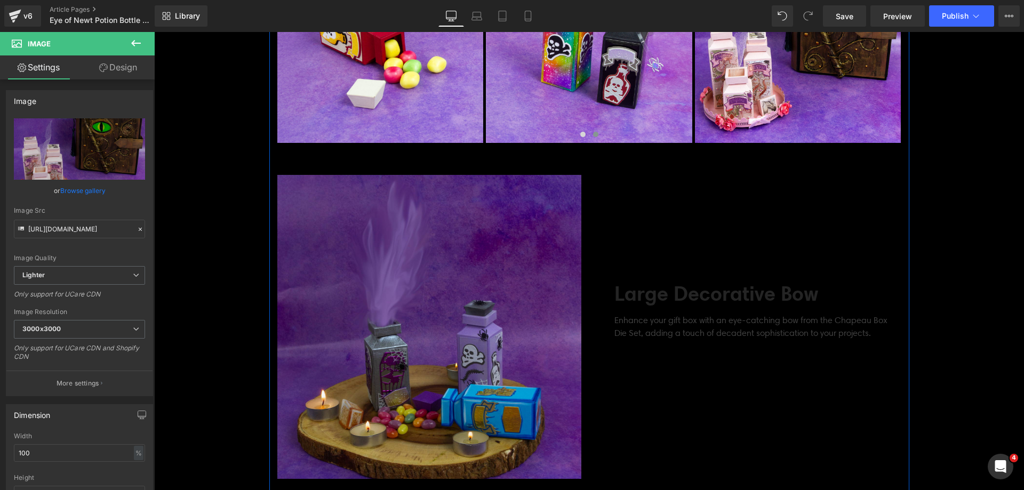
scroll to position [2080, 0]
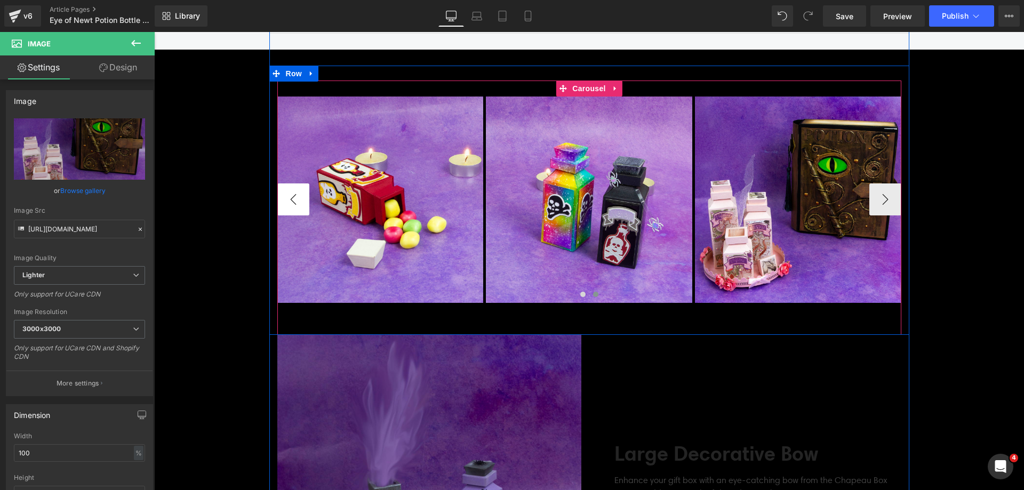
click at [279, 202] on button "‹" at bounding box center [293, 199] width 32 height 32
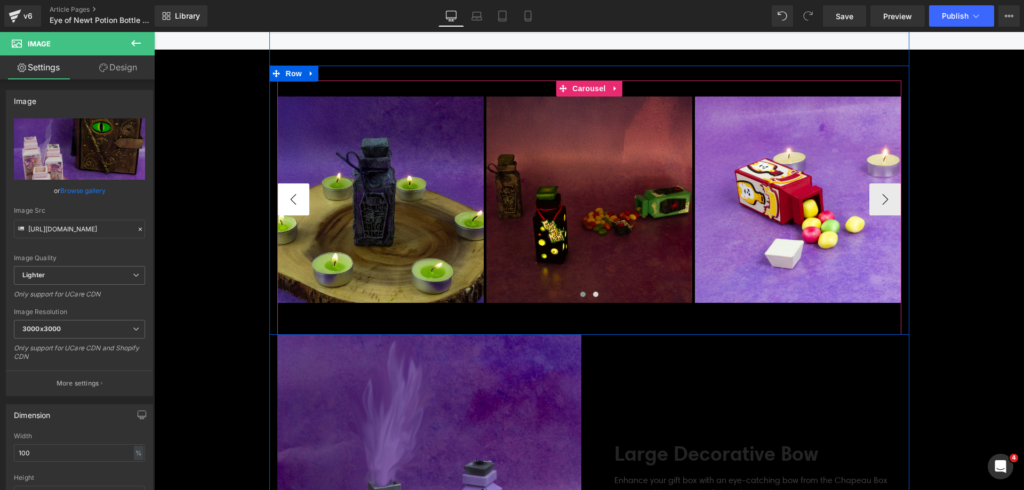
click at [279, 202] on button "‹" at bounding box center [293, 199] width 32 height 32
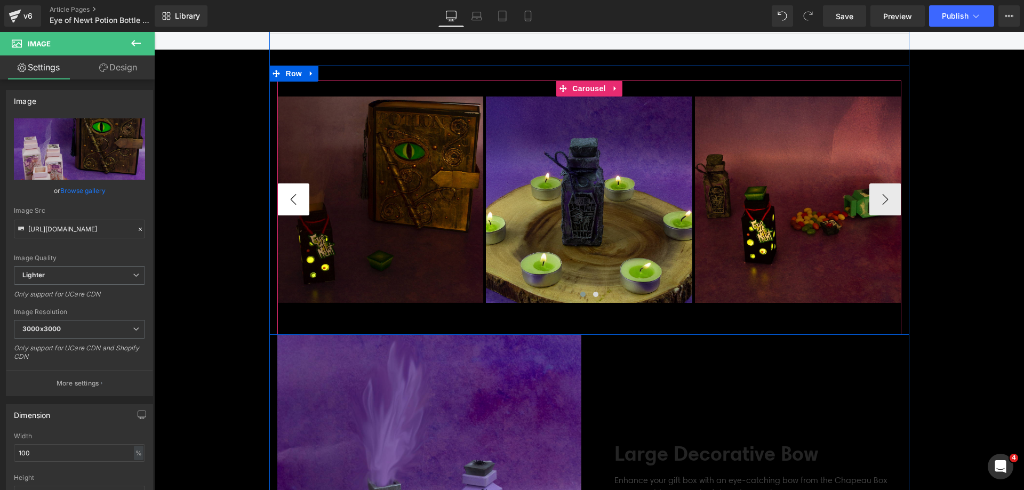
click at [279, 202] on button "‹" at bounding box center [293, 199] width 32 height 32
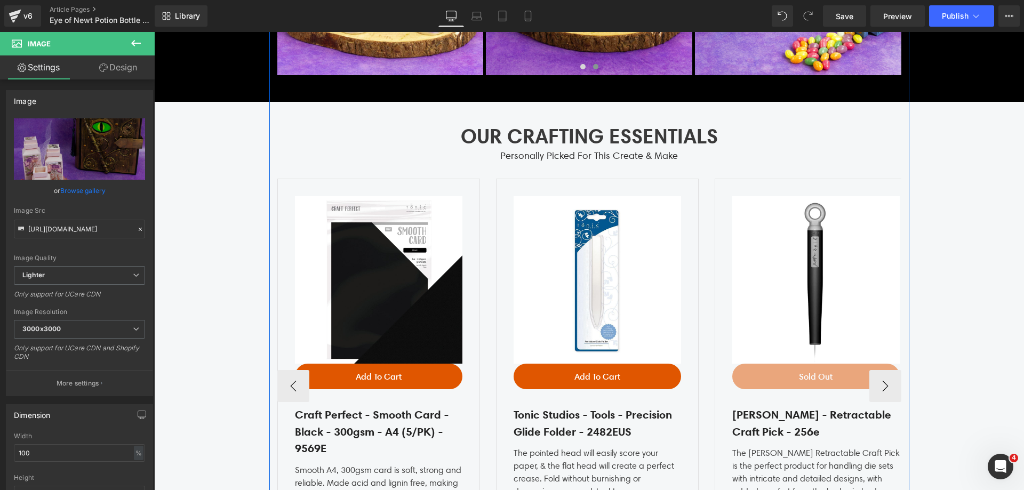
scroll to position [2880, 0]
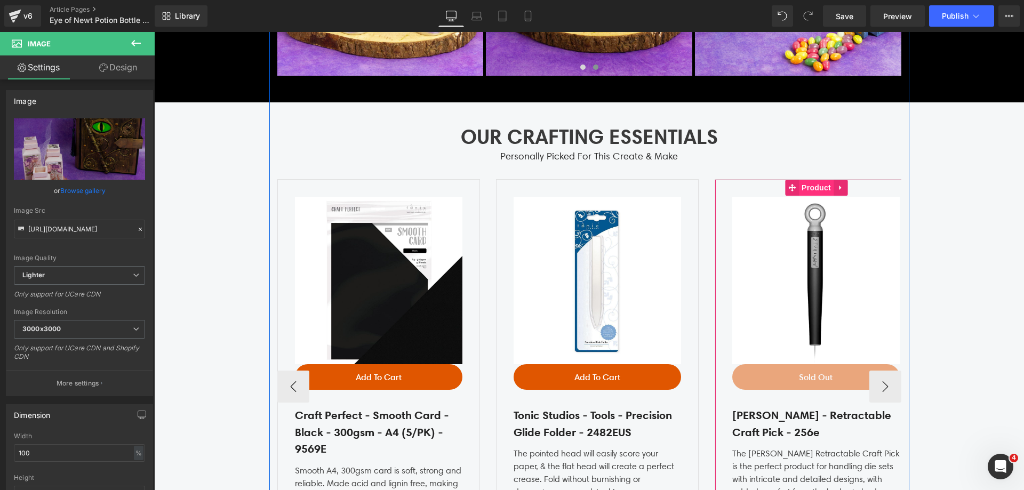
click at [809, 191] on span "Product" at bounding box center [816, 188] width 35 height 16
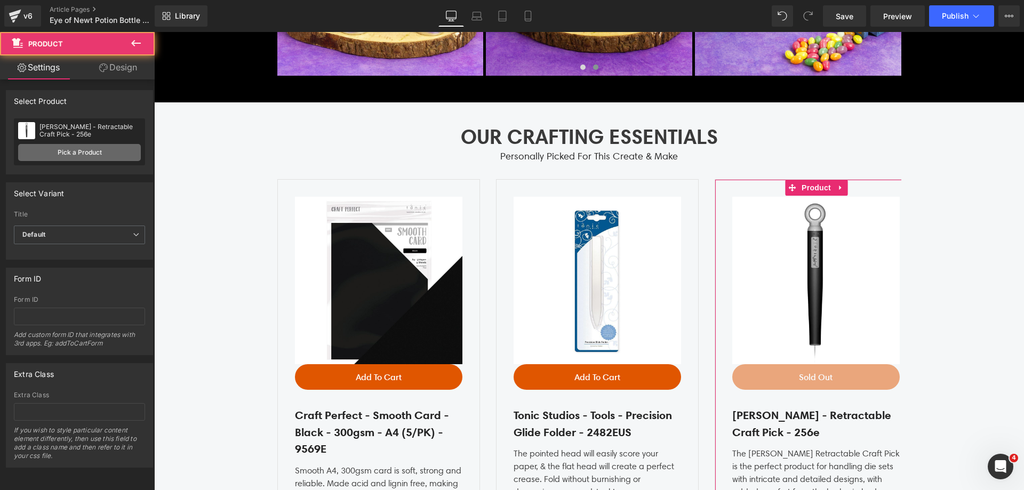
click at [123, 158] on link "Pick a Product" at bounding box center [79, 152] width 123 height 17
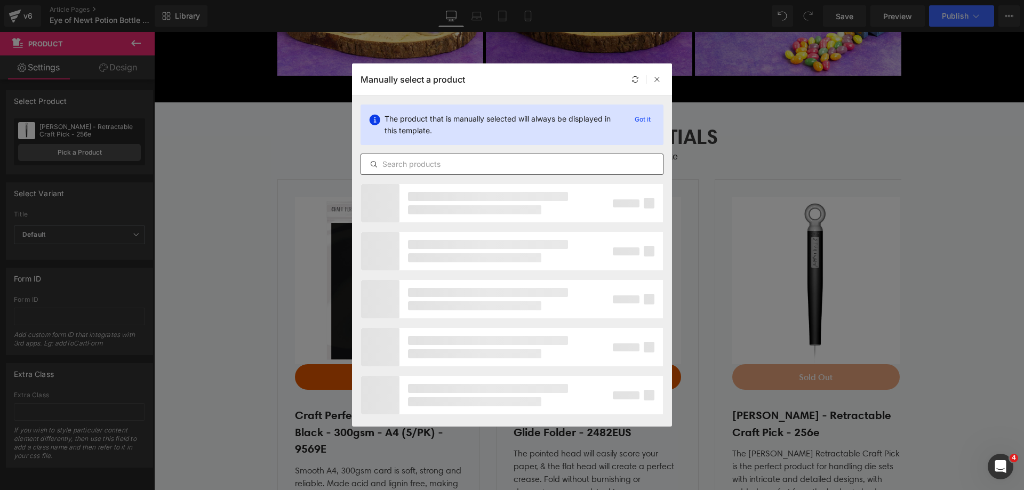
click at [476, 156] on div at bounding box center [512, 164] width 303 height 21
click at [475, 165] on input "text" at bounding box center [512, 164] width 302 height 13
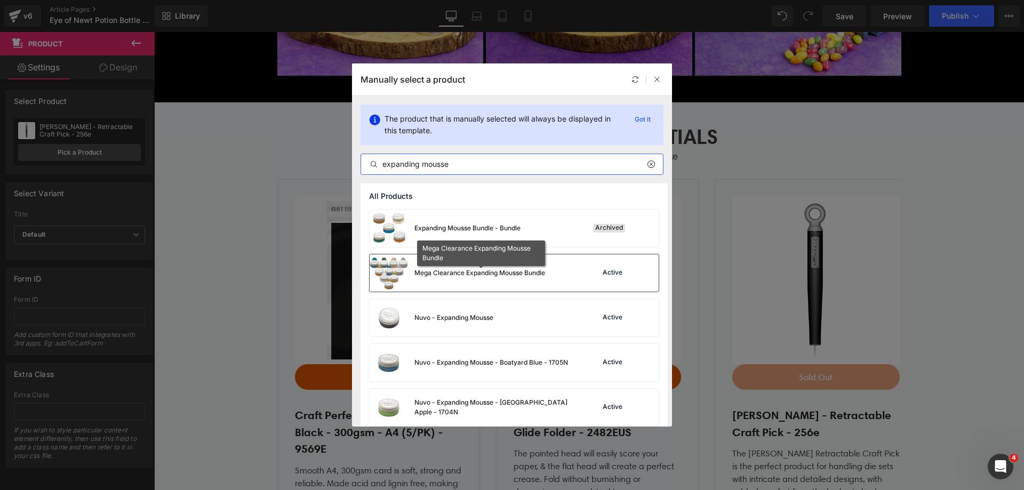
type input "expanding mousse"
click at [518, 269] on div "Mega Clearance Expanding Mousse Bundle" at bounding box center [479, 273] width 131 height 10
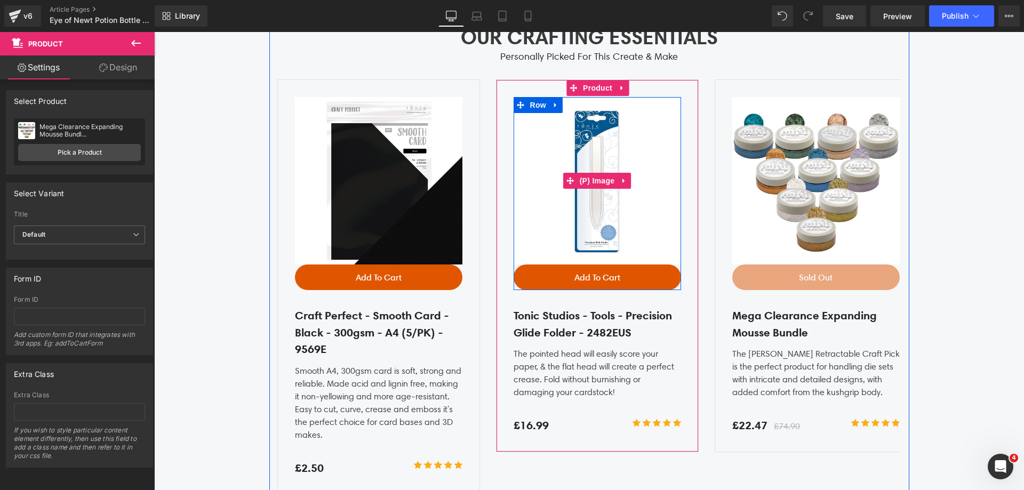
scroll to position [2987, 0]
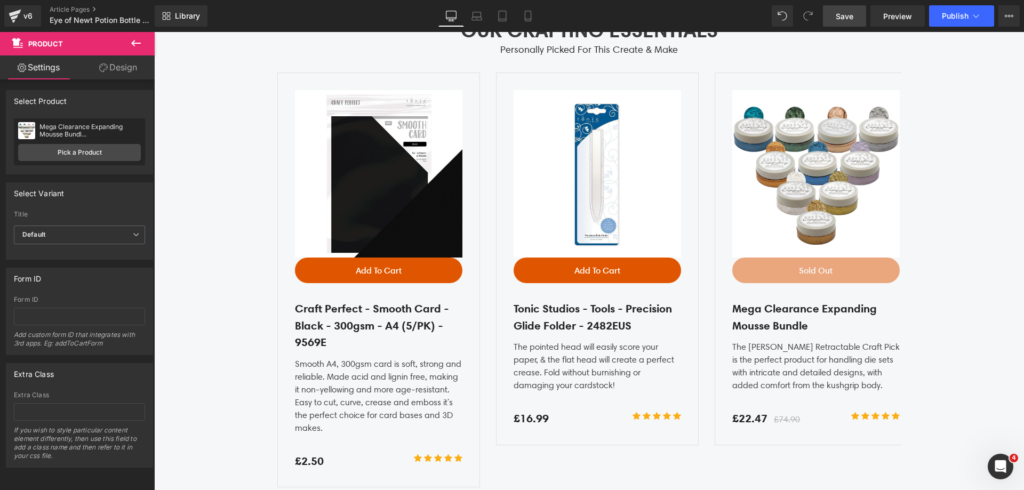
click at [841, 13] on span "Save" at bounding box center [845, 16] width 18 height 11
